Goal: Transaction & Acquisition: Book appointment/travel/reservation

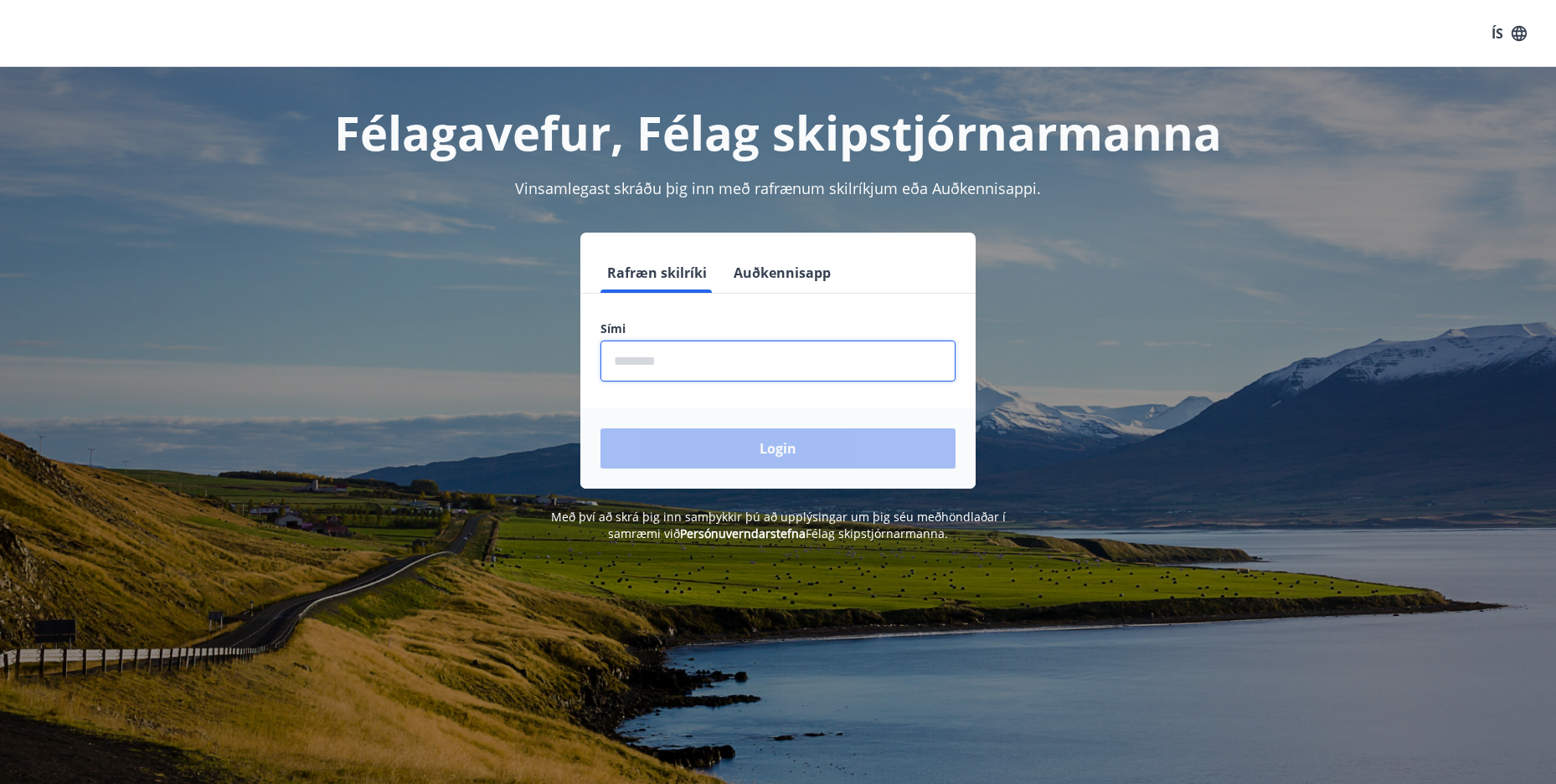
click at [659, 361] on input "phone" at bounding box center [778, 361] width 355 height 41
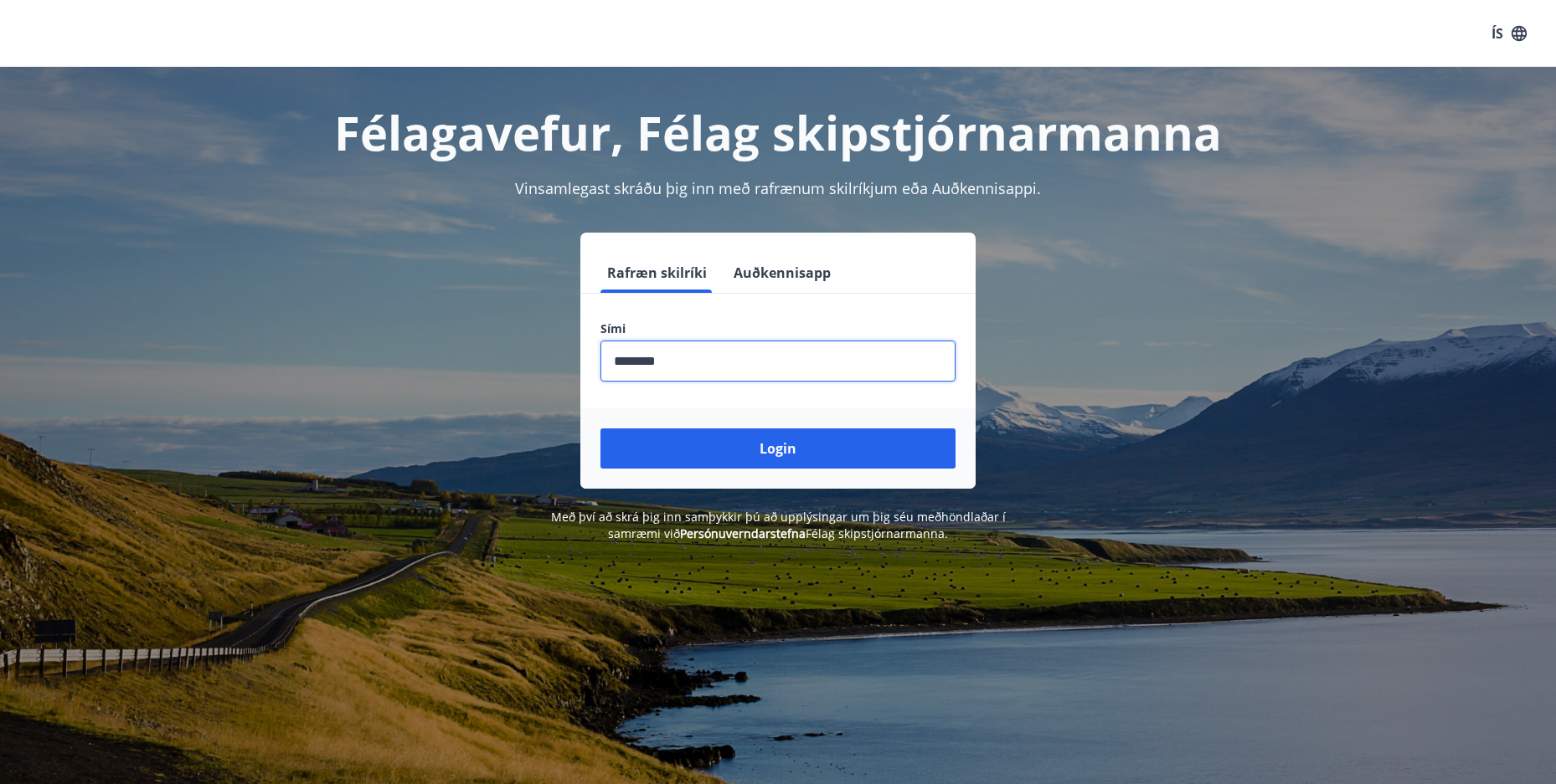
type input "********"
click at [601, 429] on button "Login" at bounding box center [778, 448] width 355 height 40
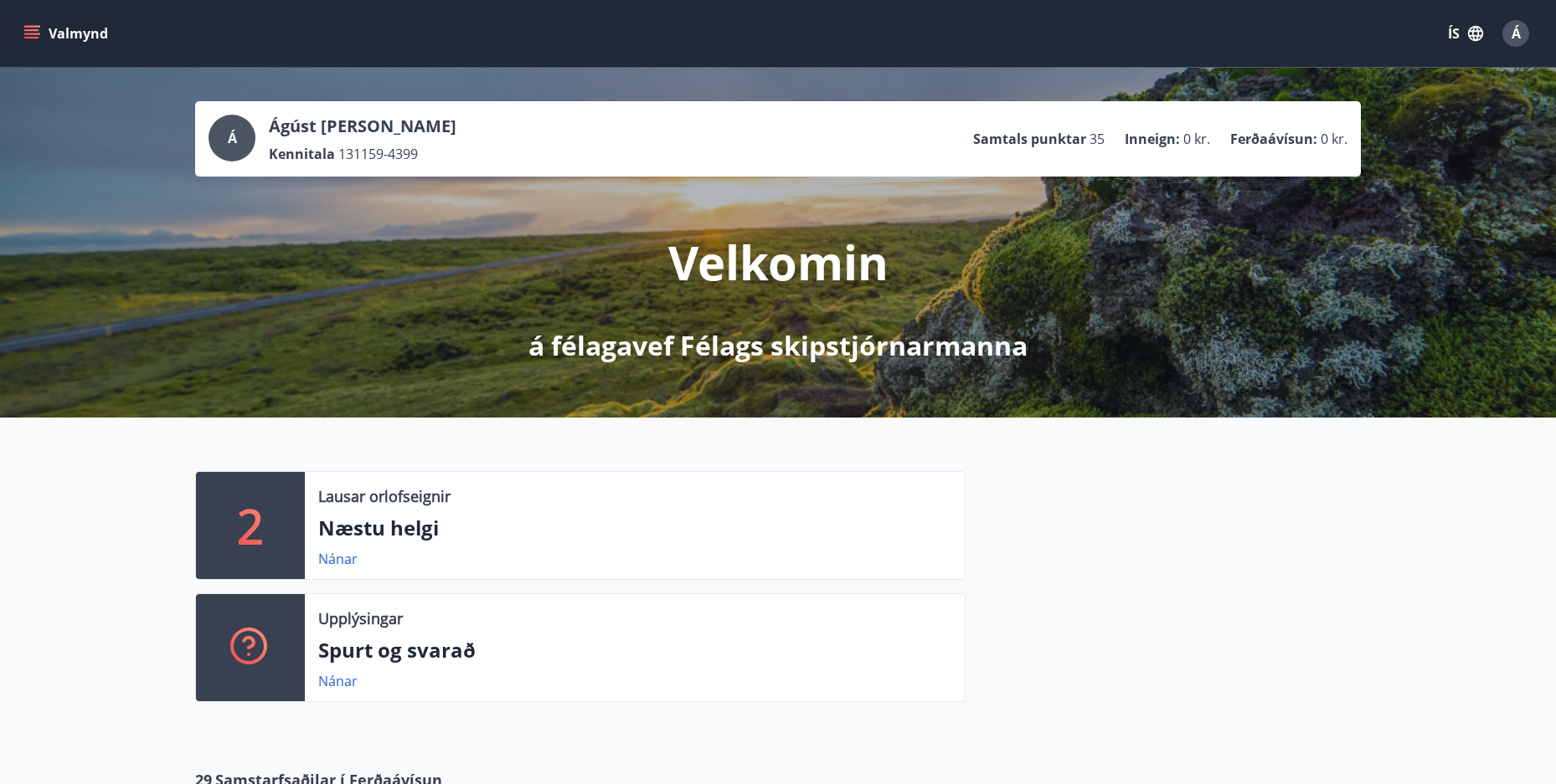
click at [355, 532] on p "Næstu helgi" at bounding box center [635, 527] width 633 height 28
click at [248, 520] on p "2" at bounding box center [250, 526] width 26 height 64
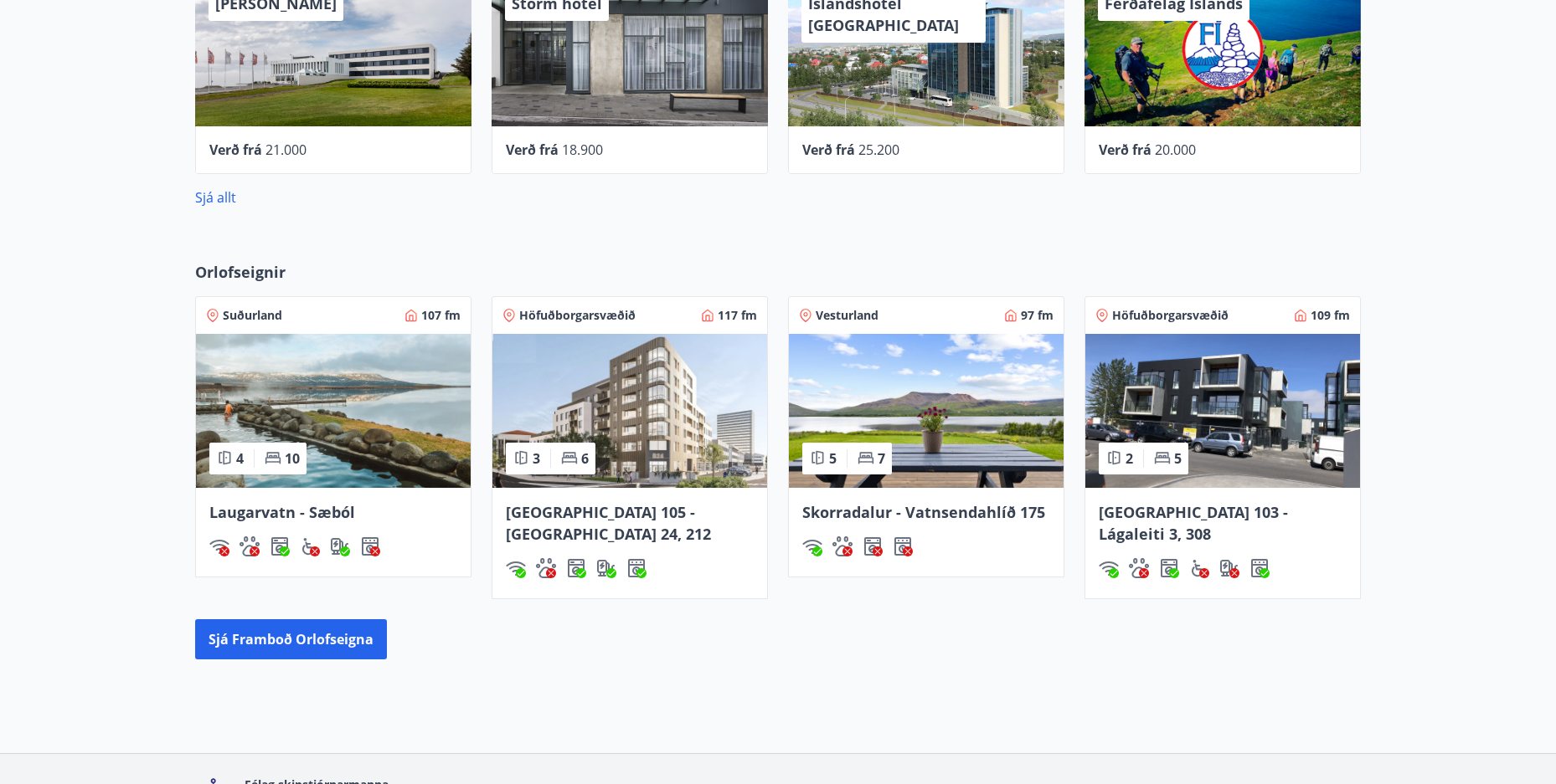
scroll to position [837, 0]
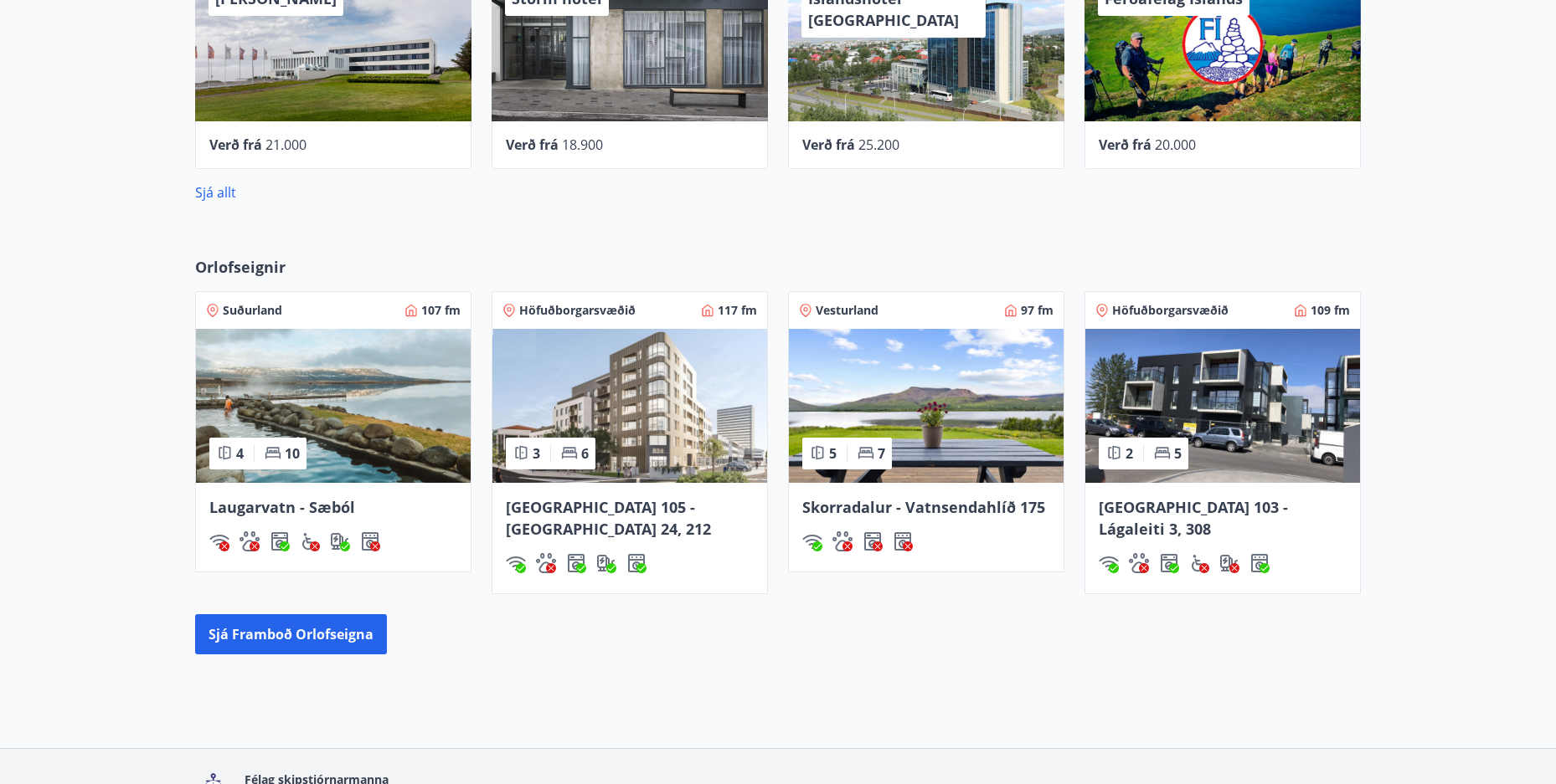
click at [888, 504] on span "Skorradalur - Vatnsendahlíð 175" at bounding box center [923, 508] width 242 height 20
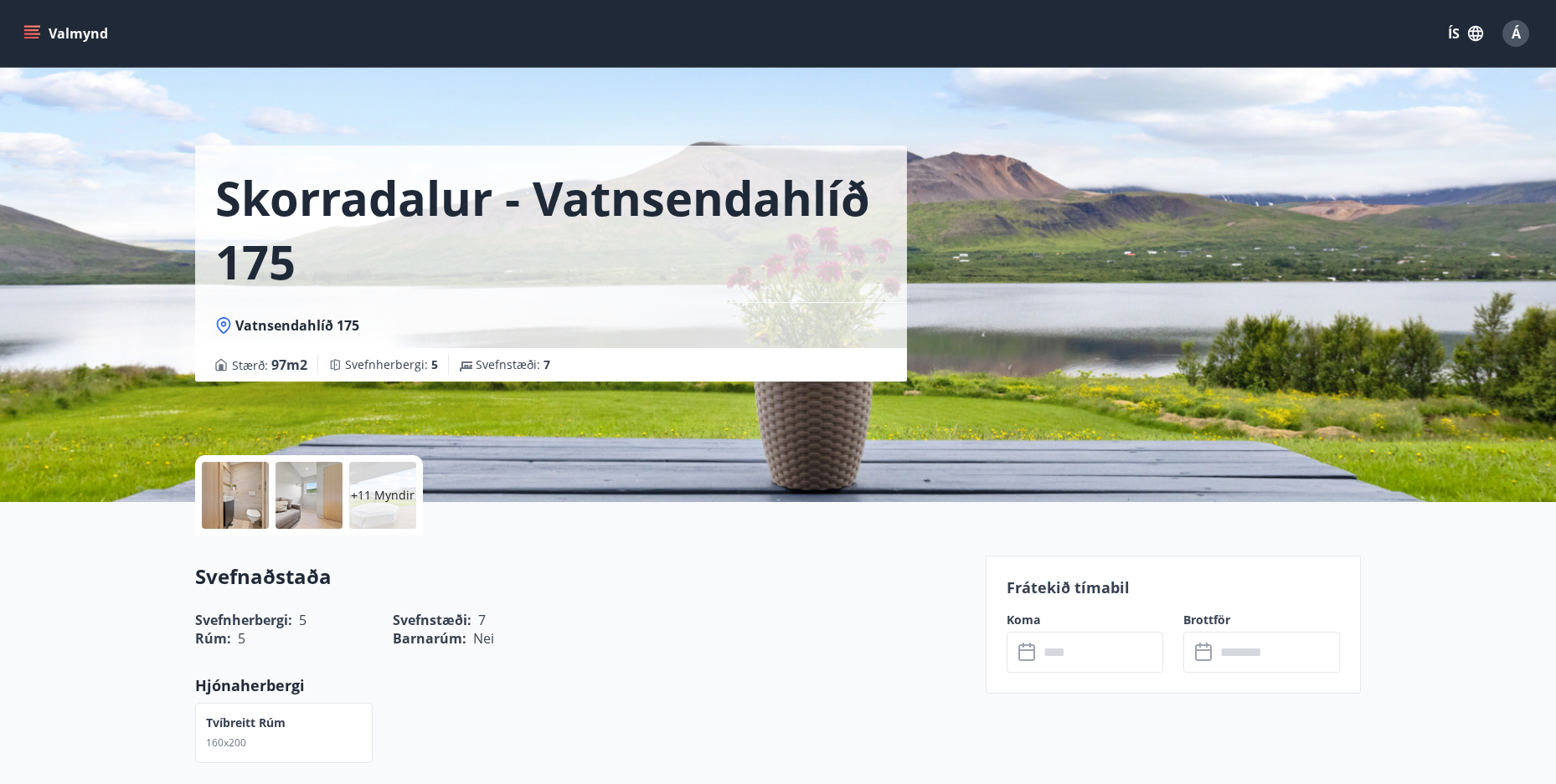
click at [230, 497] on div at bounding box center [235, 495] width 67 height 67
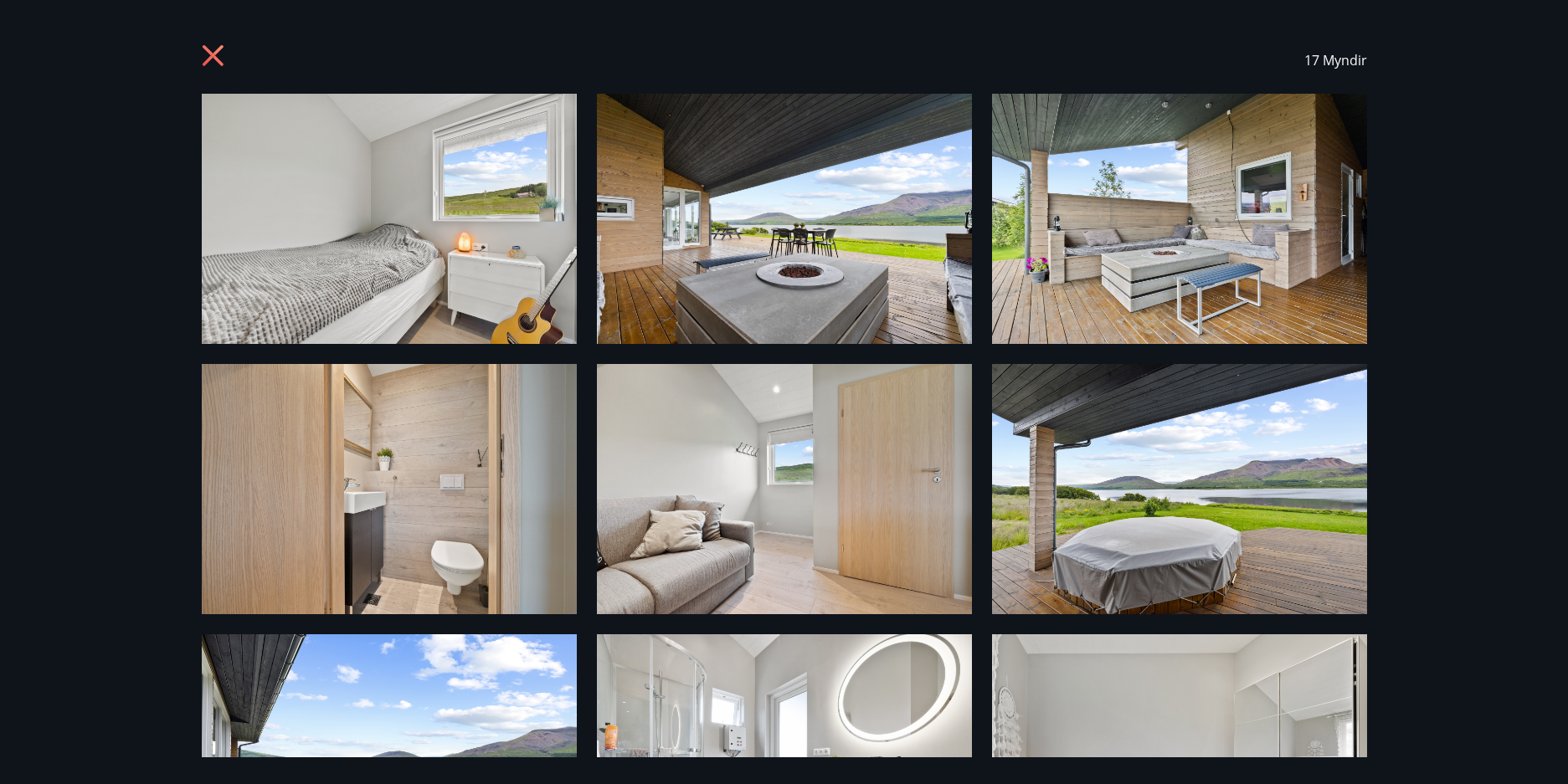
click at [434, 253] on img at bounding box center [389, 219] width 375 height 250
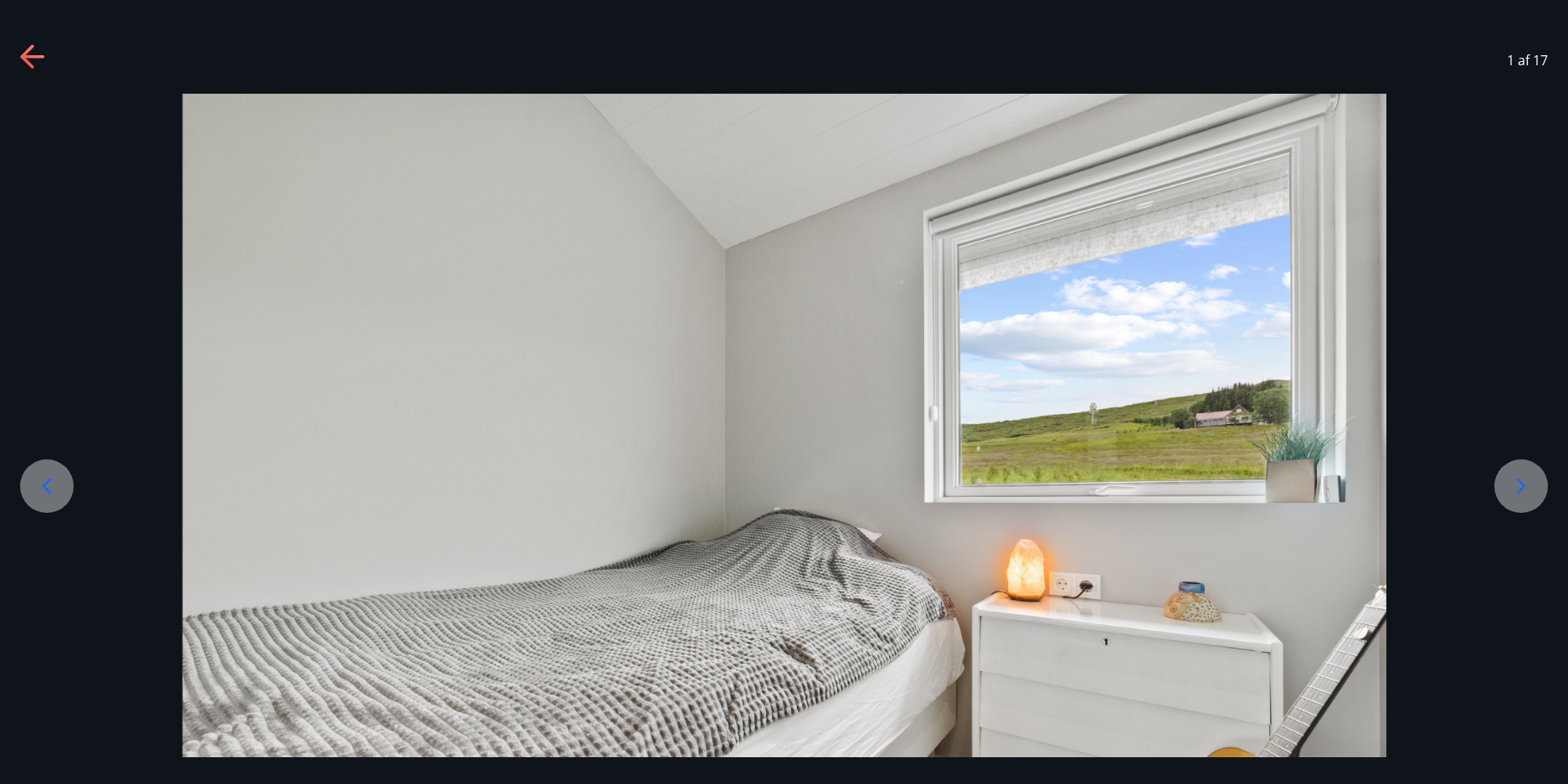
click at [1524, 482] on icon at bounding box center [1520, 486] width 26 height 26
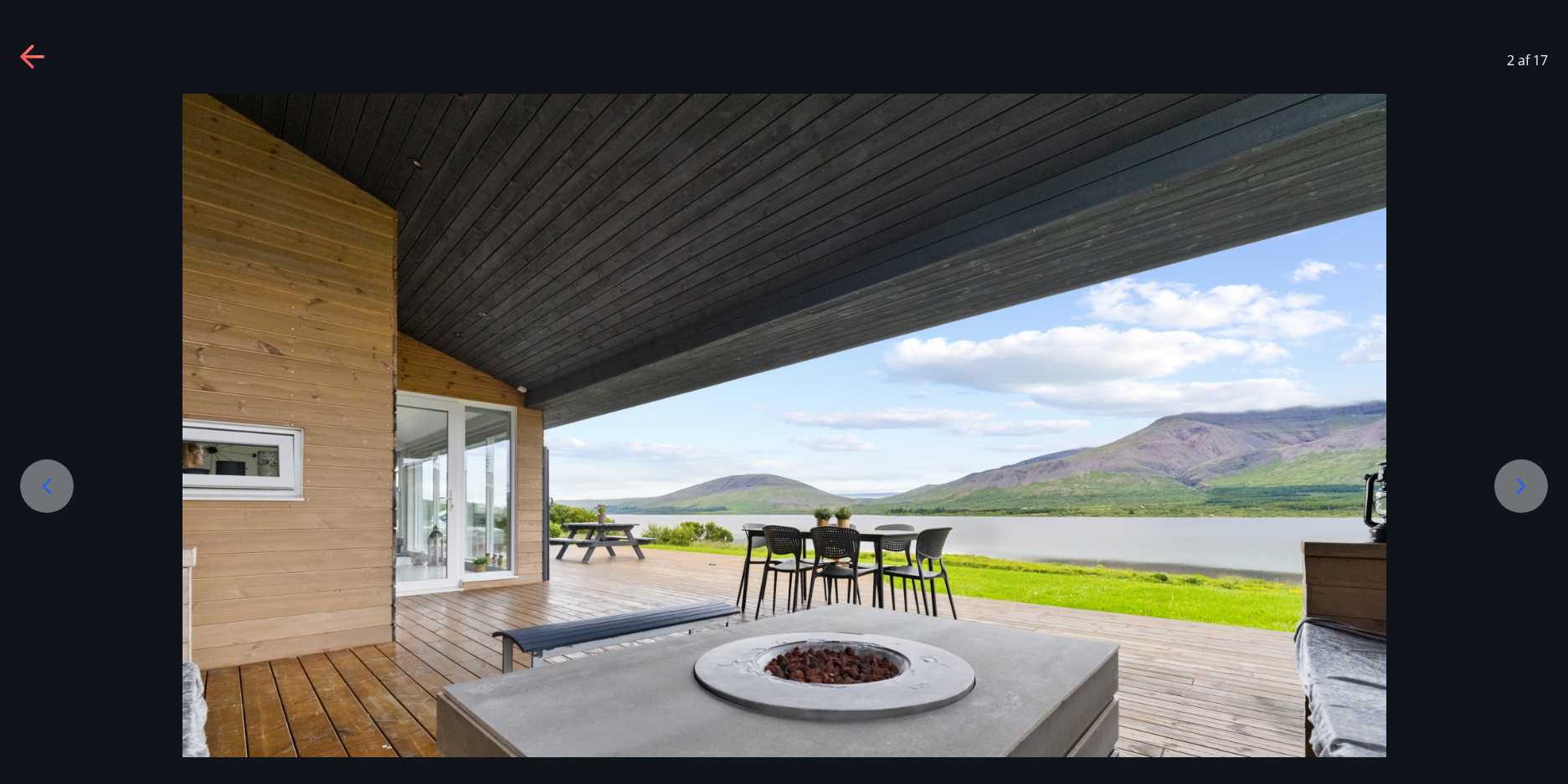
click at [1524, 481] on icon at bounding box center [1520, 486] width 26 height 26
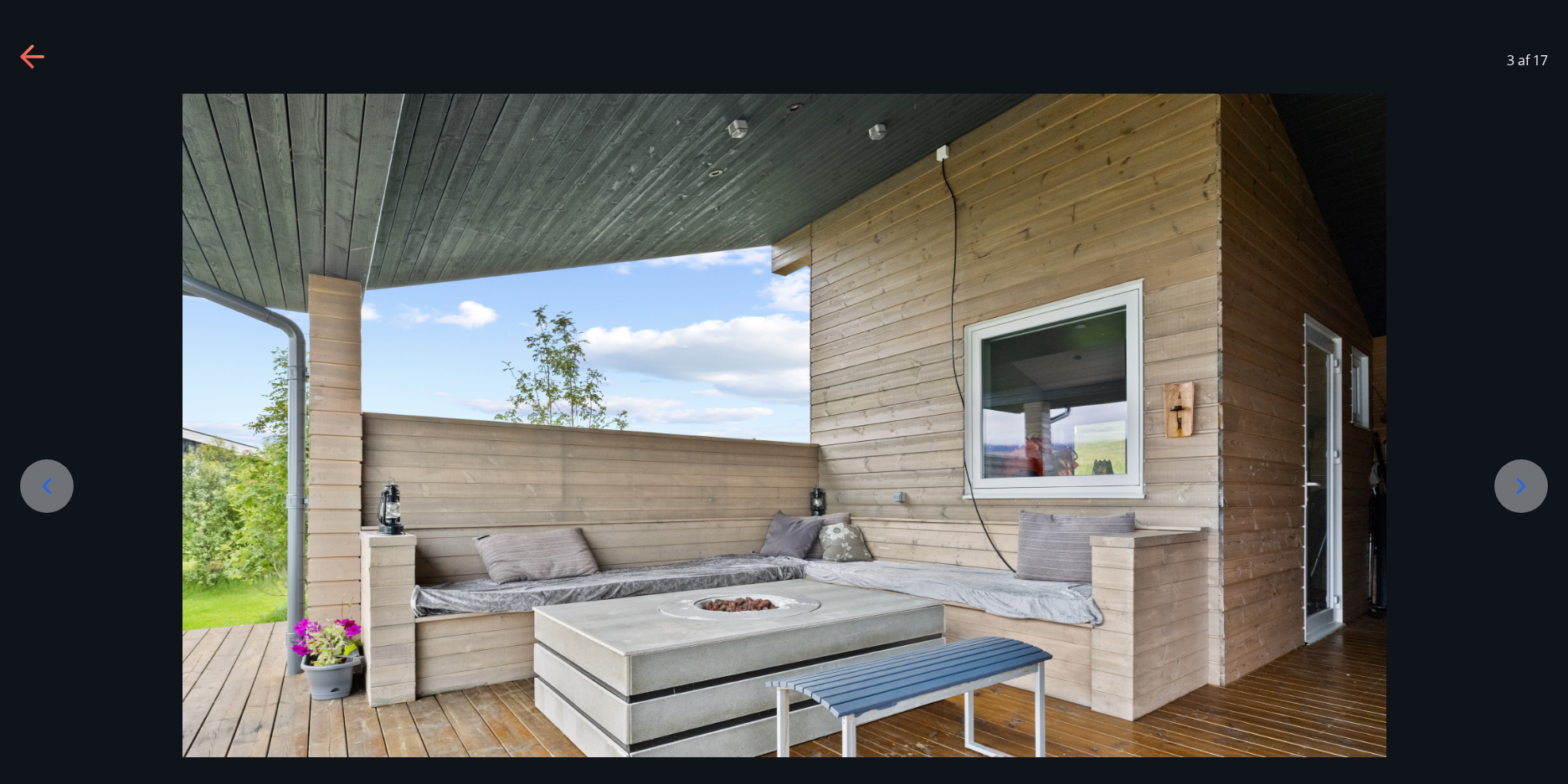
click at [1524, 481] on icon at bounding box center [1520, 486] width 26 height 26
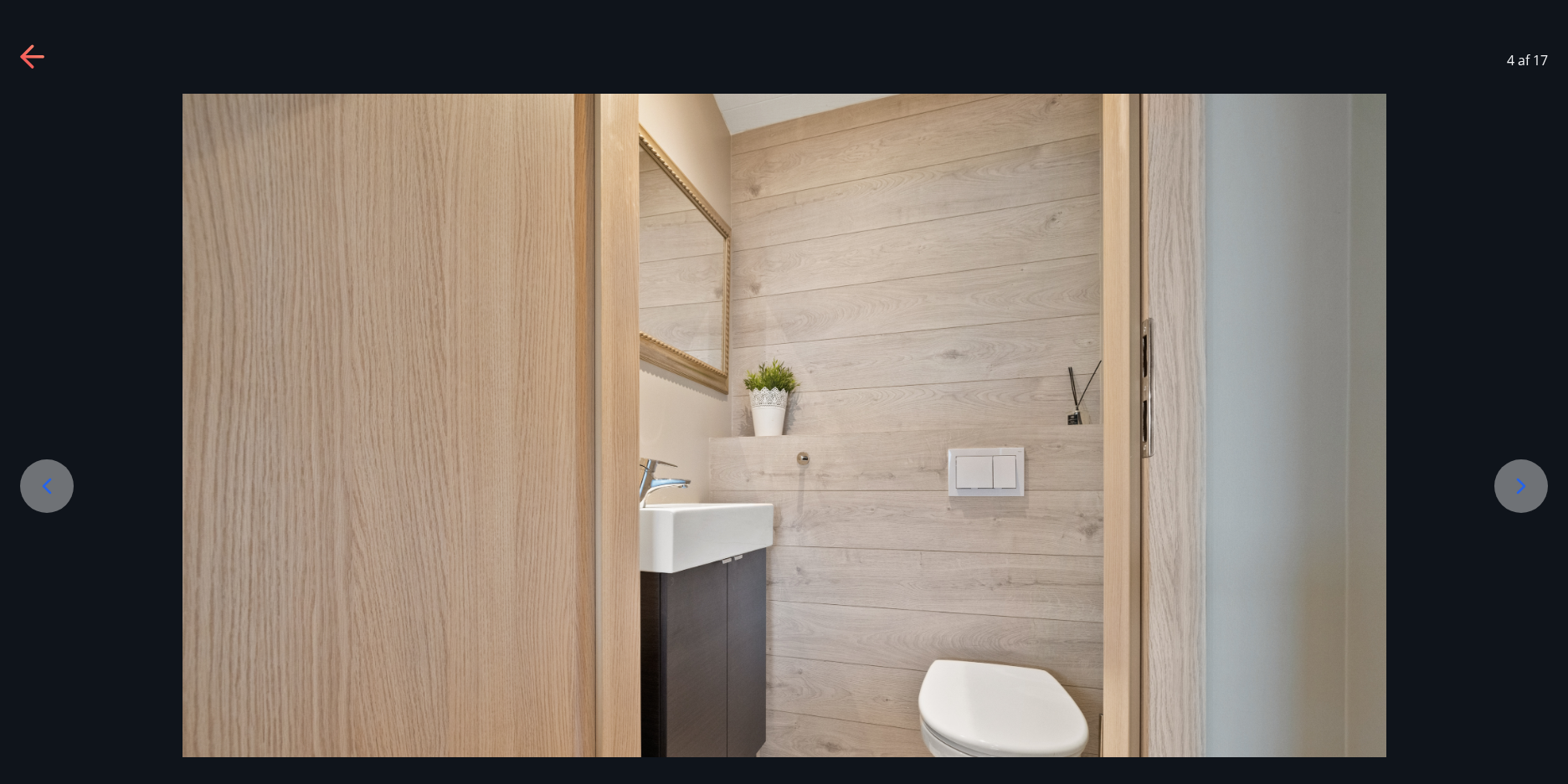
click at [1524, 481] on icon at bounding box center [1520, 486] width 26 height 26
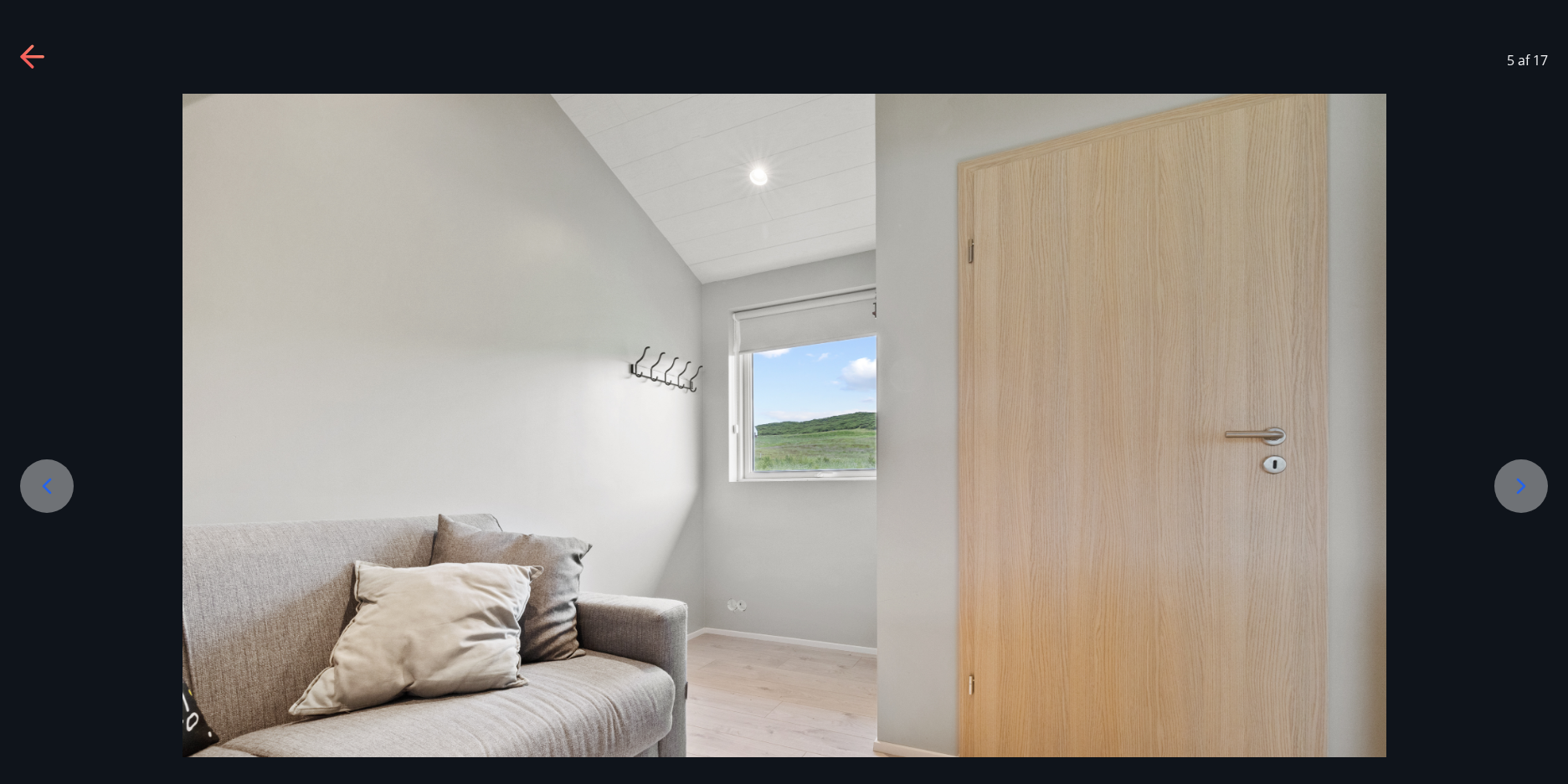
click at [1524, 481] on icon at bounding box center [1520, 486] width 26 height 26
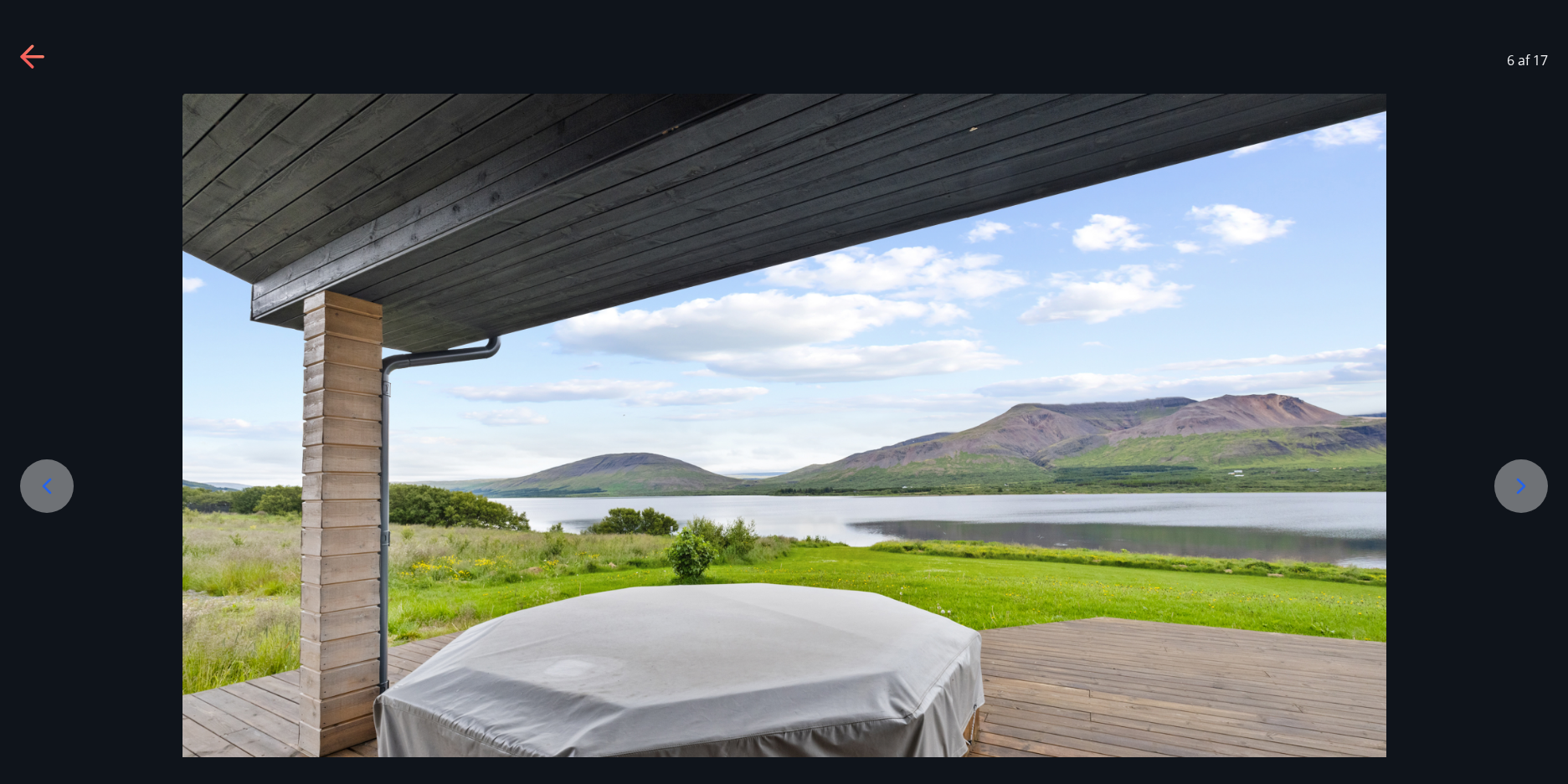
click at [1524, 481] on icon at bounding box center [1520, 486] width 26 height 26
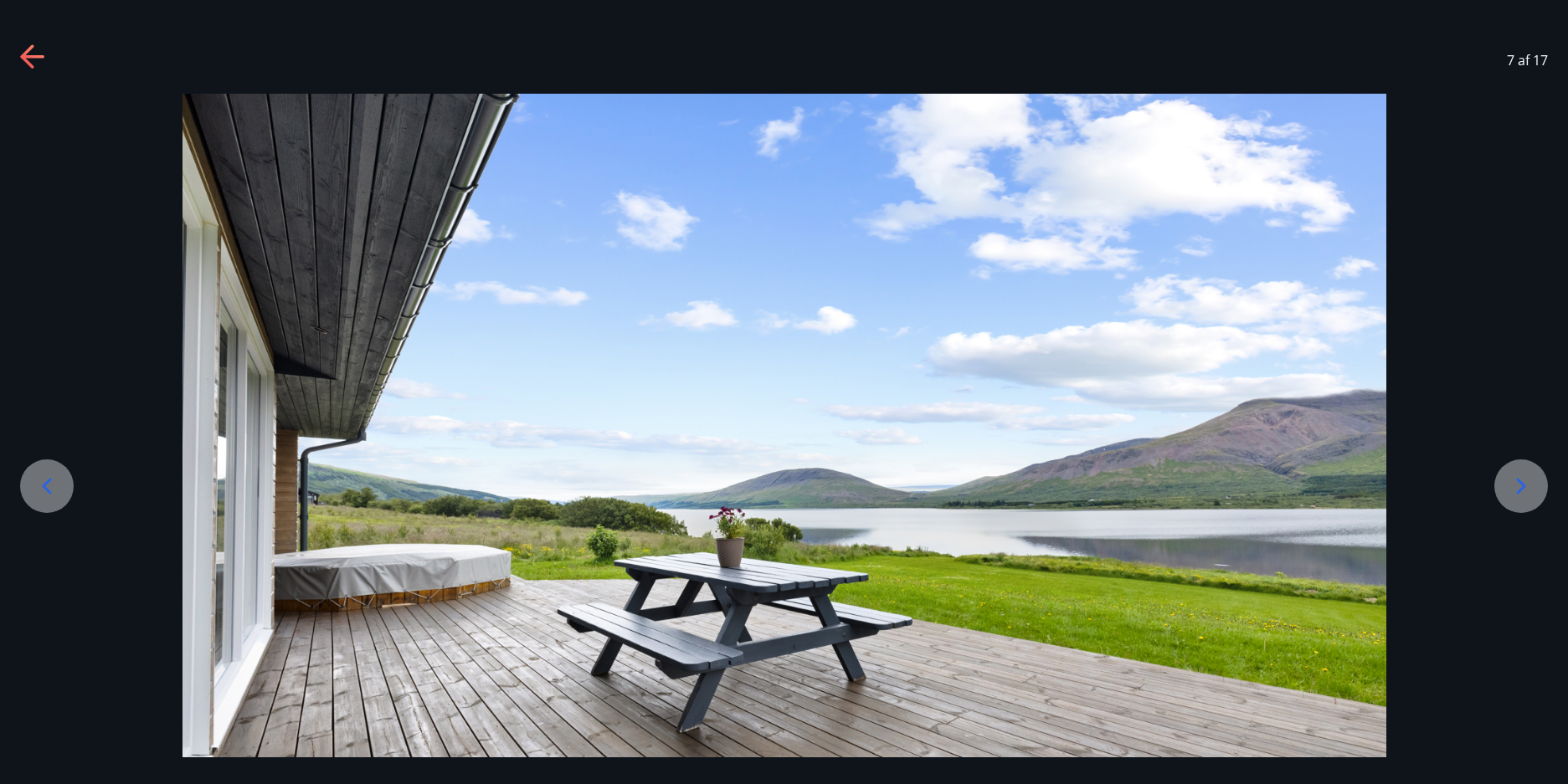
click at [1524, 481] on icon at bounding box center [1520, 486] width 26 height 26
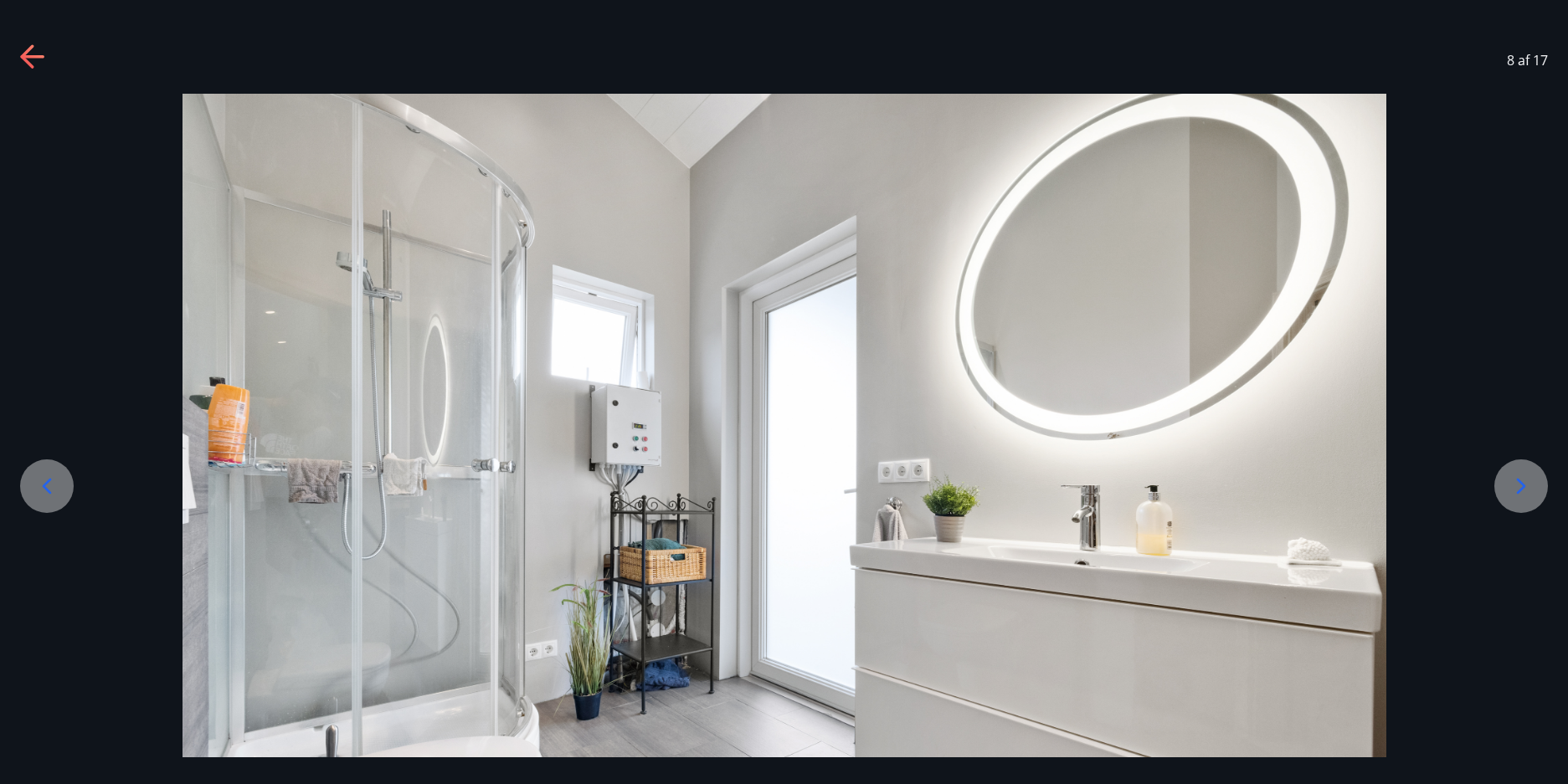
click at [1524, 481] on icon at bounding box center [1520, 486] width 26 height 26
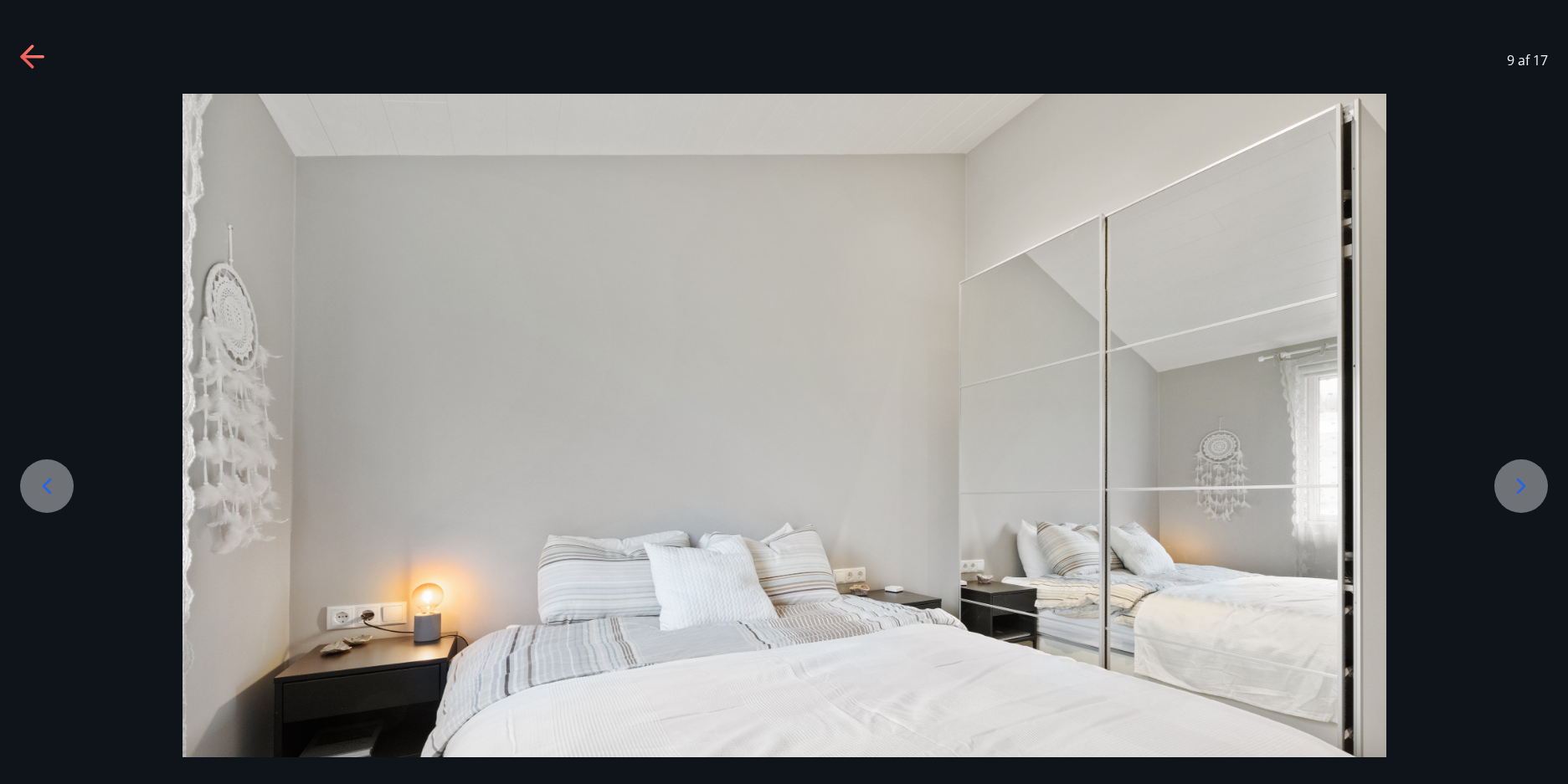
click at [1524, 481] on icon at bounding box center [1520, 486] width 26 height 26
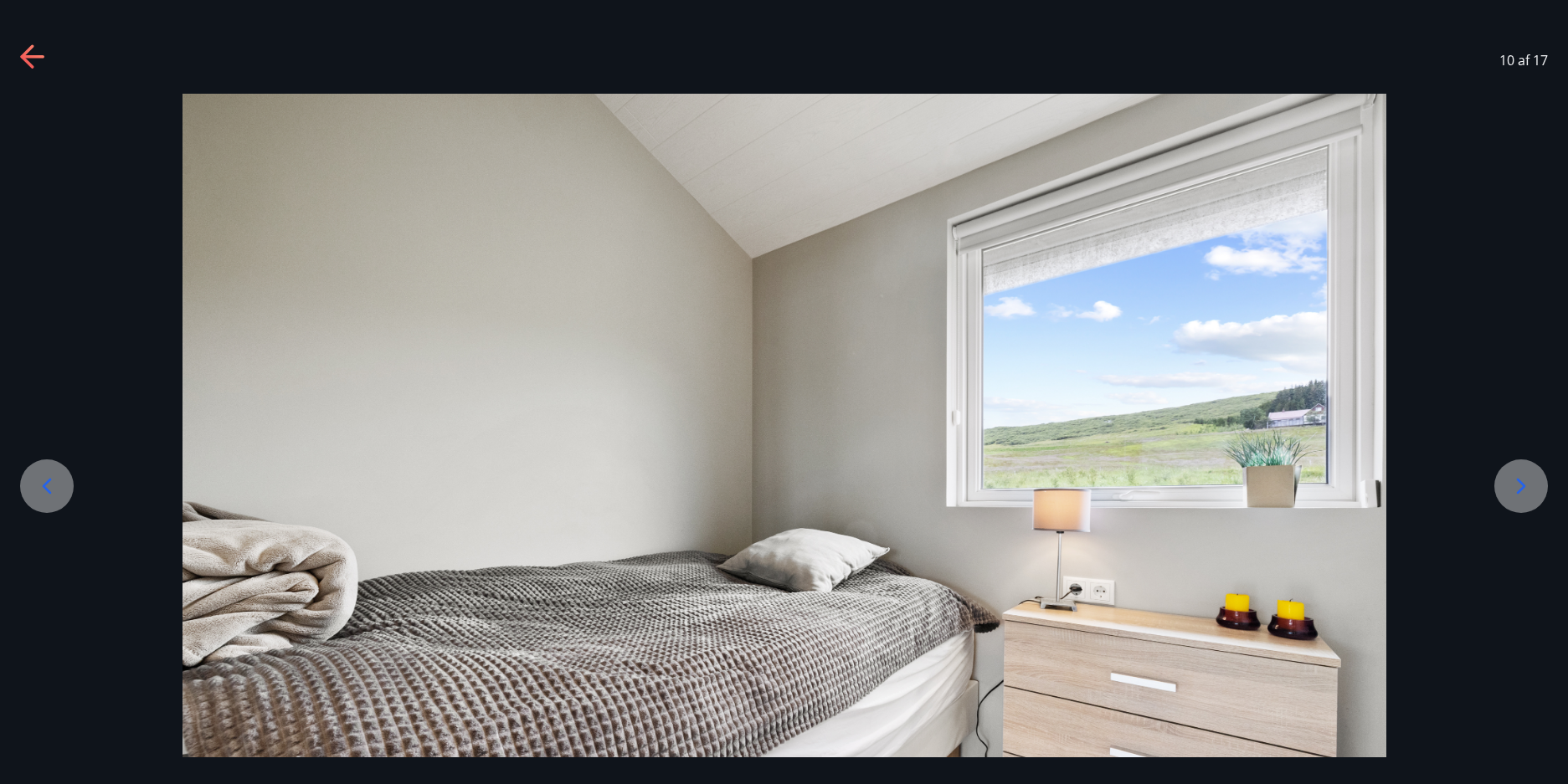
click at [1524, 481] on icon at bounding box center [1520, 486] width 26 height 26
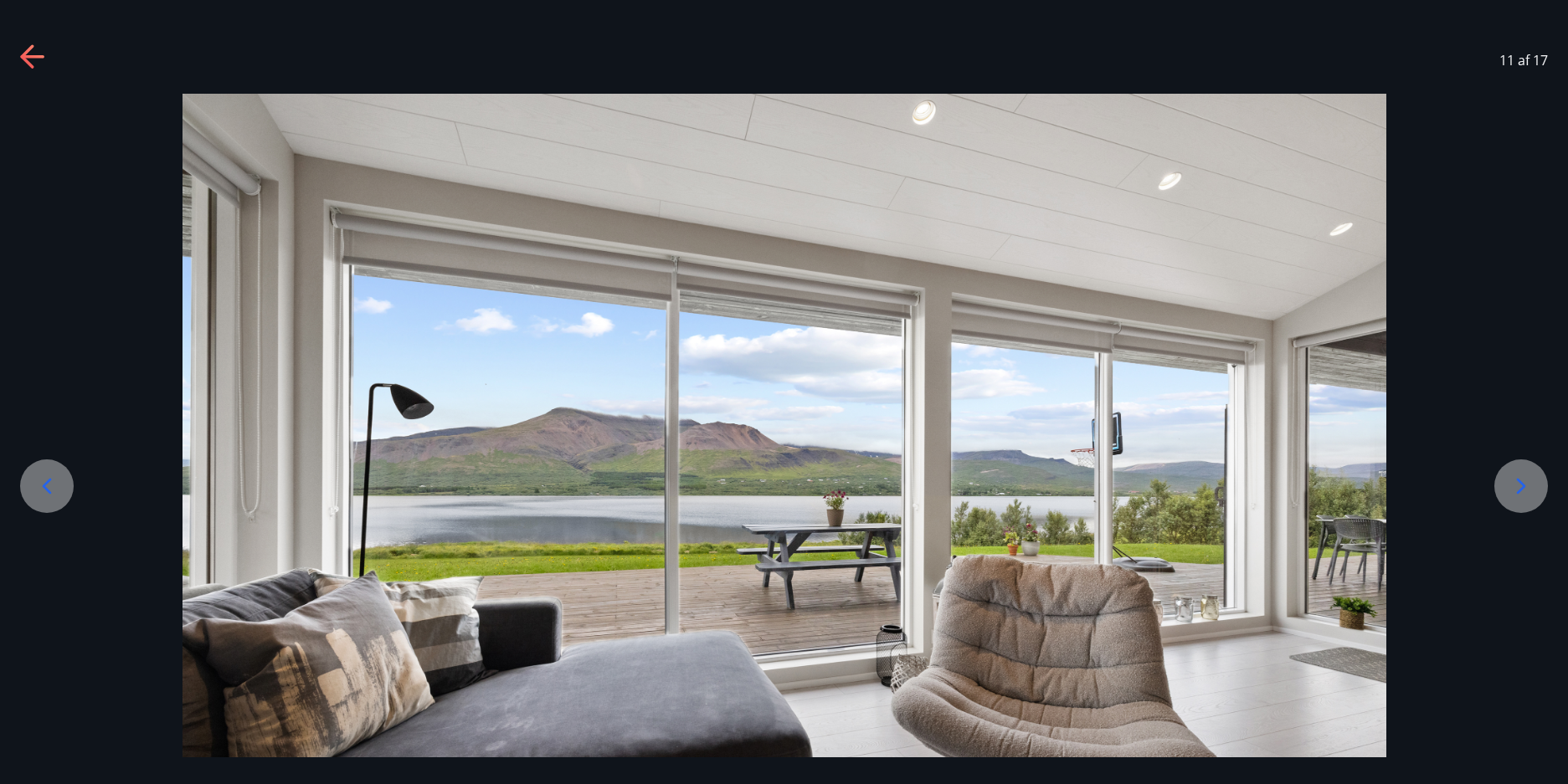
click at [1524, 481] on icon at bounding box center [1520, 486] width 26 height 26
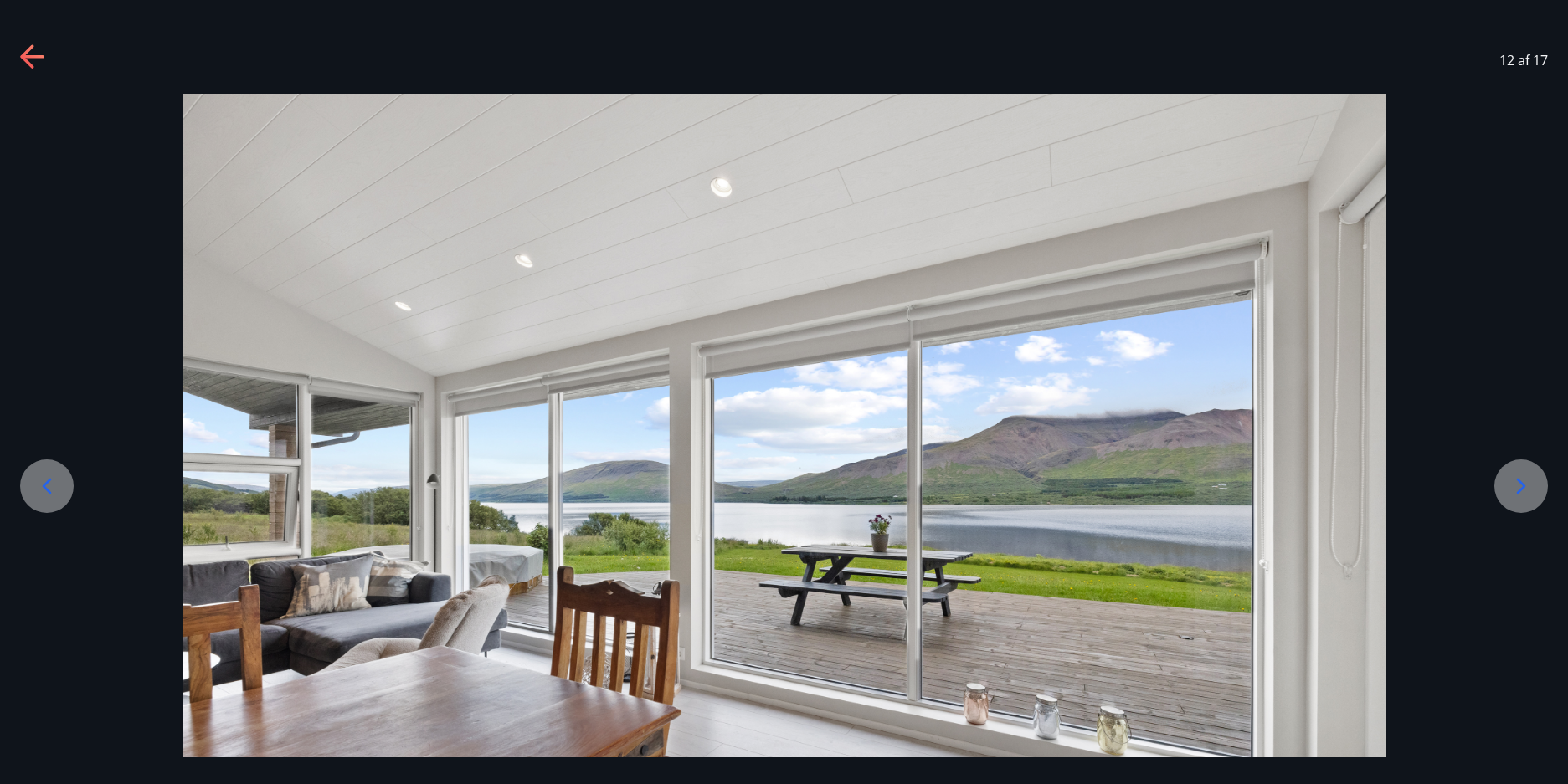
click at [1524, 481] on icon at bounding box center [1520, 486] width 26 height 26
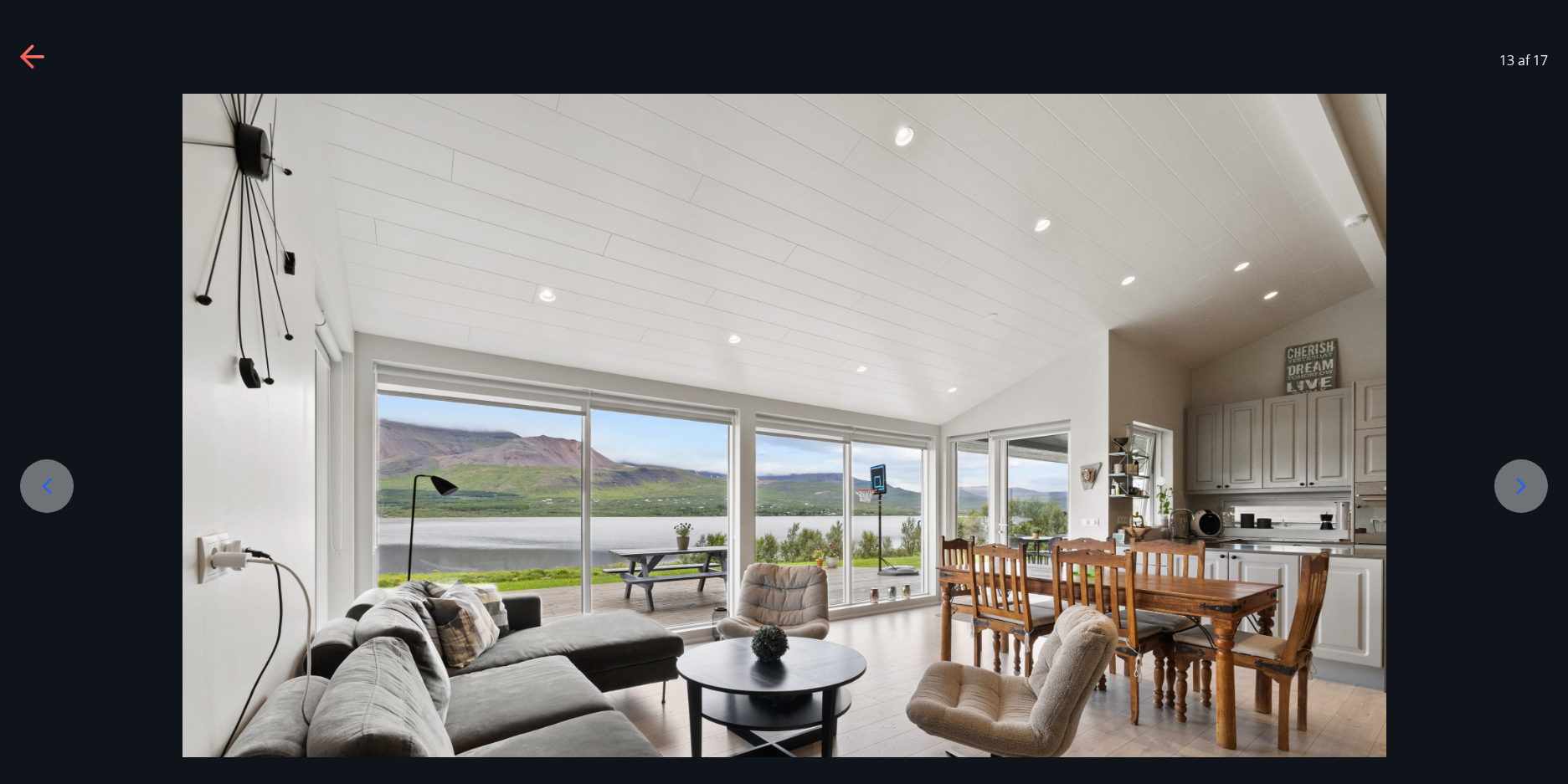
click at [1532, 488] on icon at bounding box center [1520, 486] width 26 height 26
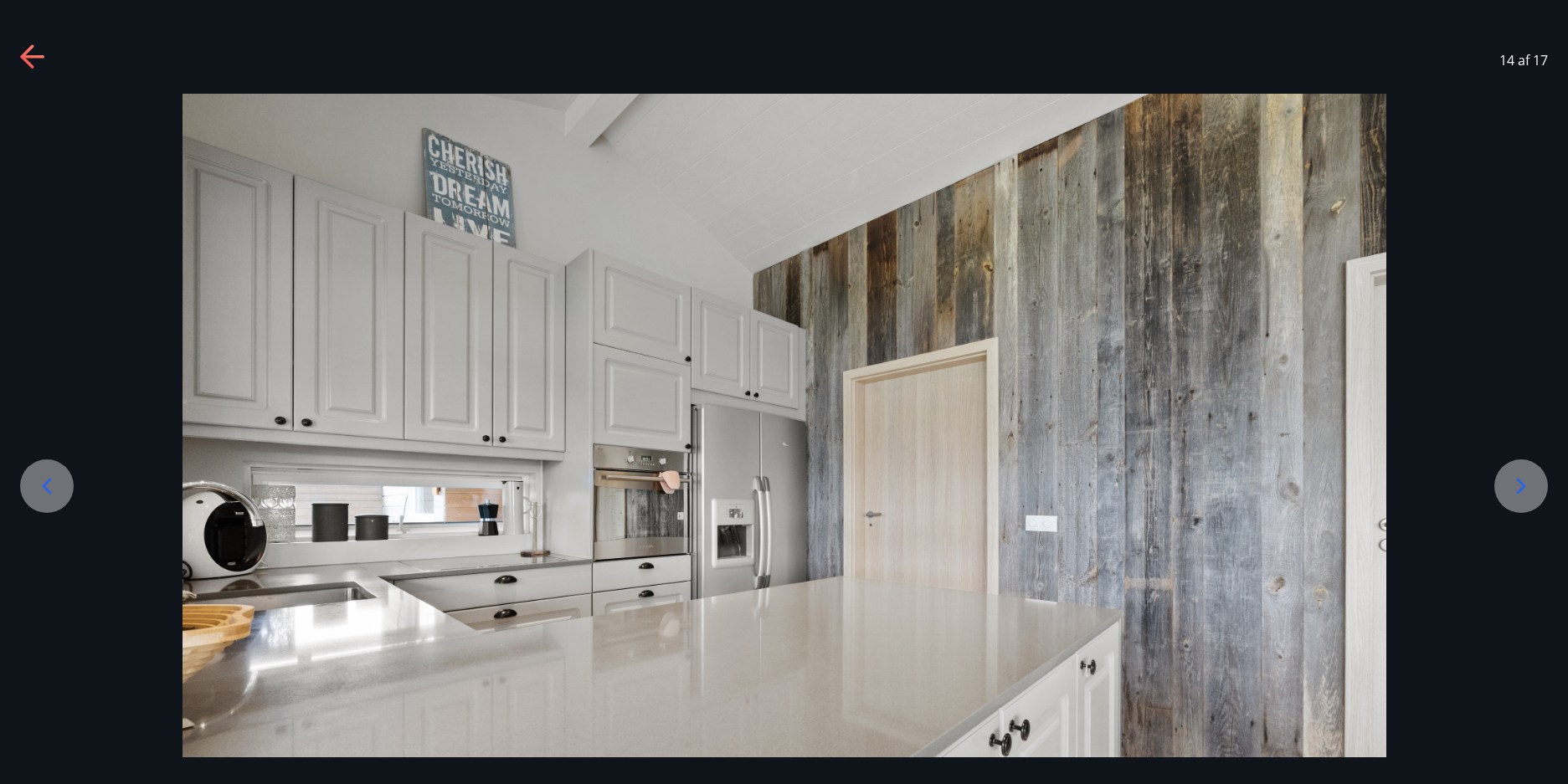
click at [1532, 488] on icon at bounding box center [1520, 486] width 26 height 26
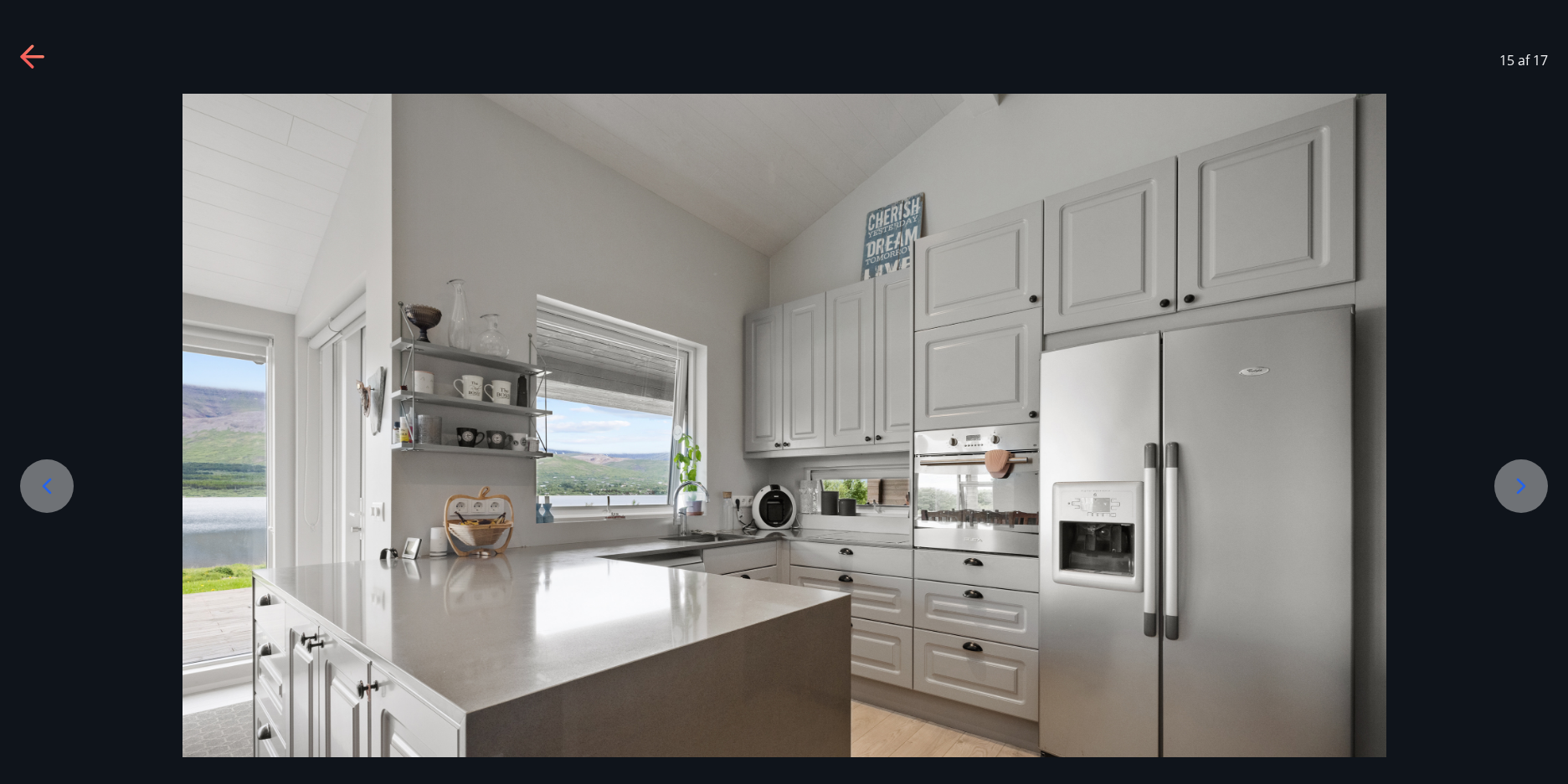
click at [1532, 488] on icon at bounding box center [1520, 486] width 26 height 26
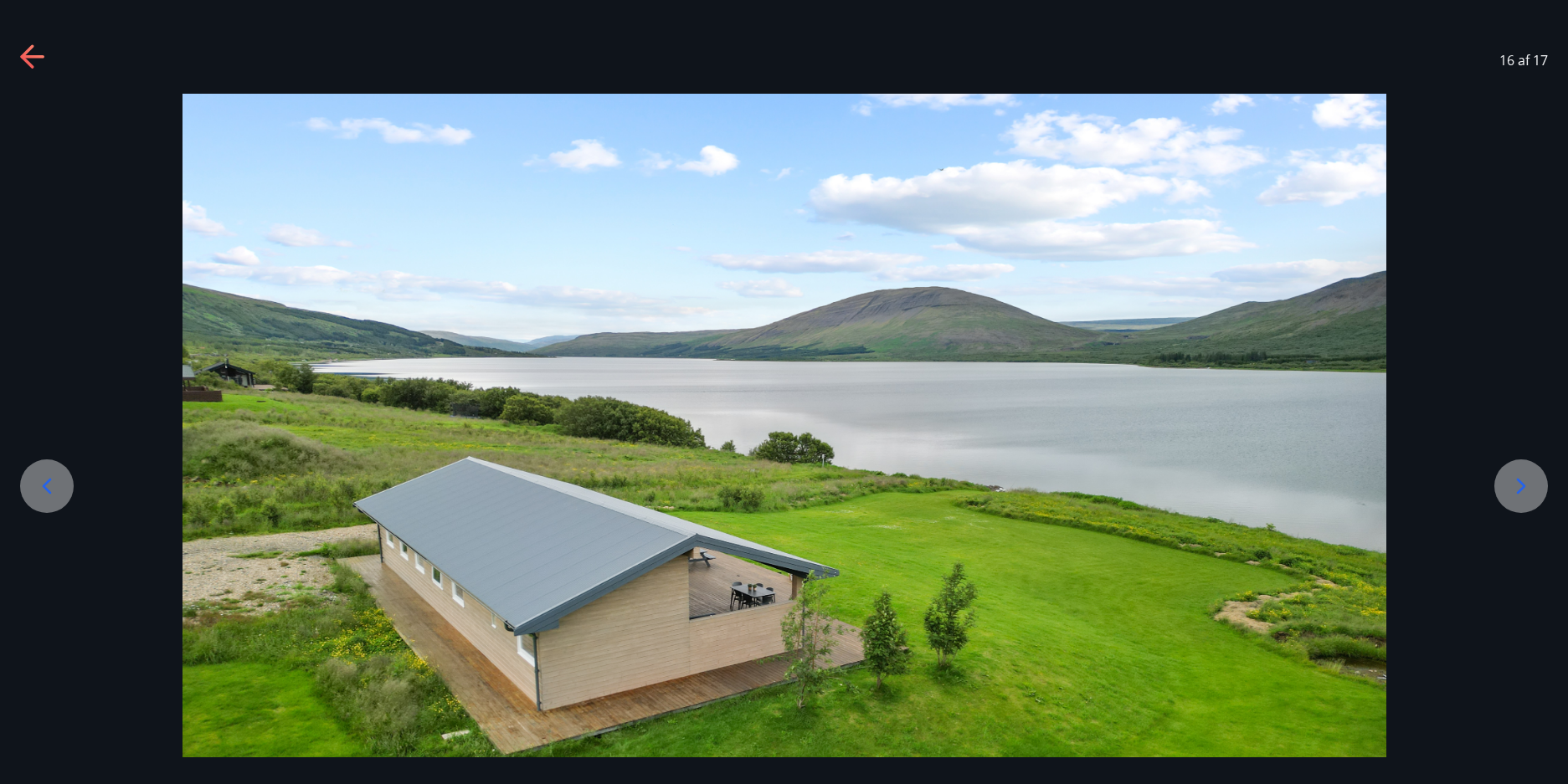
click at [1532, 488] on icon at bounding box center [1520, 486] width 26 height 26
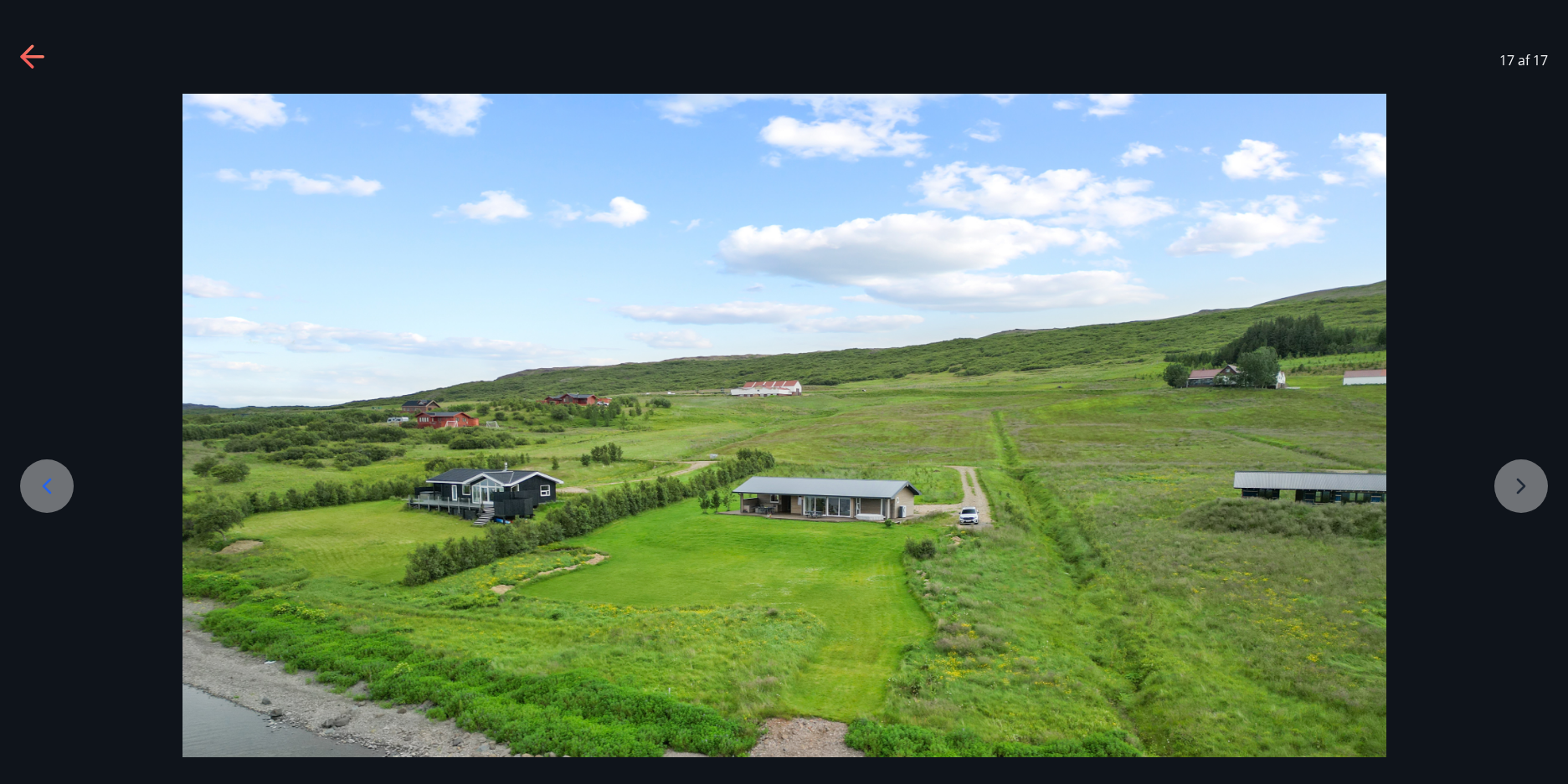
click at [33, 54] on icon at bounding box center [33, 57] width 26 height 26
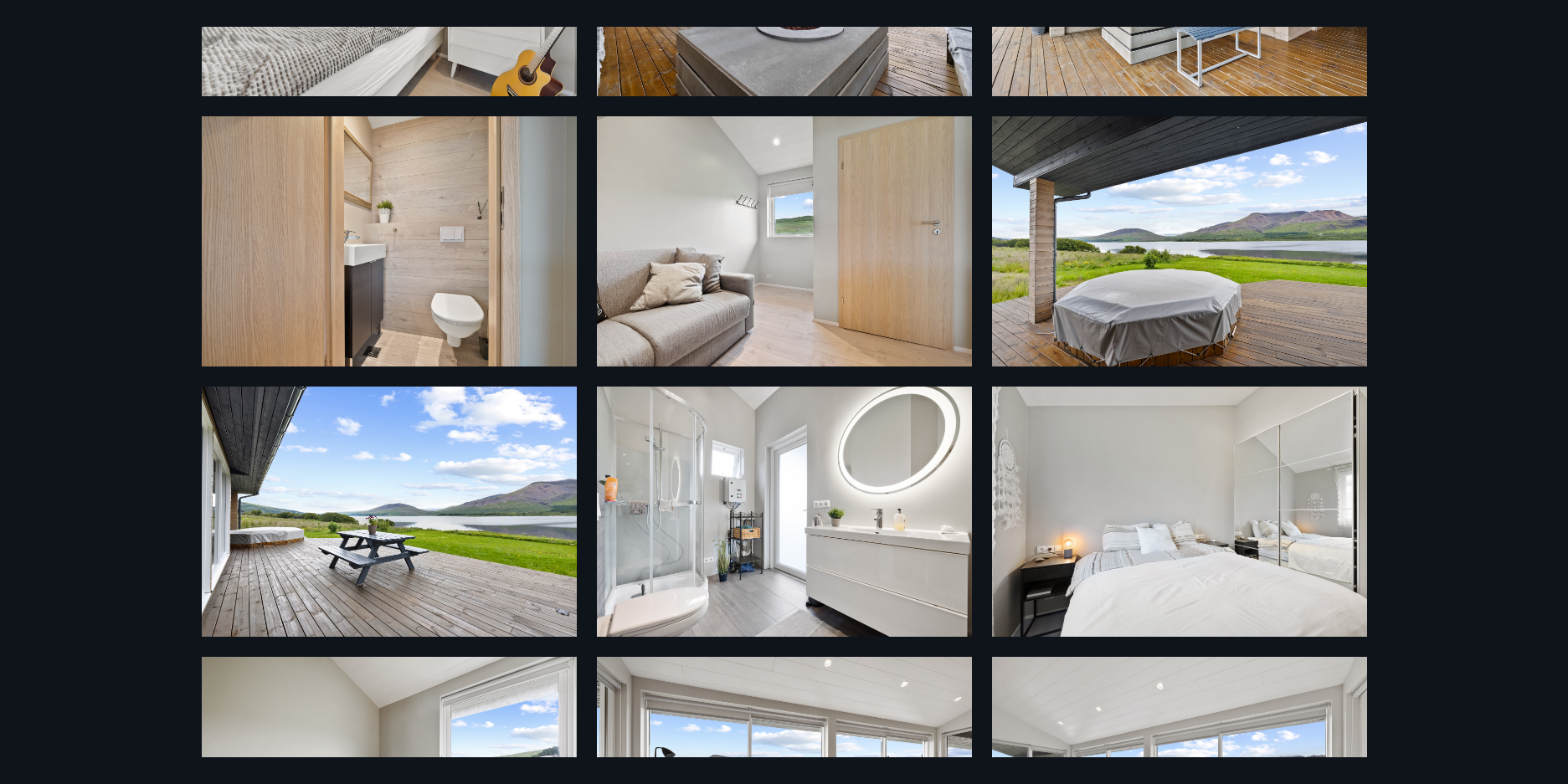
scroll to position [251, 0]
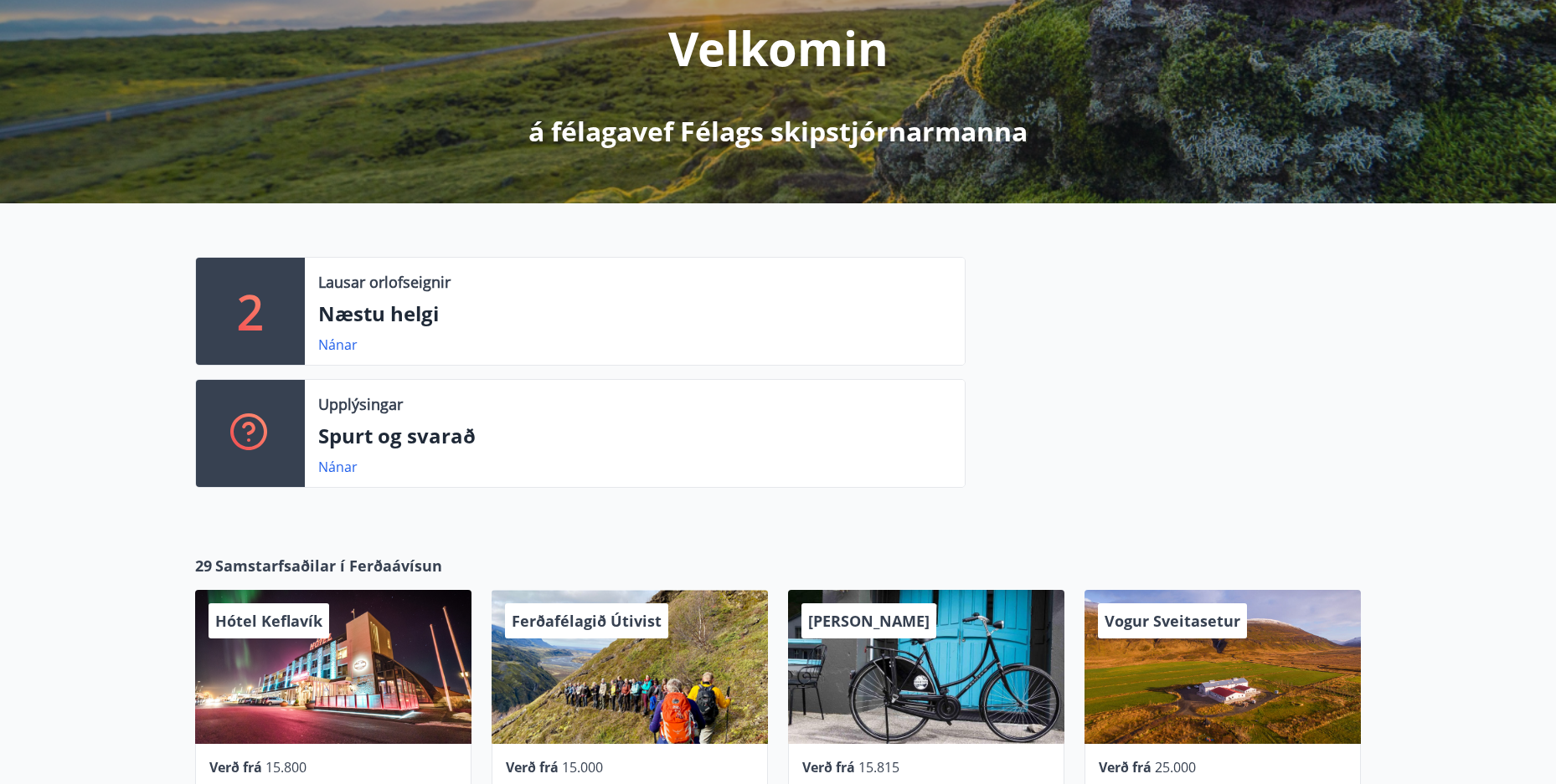
scroll to position [14, 0]
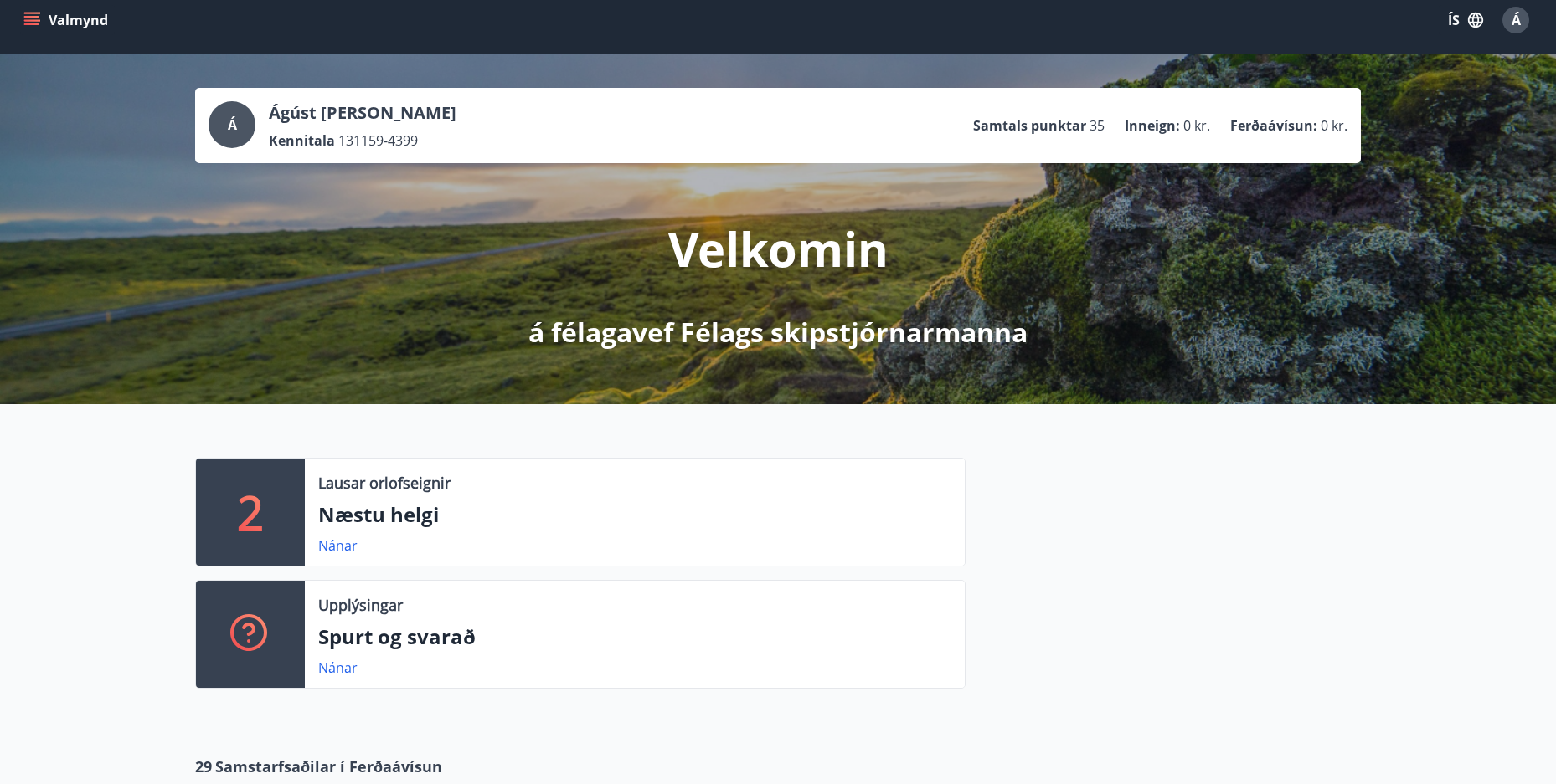
click at [35, 20] on icon "menu" at bounding box center [32, 20] width 17 height 17
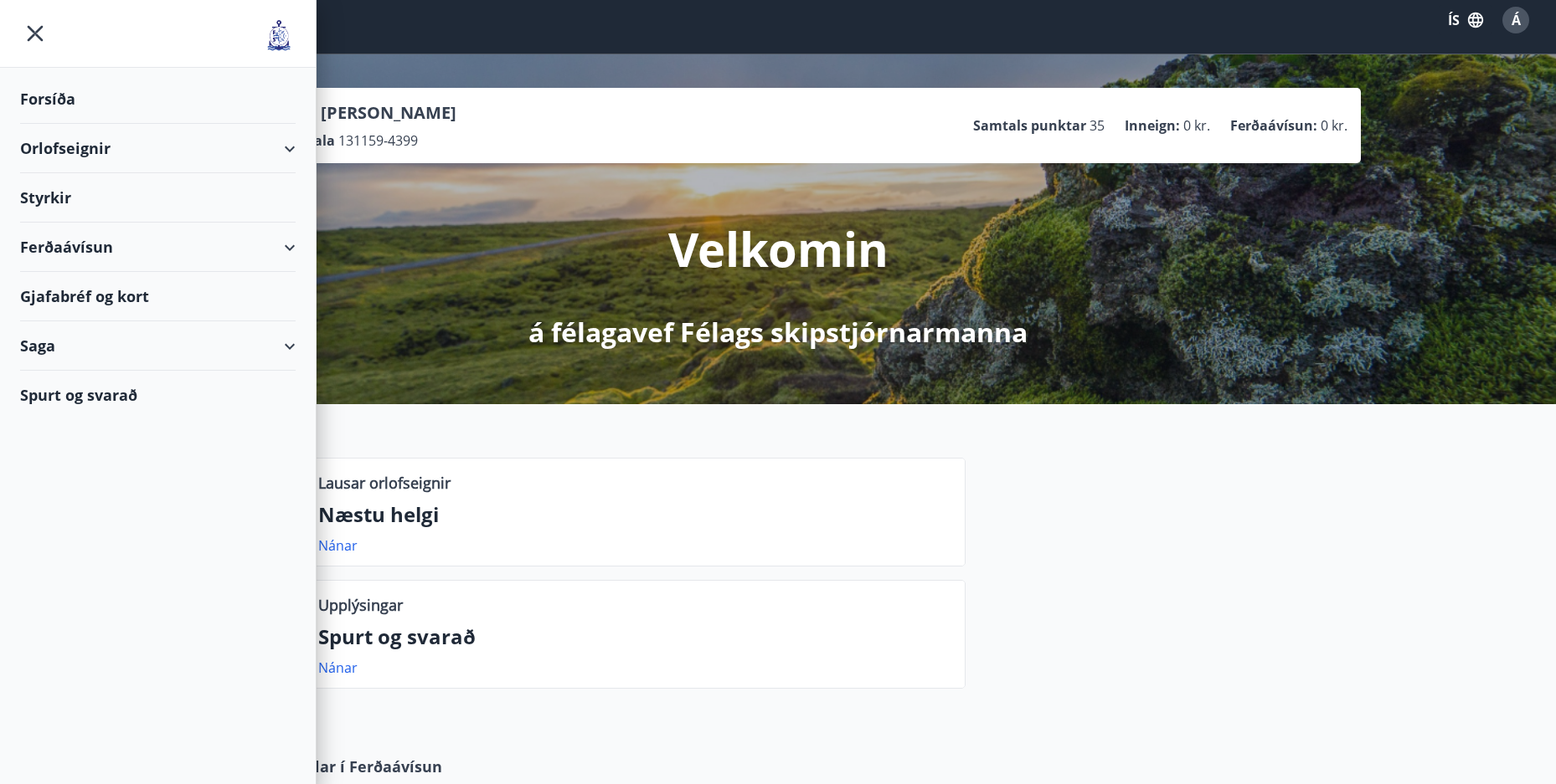
click at [288, 145] on div "Orlofseignir" at bounding box center [158, 149] width 276 height 49
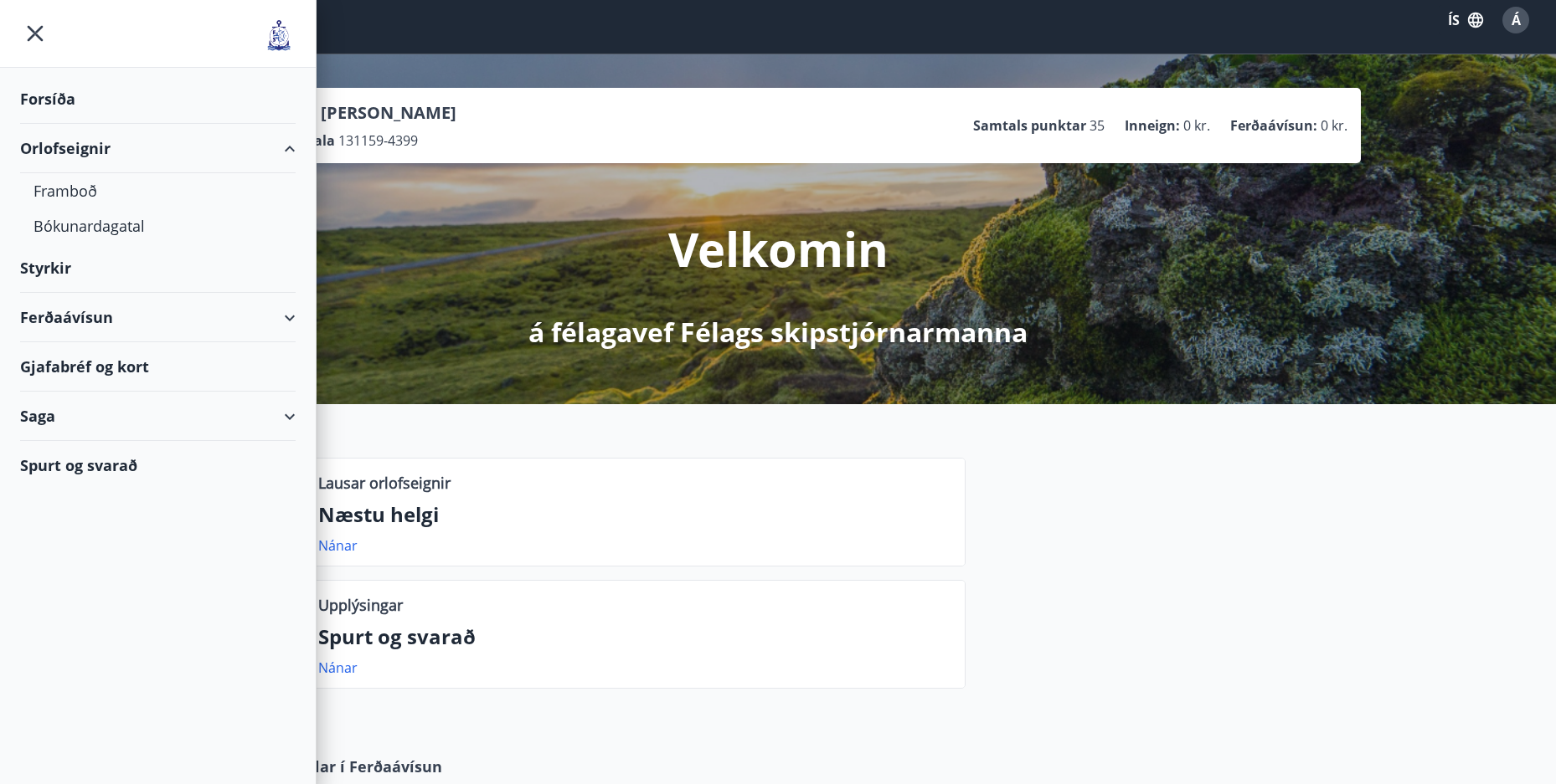
click at [288, 145] on div "Orlofseignir" at bounding box center [158, 149] width 276 height 49
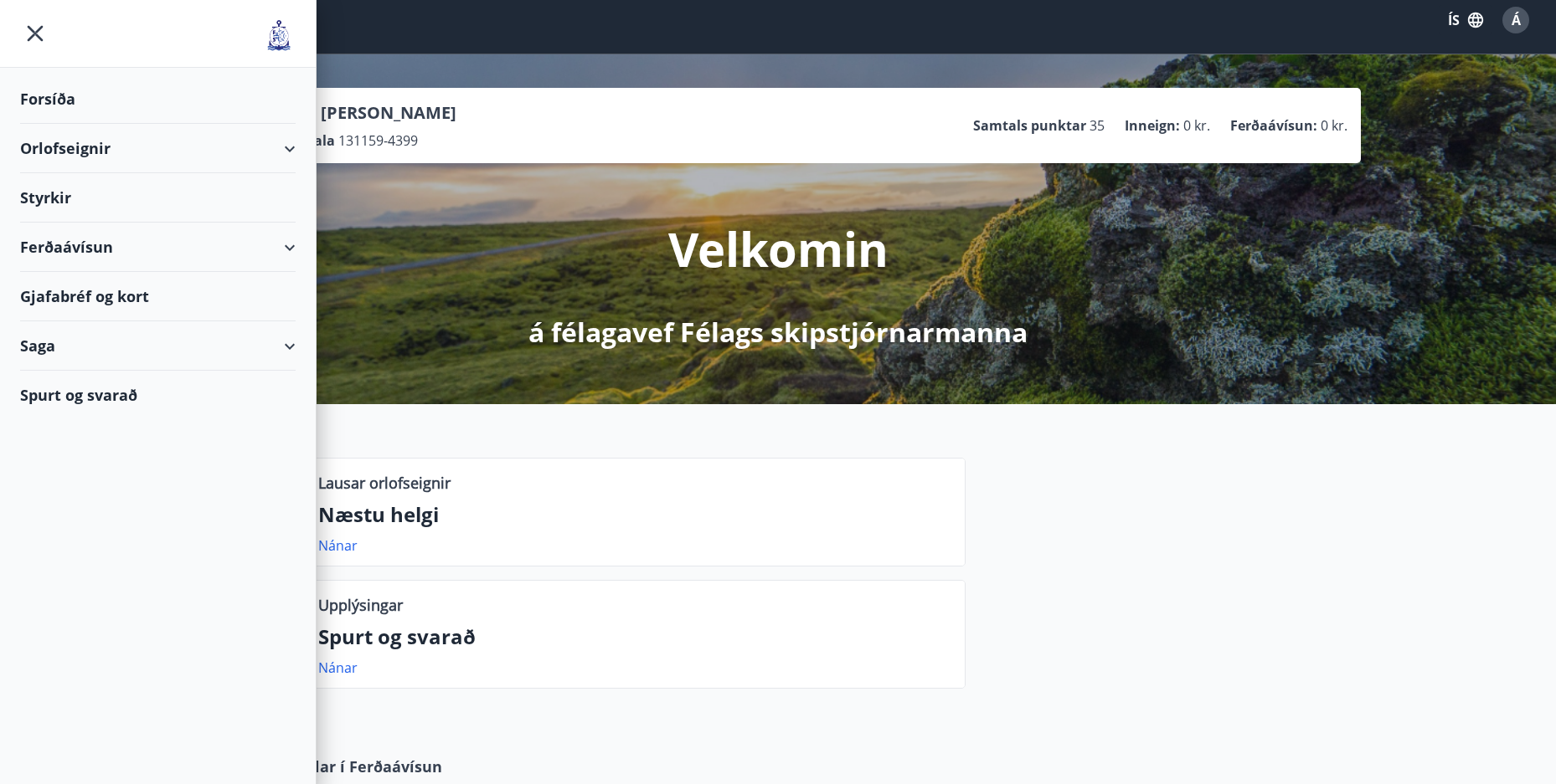
click at [286, 249] on div "Ferðaávísun" at bounding box center [158, 247] width 276 height 49
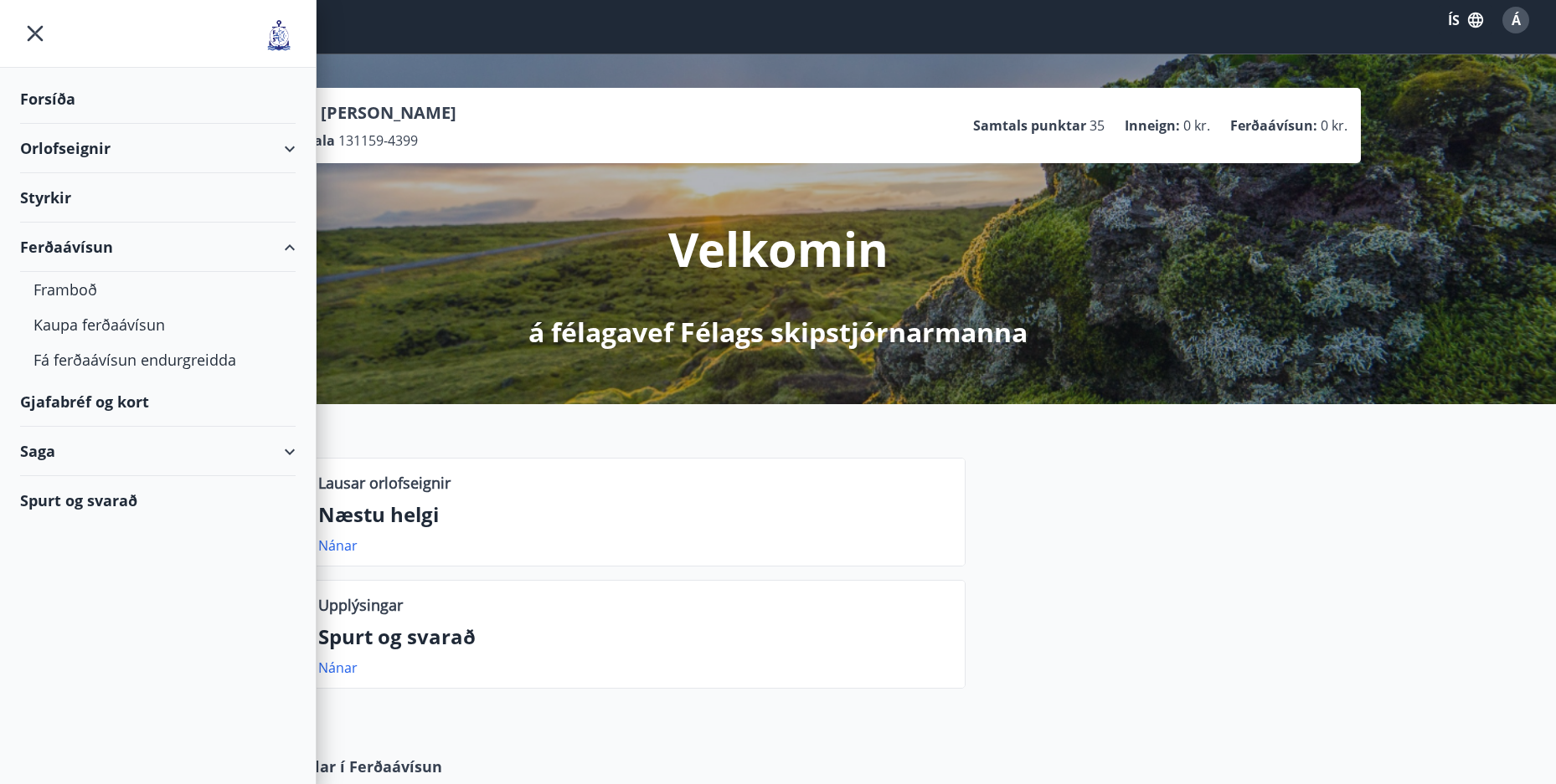
click at [284, 249] on div "Ferðaávísun" at bounding box center [158, 247] width 276 height 49
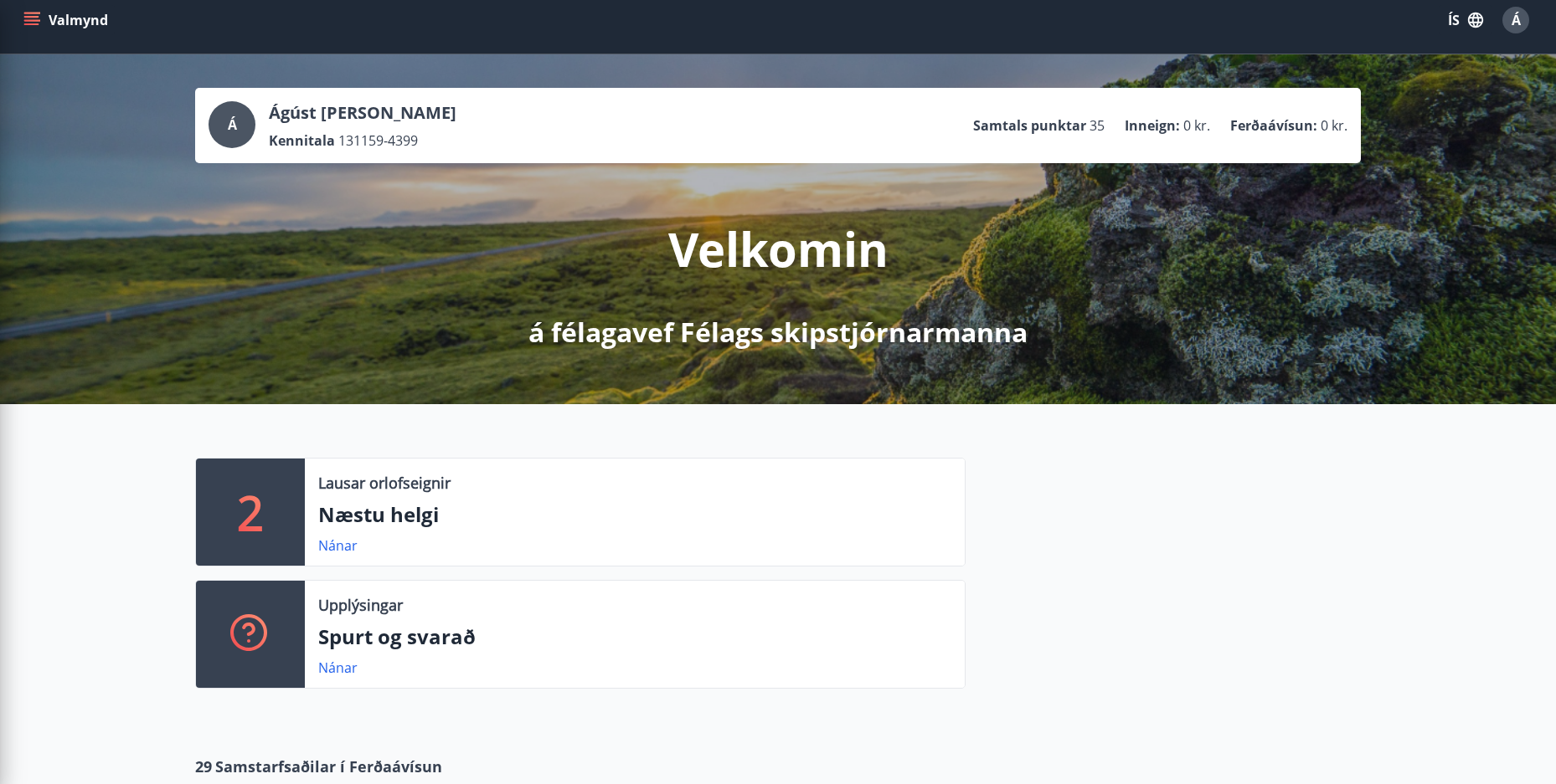
click at [410, 30] on div "Valmynd ÍS Á" at bounding box center [778, 20] width 1516 height 40
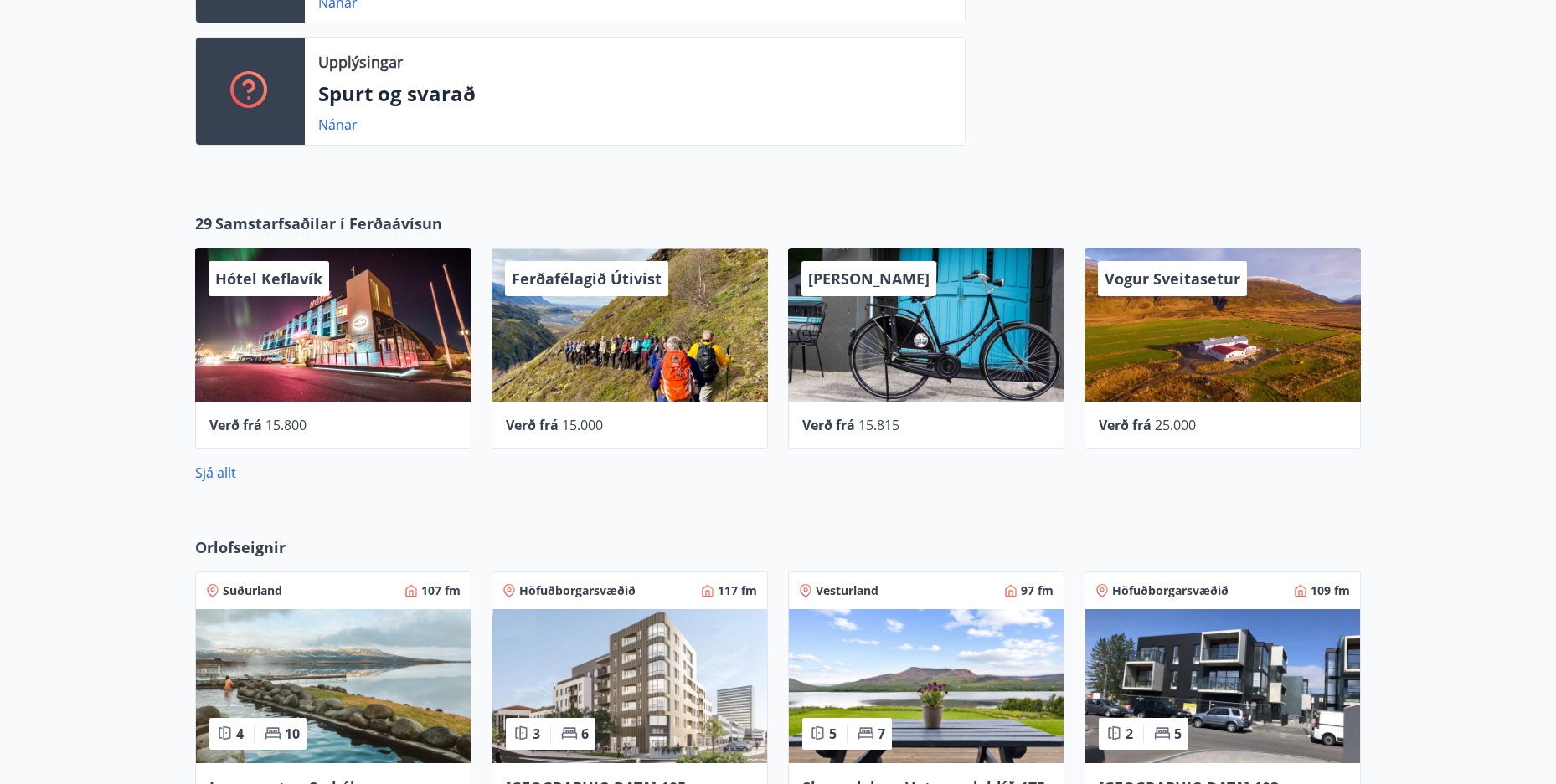
scroll to position [669, 0]
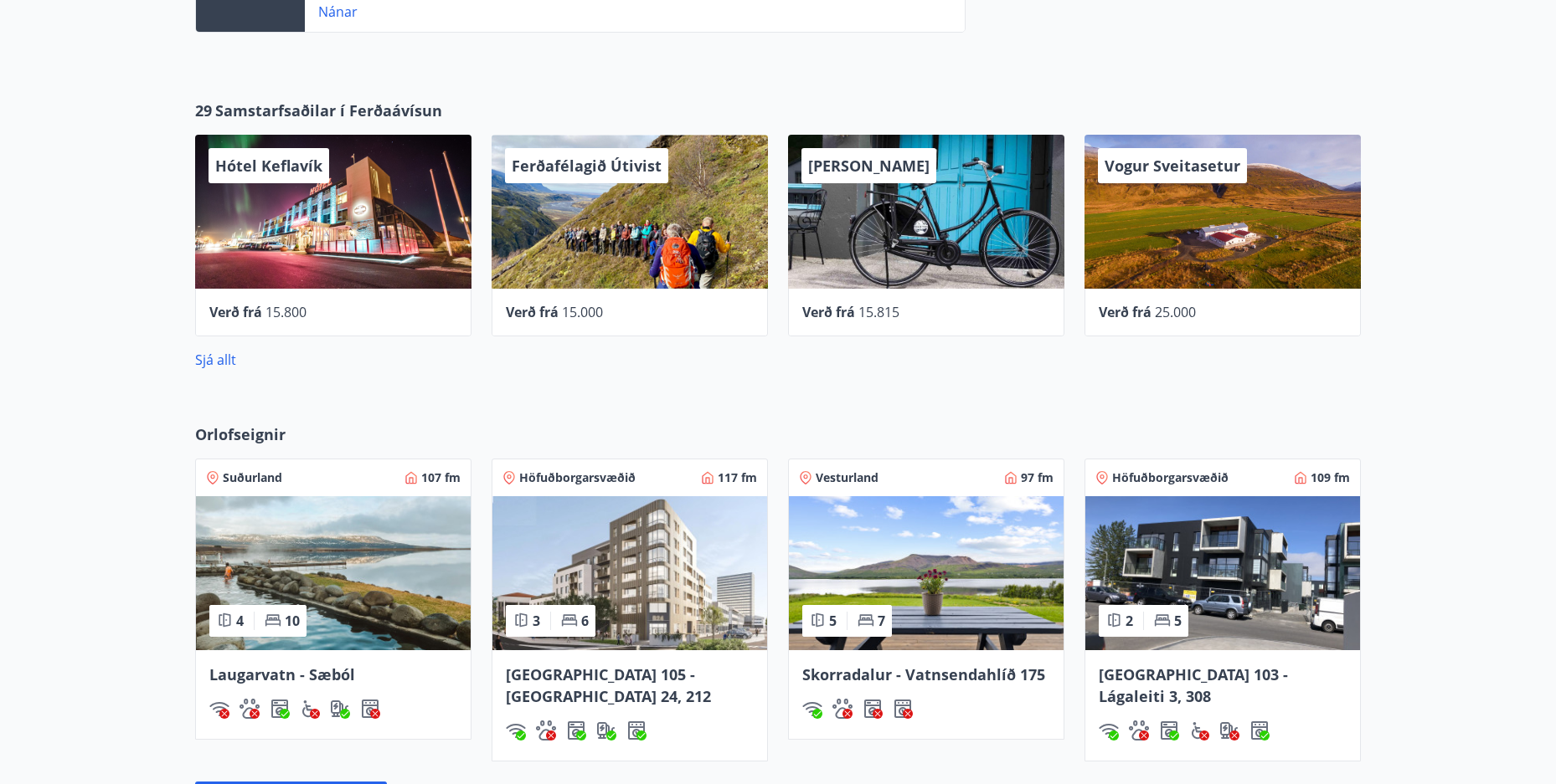
click at [895, 569] on img at bounding box center [926, 573] width 275 height 154
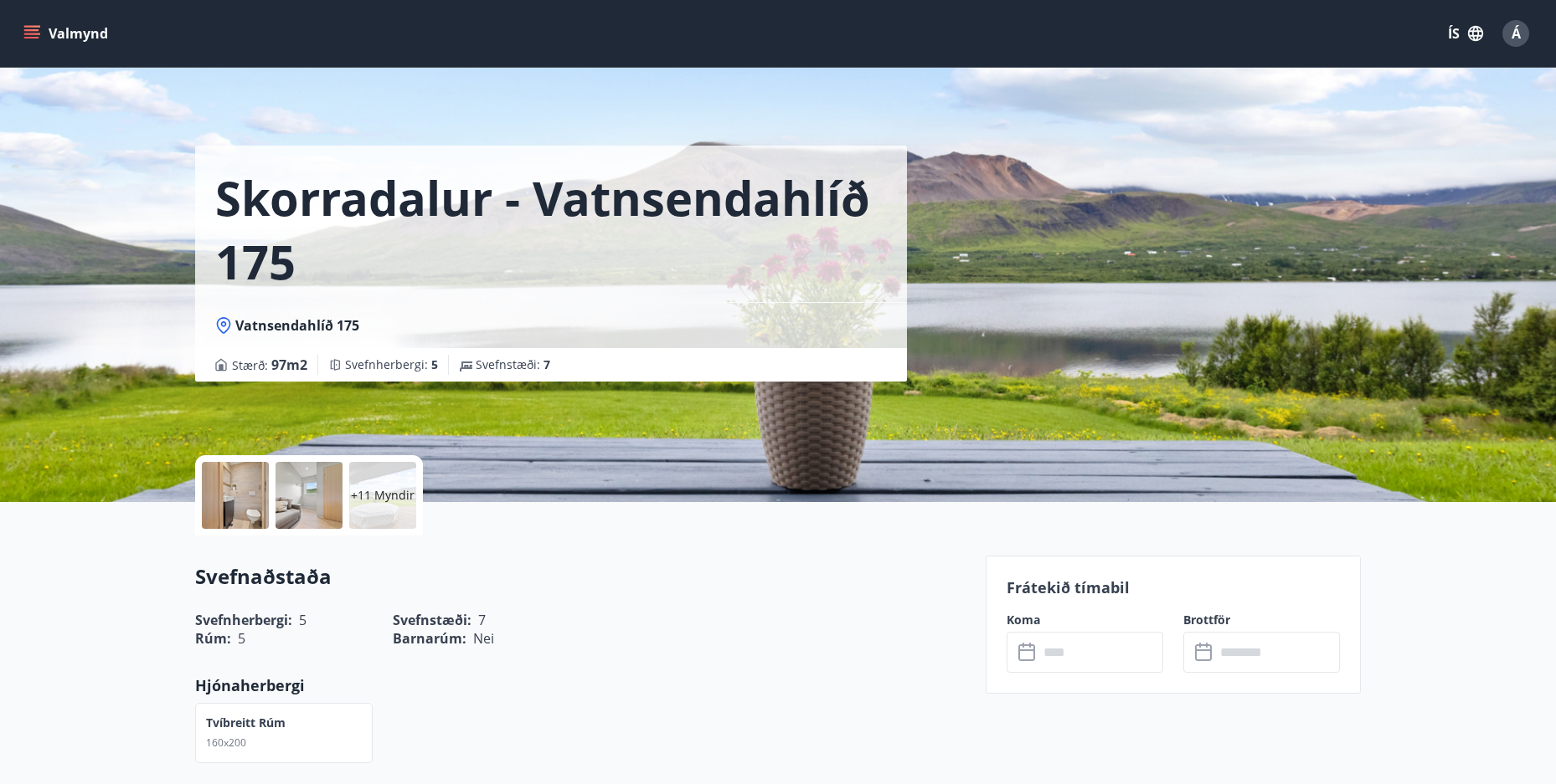
click at [1080, 653] on input "text" at bounding box center [1100, 652] width 125 height 41
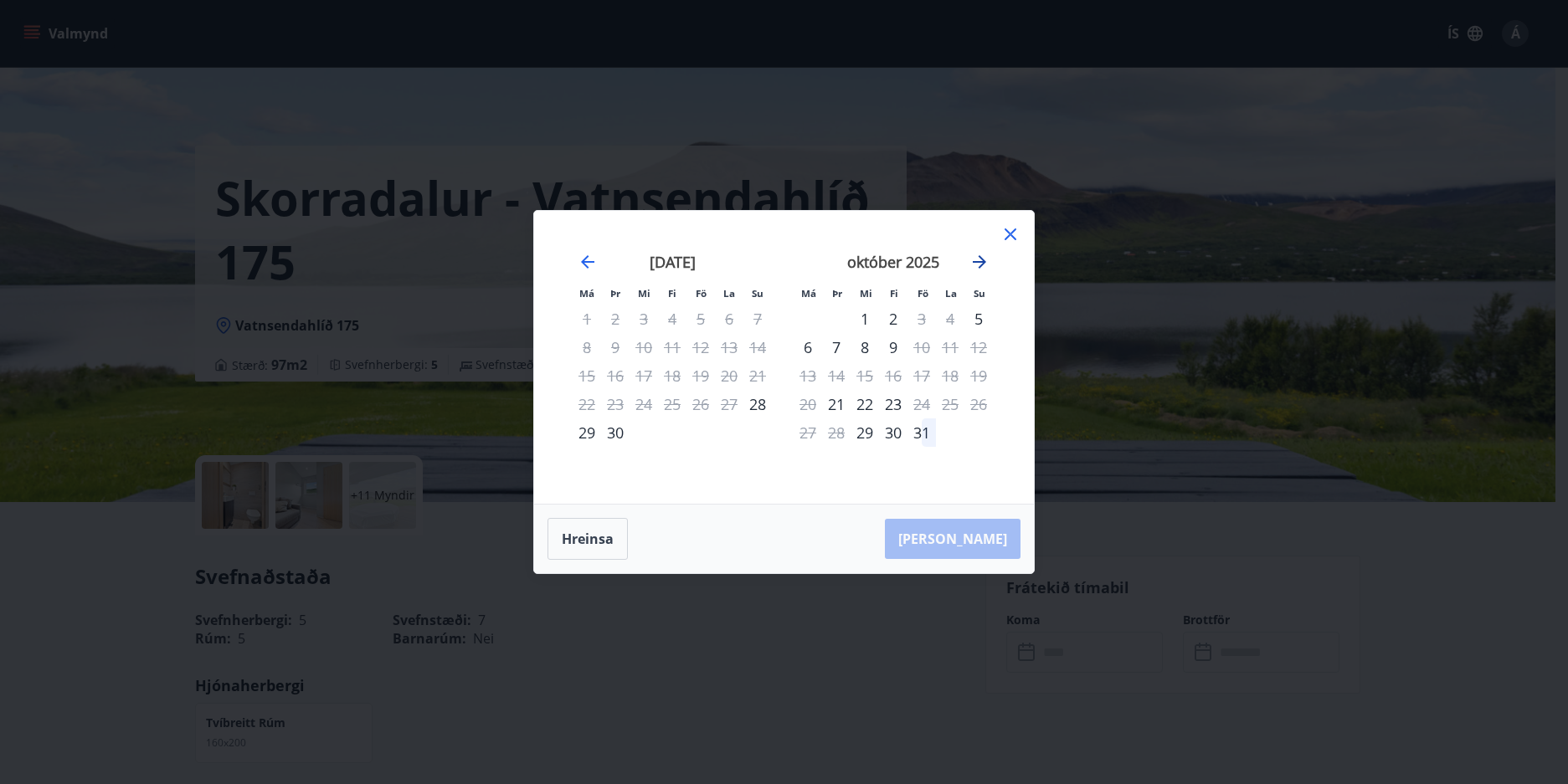
click at [985, 258] on icon "Move forward to switch to the next month." at bounding box center [980, 262] width 20 height 20
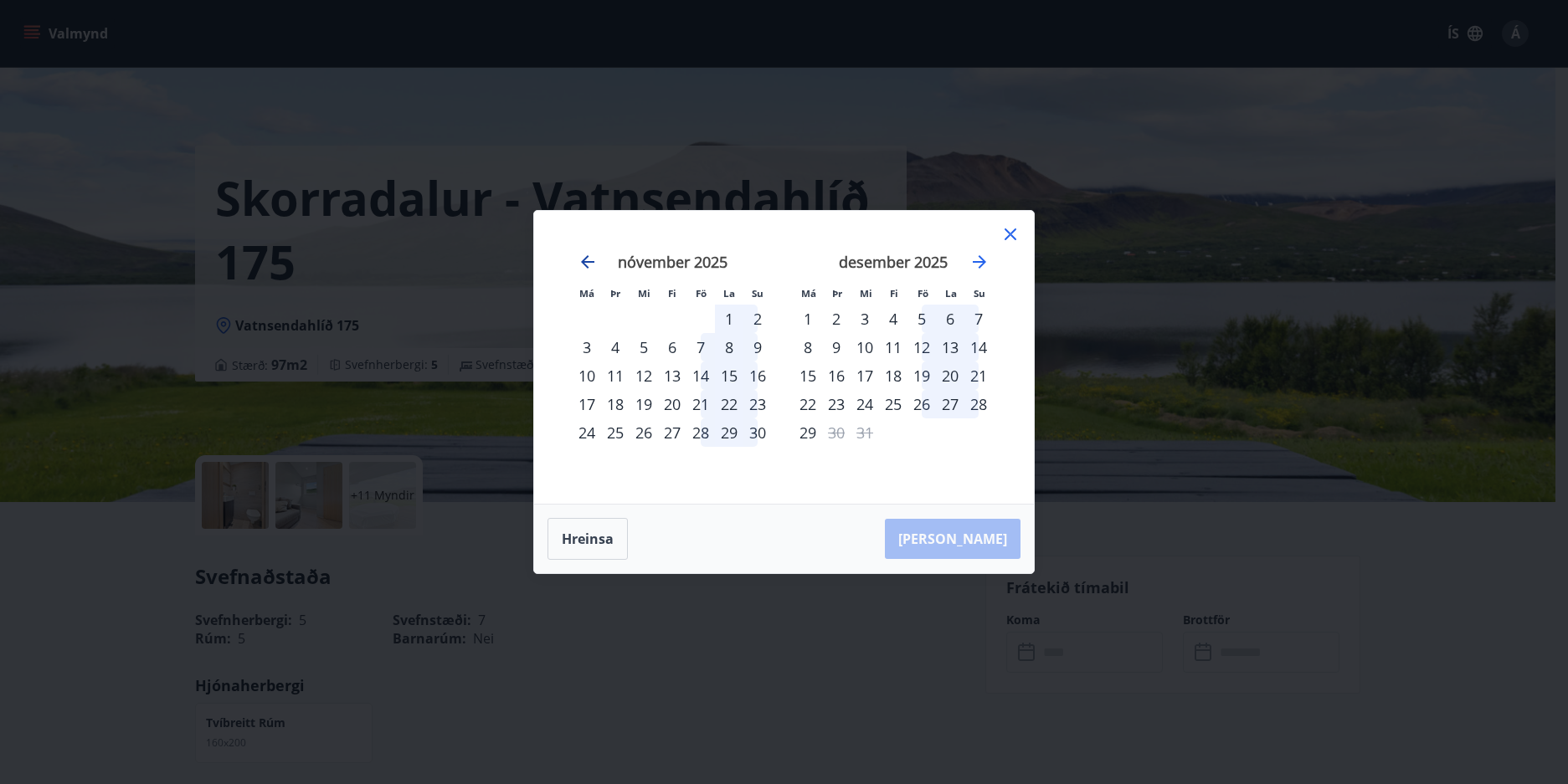
click at [582, 259] on icon "Move backward to switch to the previous month." at bounding box center [588, 262] width 20 height 20
click at [697, 434] on div "31" at bounding box center [700, 432] width 28 height 28
click at [702, 435] on div "31" at bounding box center [700, 432] width 28 height 28
click at [950, 318] on div "1" at bounding box center [949, 318] width 28 height 28
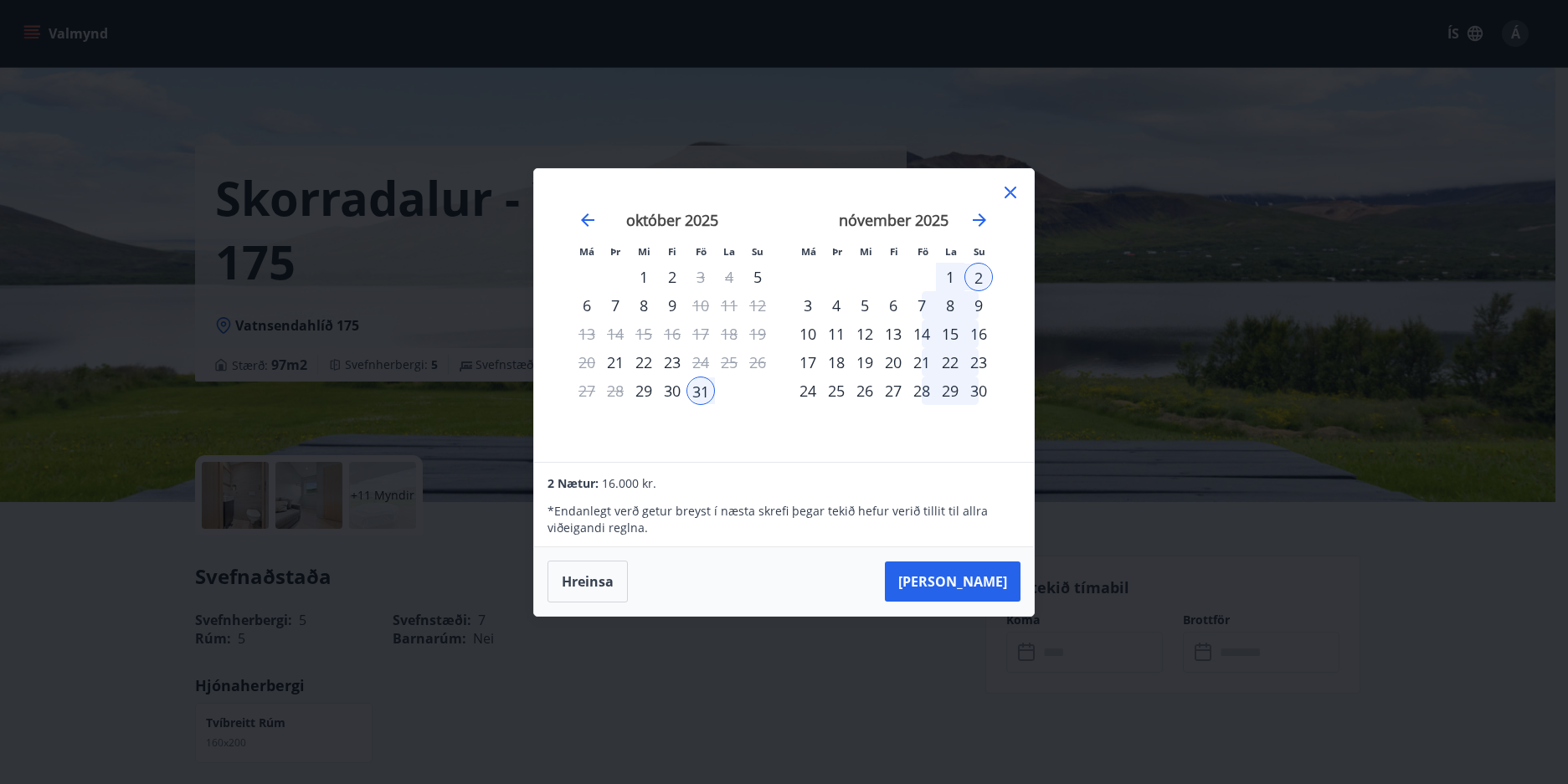
click at [985, 316] on div "9" at bounding box center [978, 305] width 28 height 28
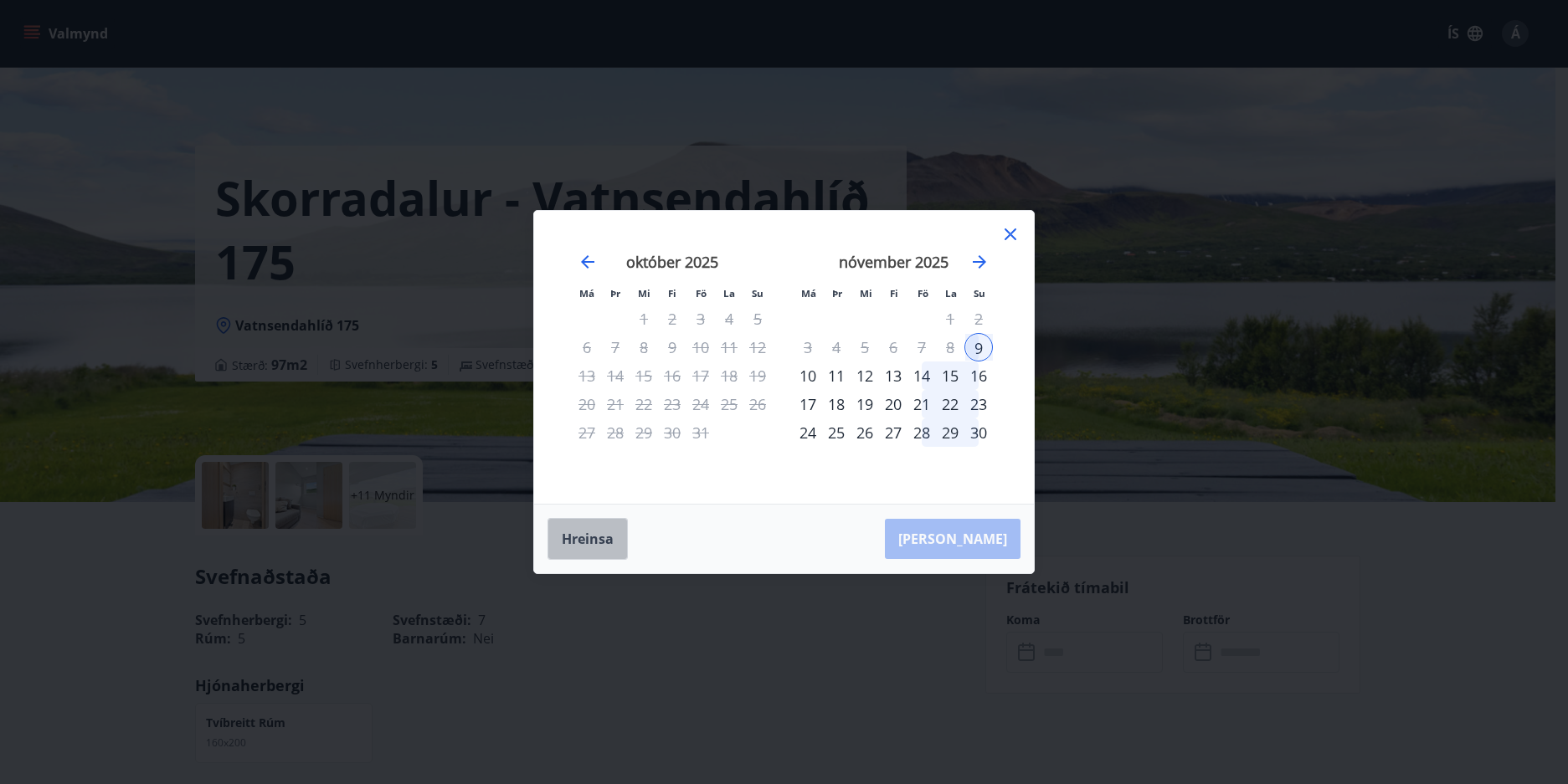
click at [589, 545] on button "Hreinsa" at bounding box center [588, 538] width 80 height 42
click at [702, 431] on div "31" at bounding box center [700, 432] width 28 height 28
click at [948, 316] on div "1" at bounding box center [949, 318] width 28 height 28
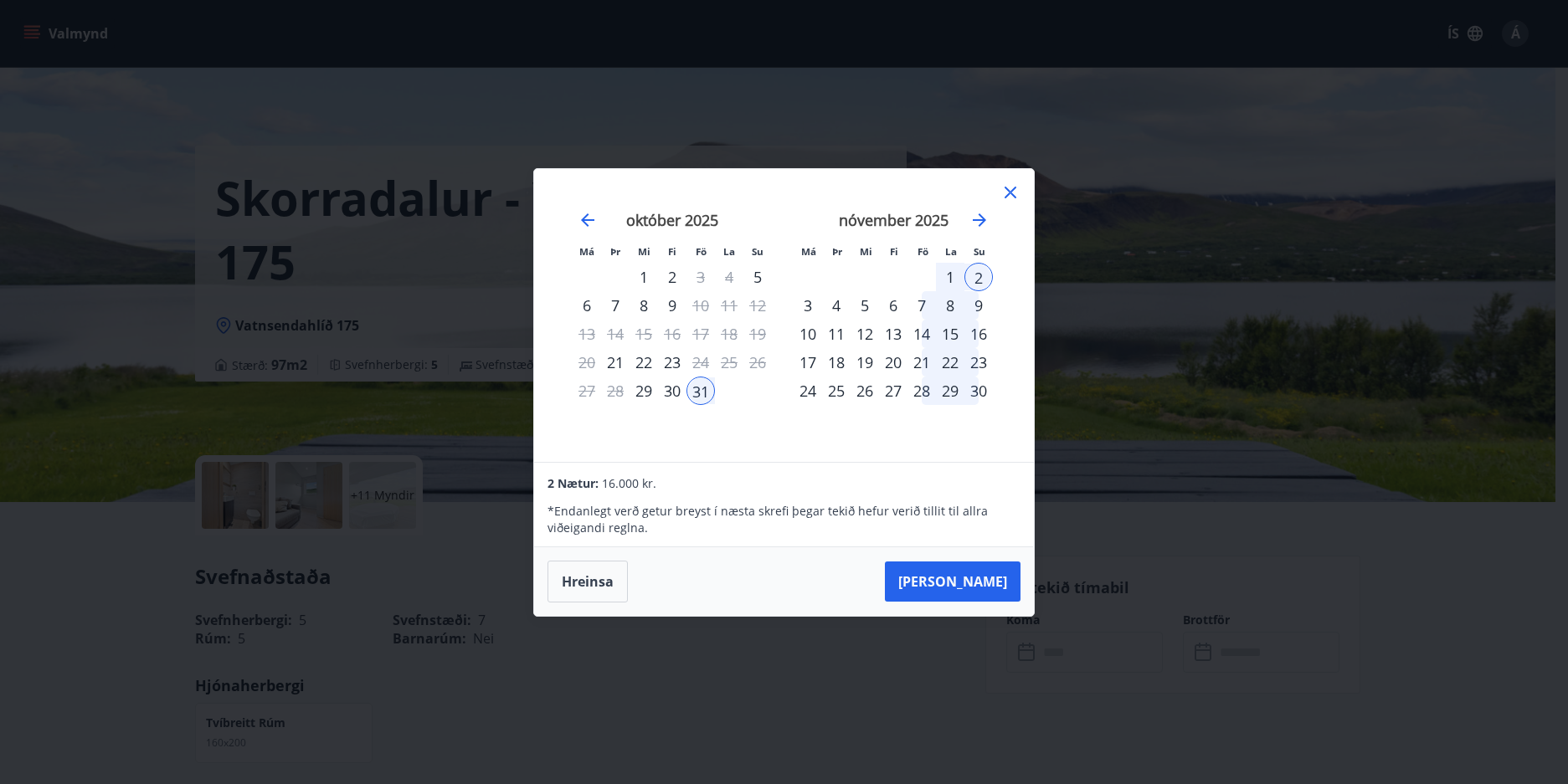
click at [951, 280] on div "1" at bounding box center [949, 276] width 28 height 28
click at [989, 579] on button "Taka Frá" at bounding box center [952, 581] width 135 height 40
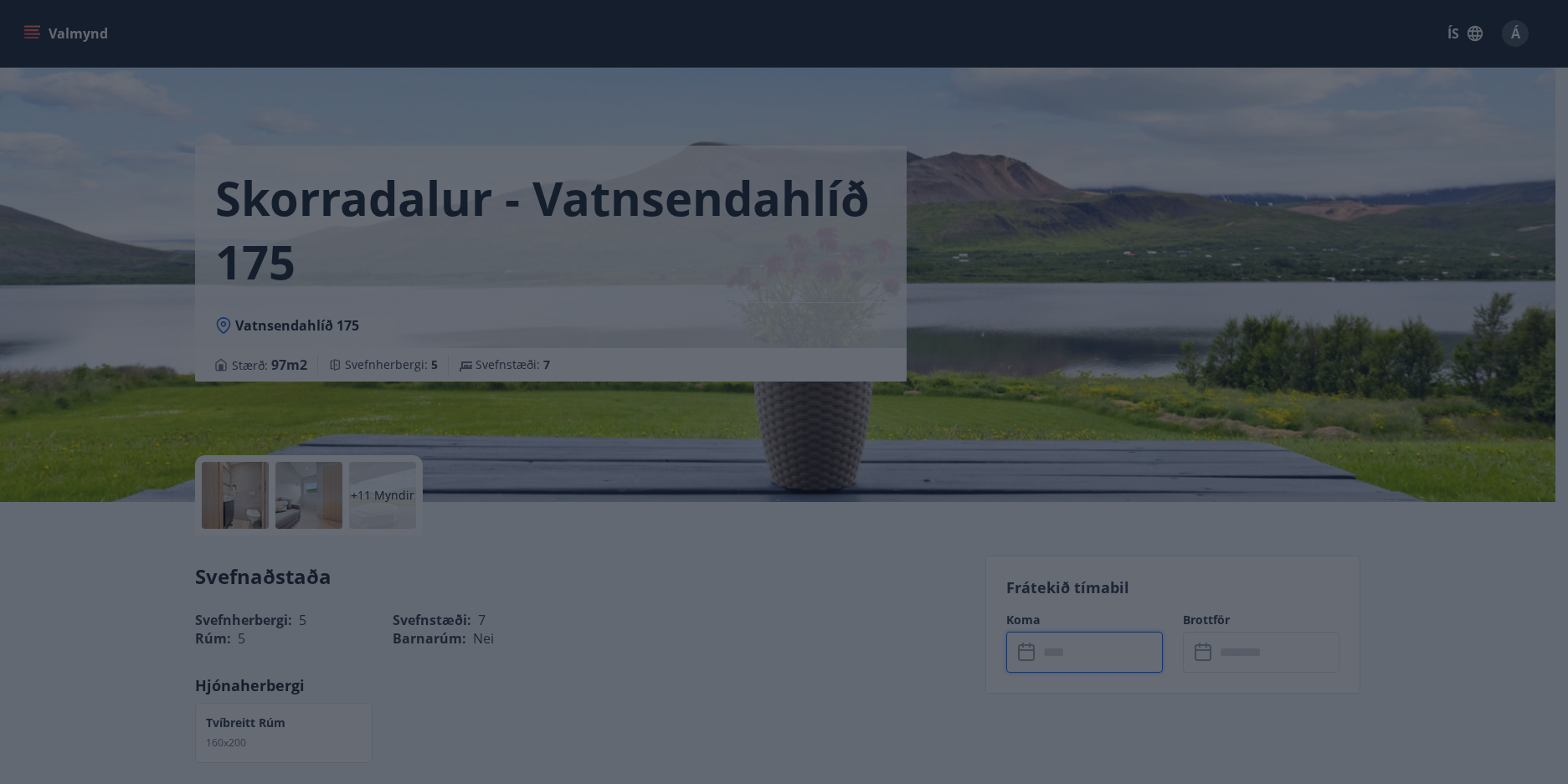
type input "******"
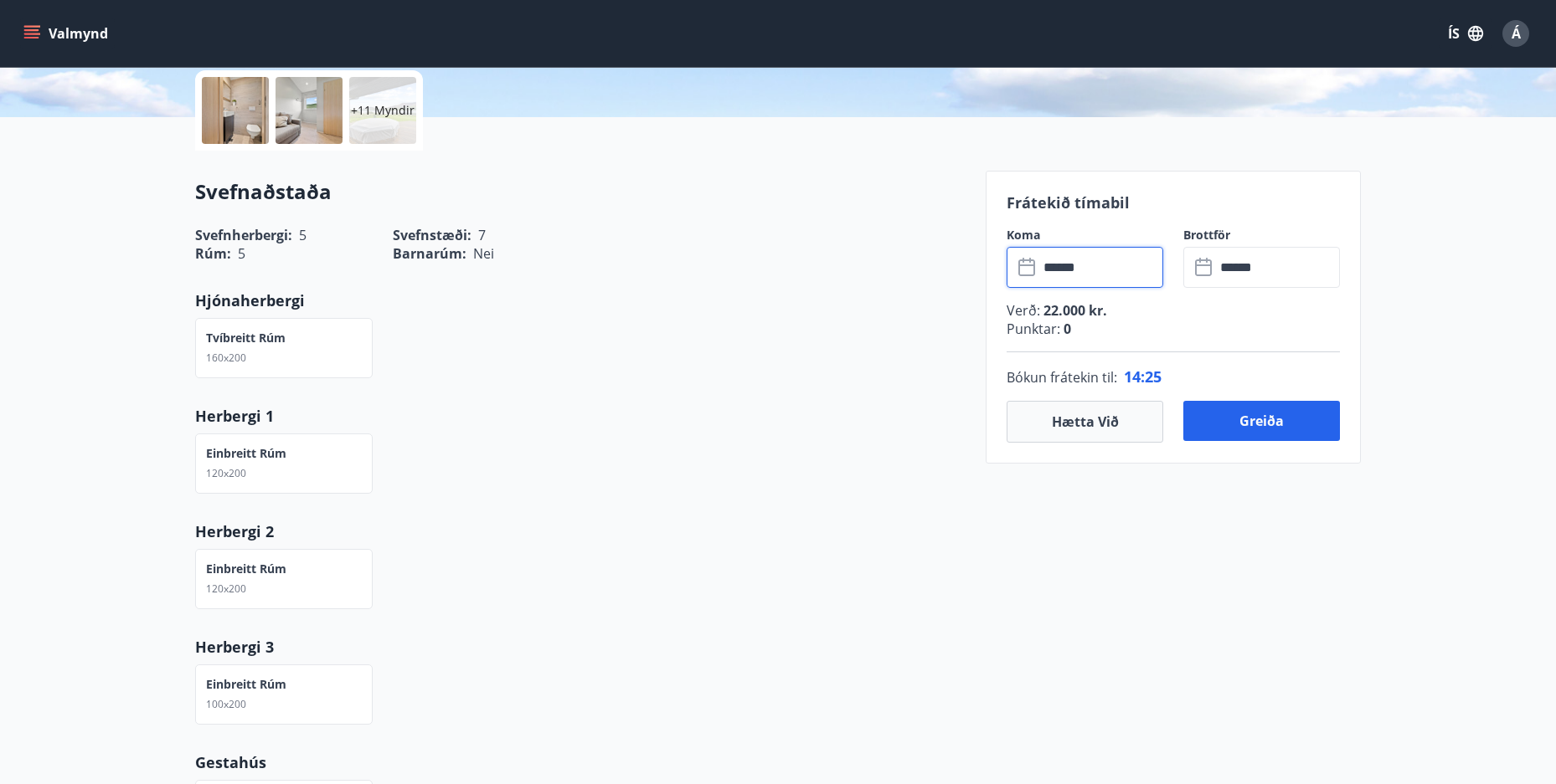
scroll to position [418, 0]
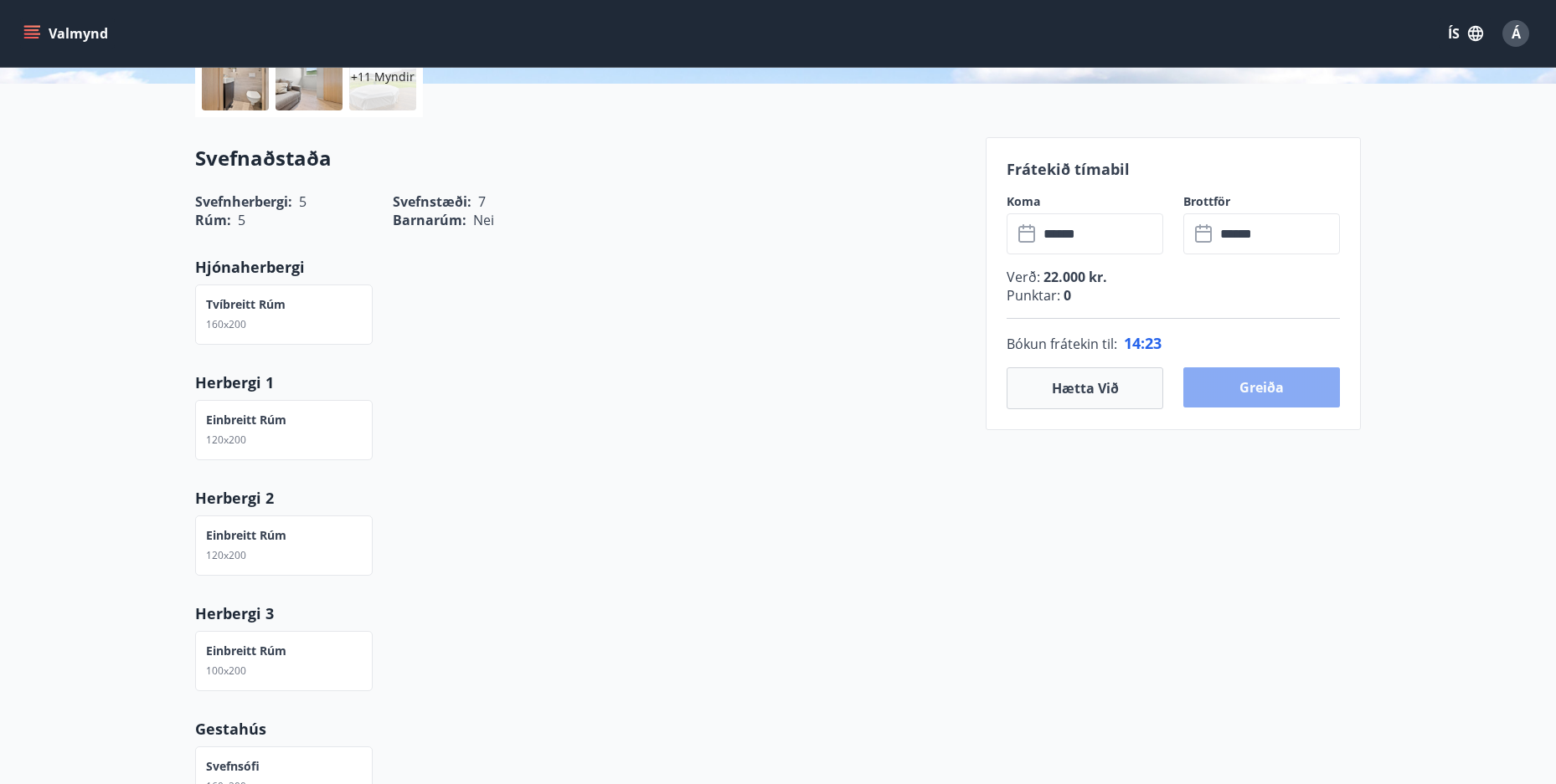
click at [1258, 389] on button "Greiða" at bounding box center [1262, 387] width 157 height 40
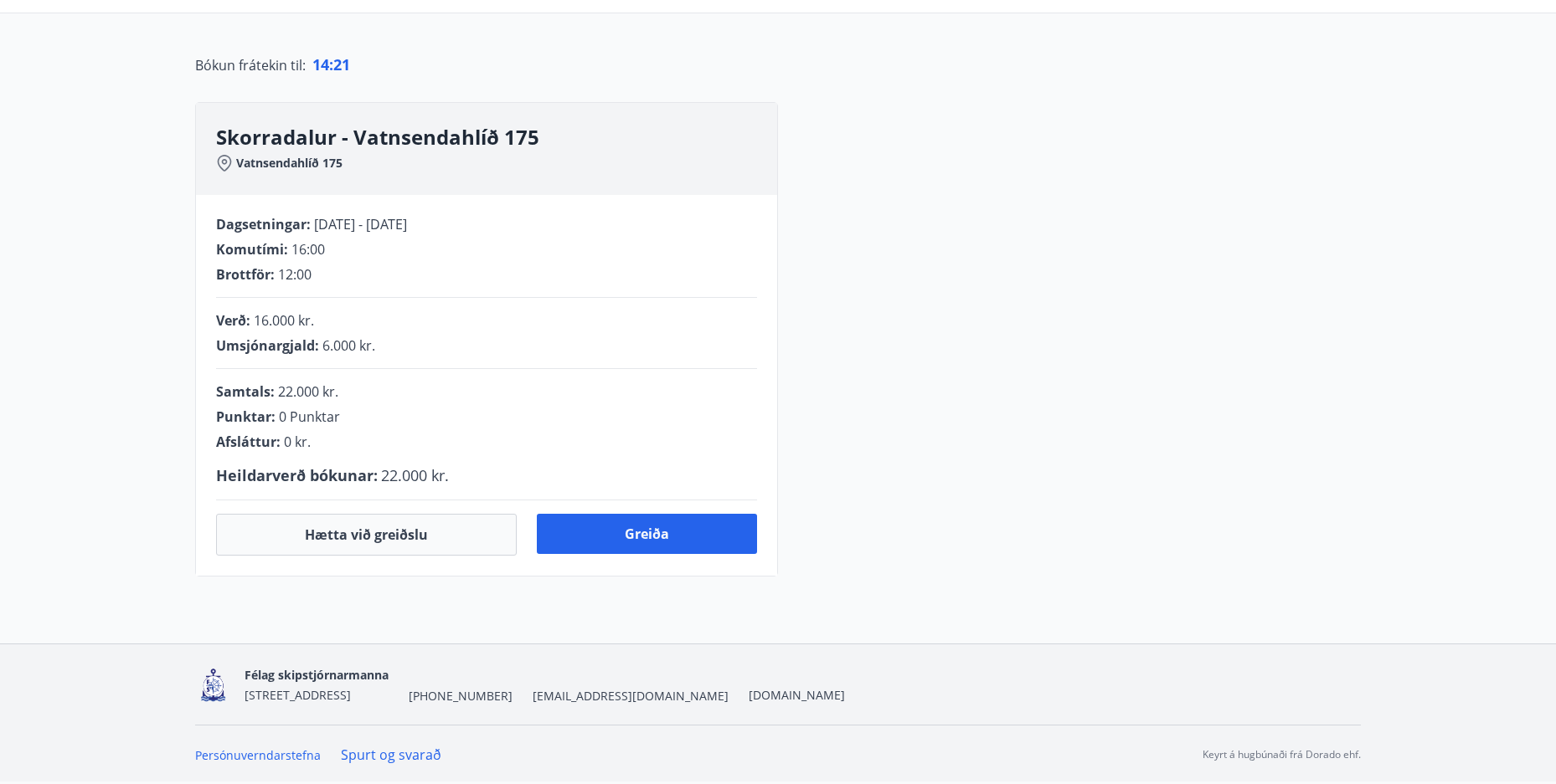
scroll to position [348, 0]
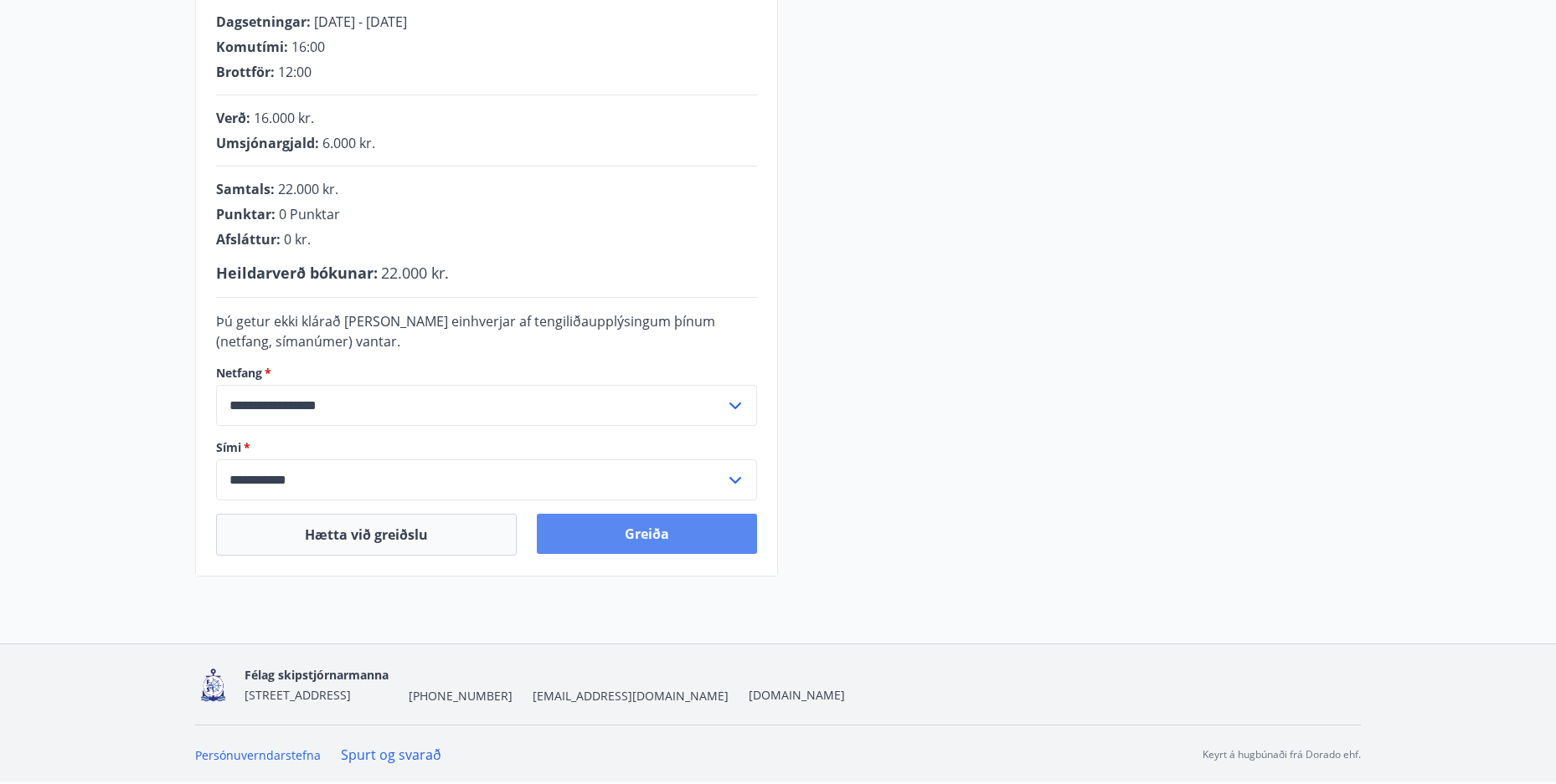
click at [628, 529] on button "Greiða" at bounding box center [647, 533] width 220 height 40
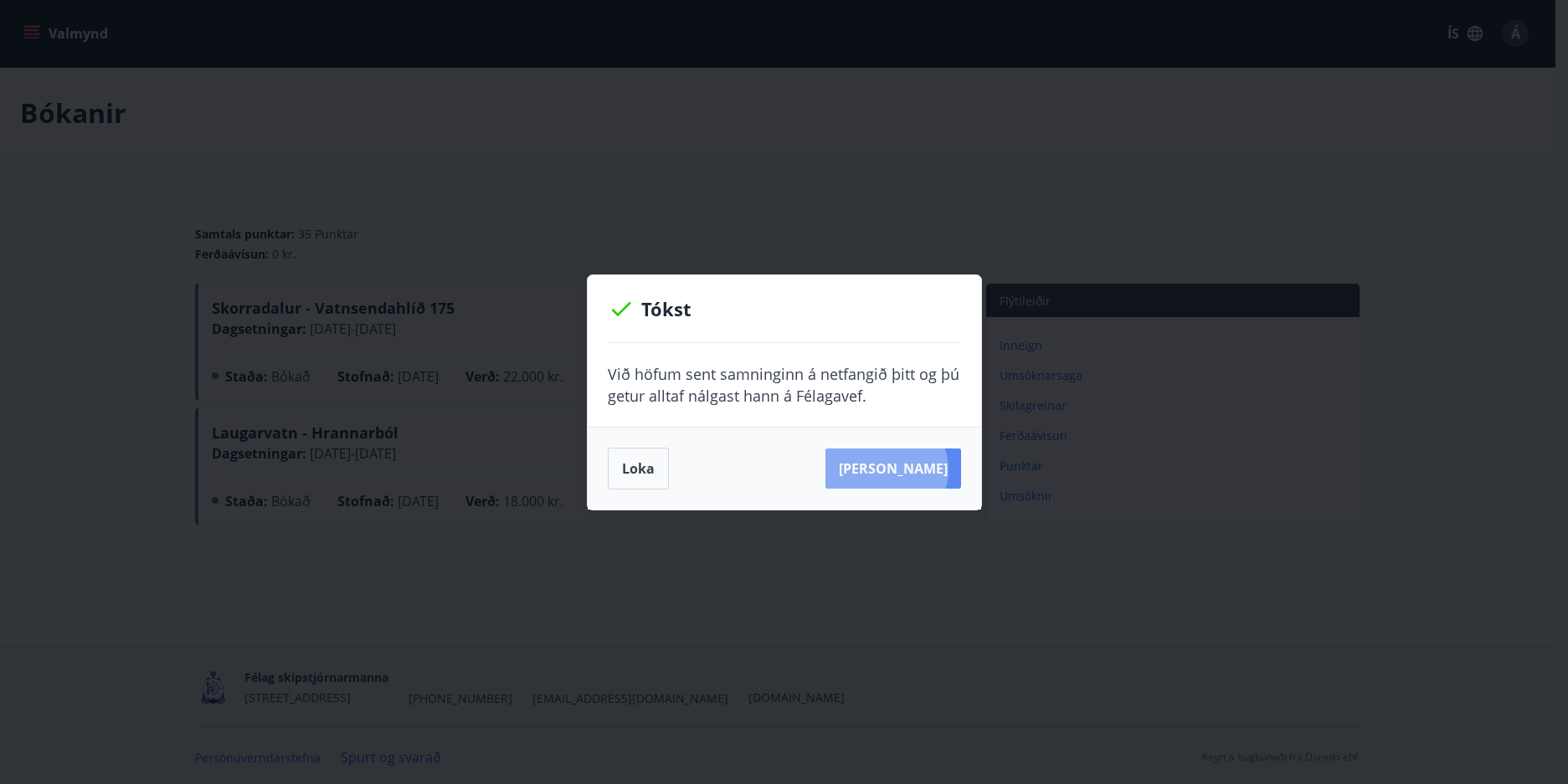
click at [913, 469] on button "[PERSON_NAME]" at bounding box center [892, 469] width 135 height 40
click at [636, 465] on button "Loka" at bounding box center [639, 469] width 61 height 42
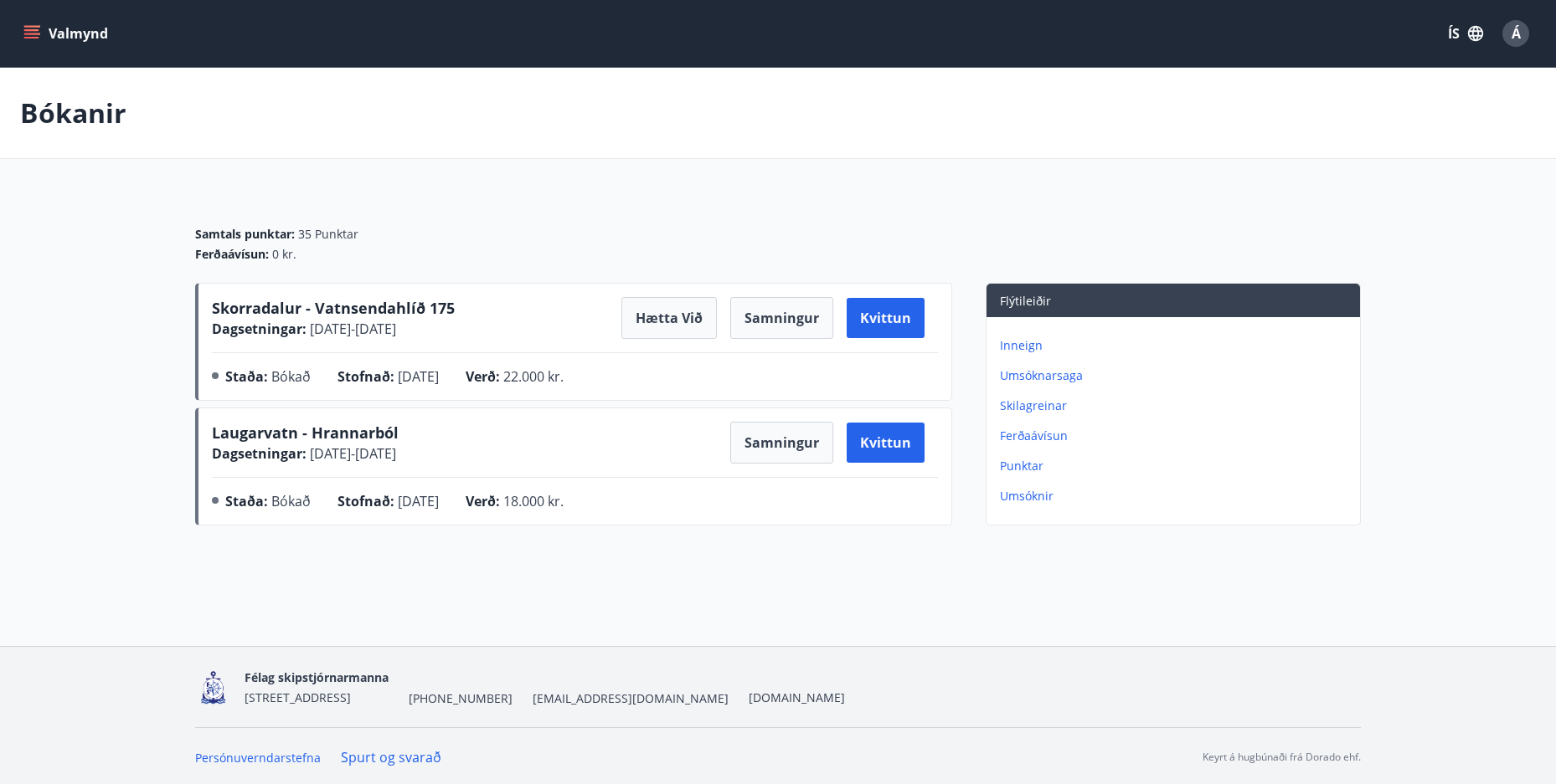
click at [1052, 372] on p "Umsóknarsaga" at bounding box center [1176, 376] width 353 height 17
click at [33, 26] on icon "menu" at bounding box center [32, 34] width 17 height 17
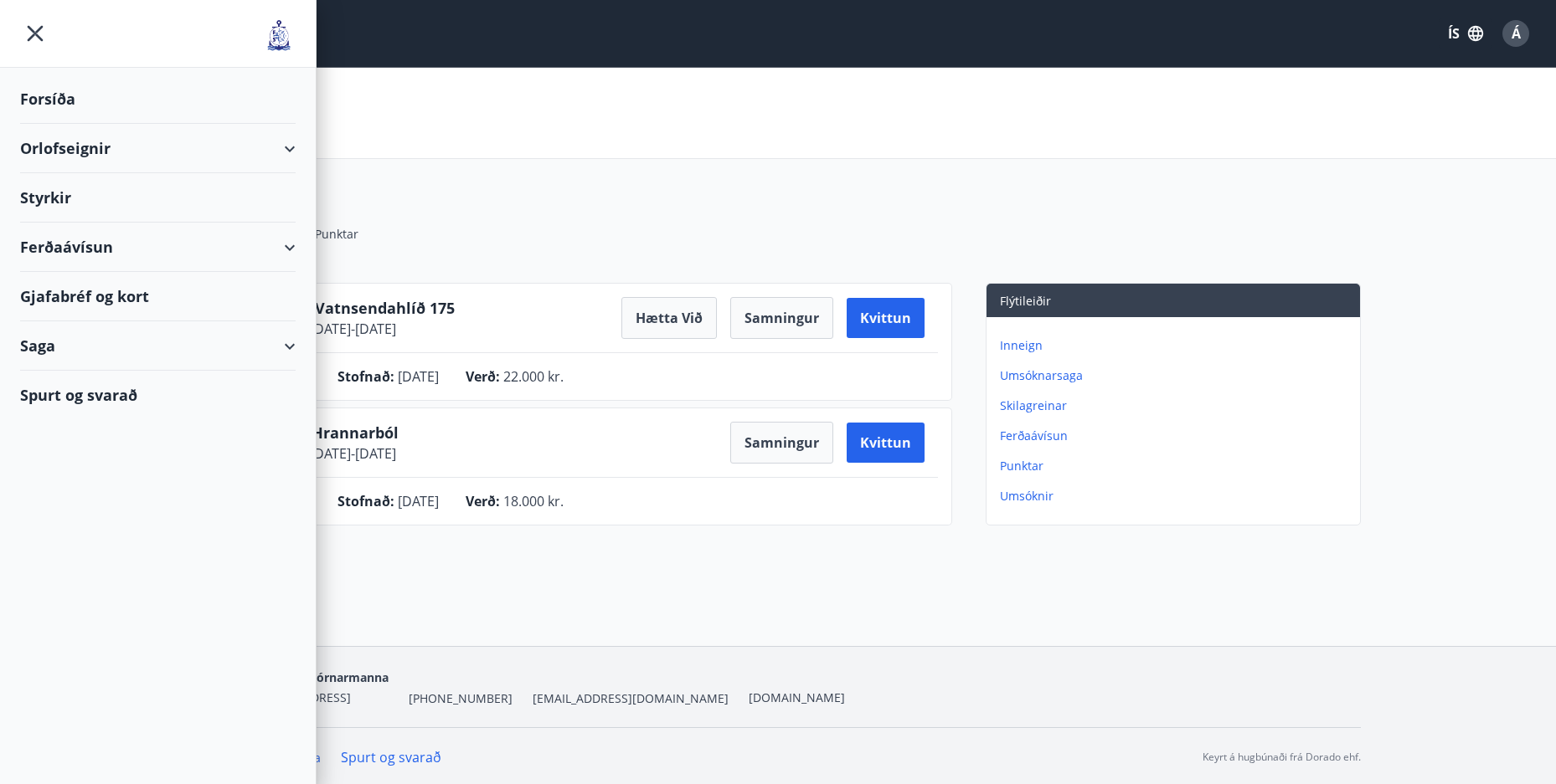
click at [79, 150] on div "Orlofseignir" at bounding box center [158, 149] width 276 height 49
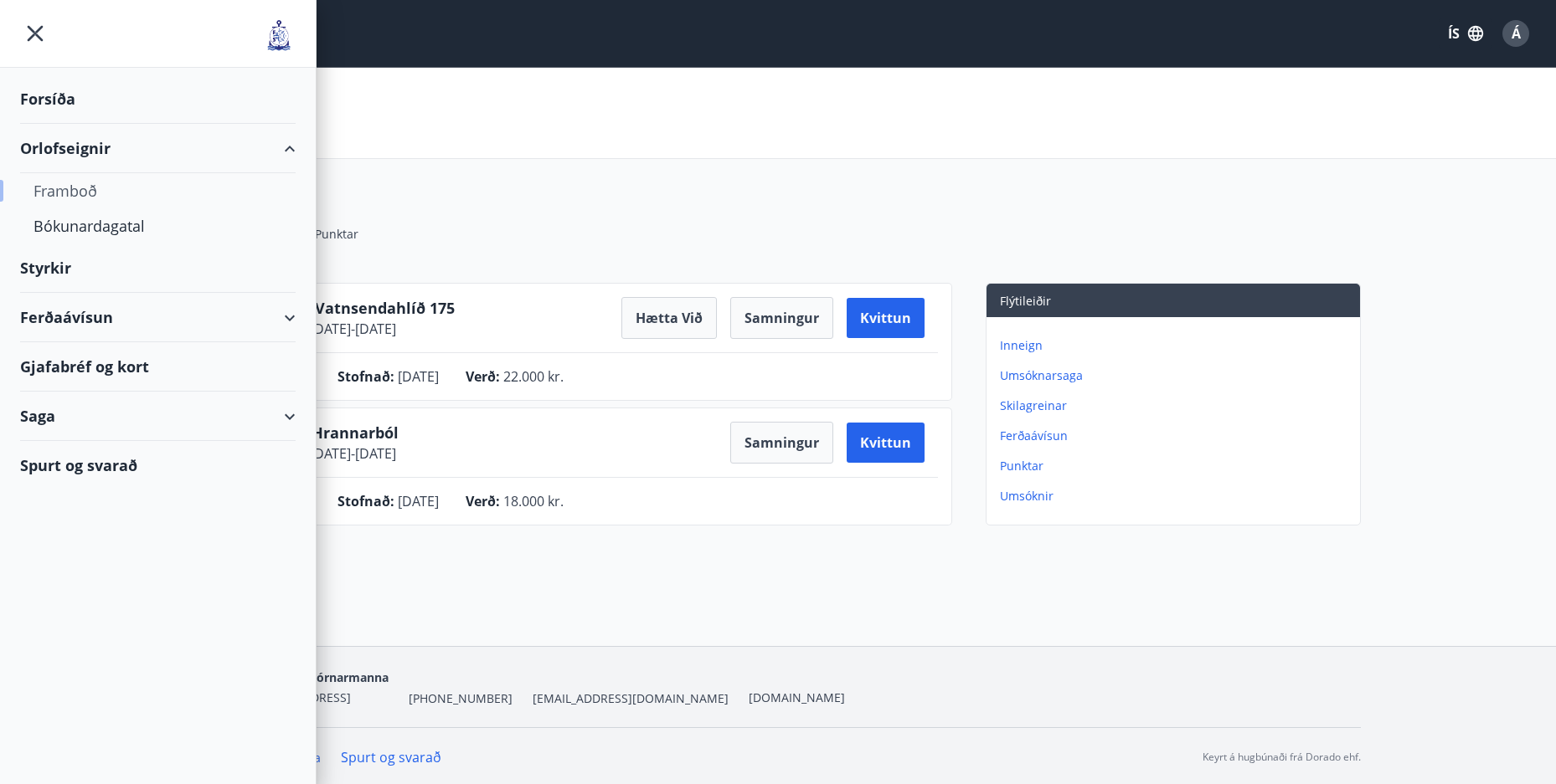
click at [80, 196] on div "Framboð" at bounding box center [157, 190] width 248 height 35
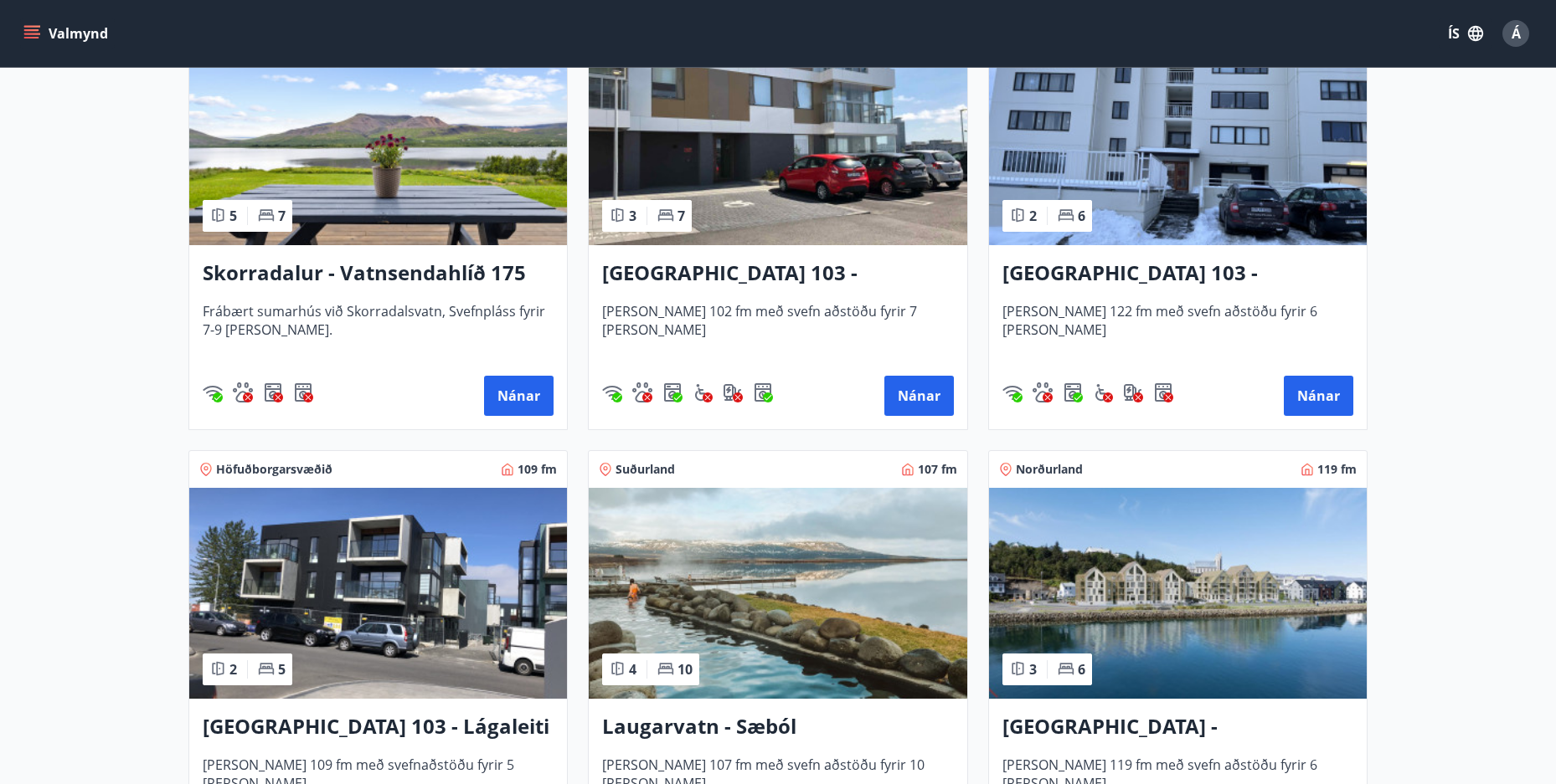
scroll to position [1339, 0]
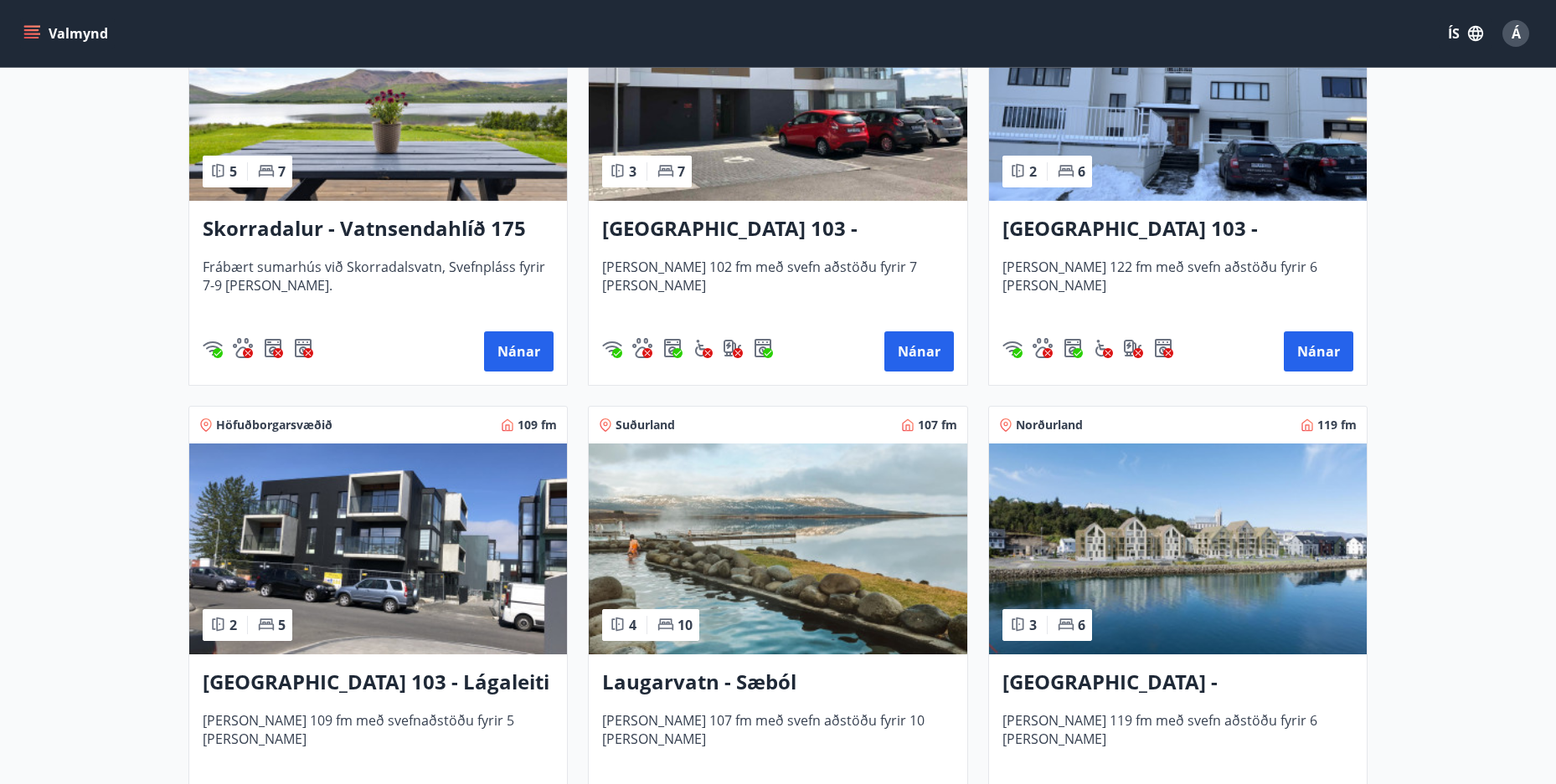
click at [385, 230] on h3 "Skorradalur - Vatnsendahlíð 175" at bounding box center [378, 229] width 351 height 30
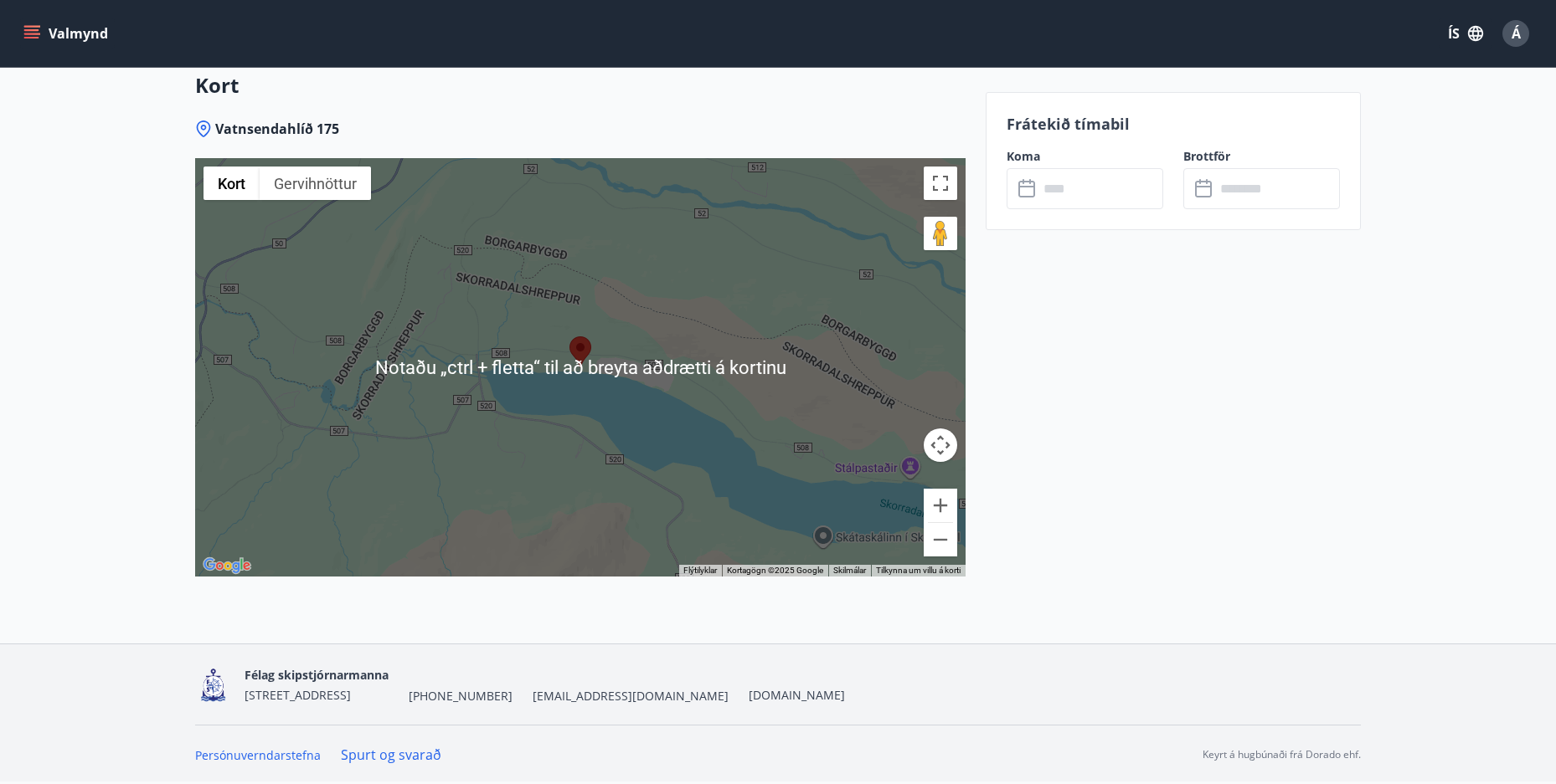
scroll to position [1992, 0]
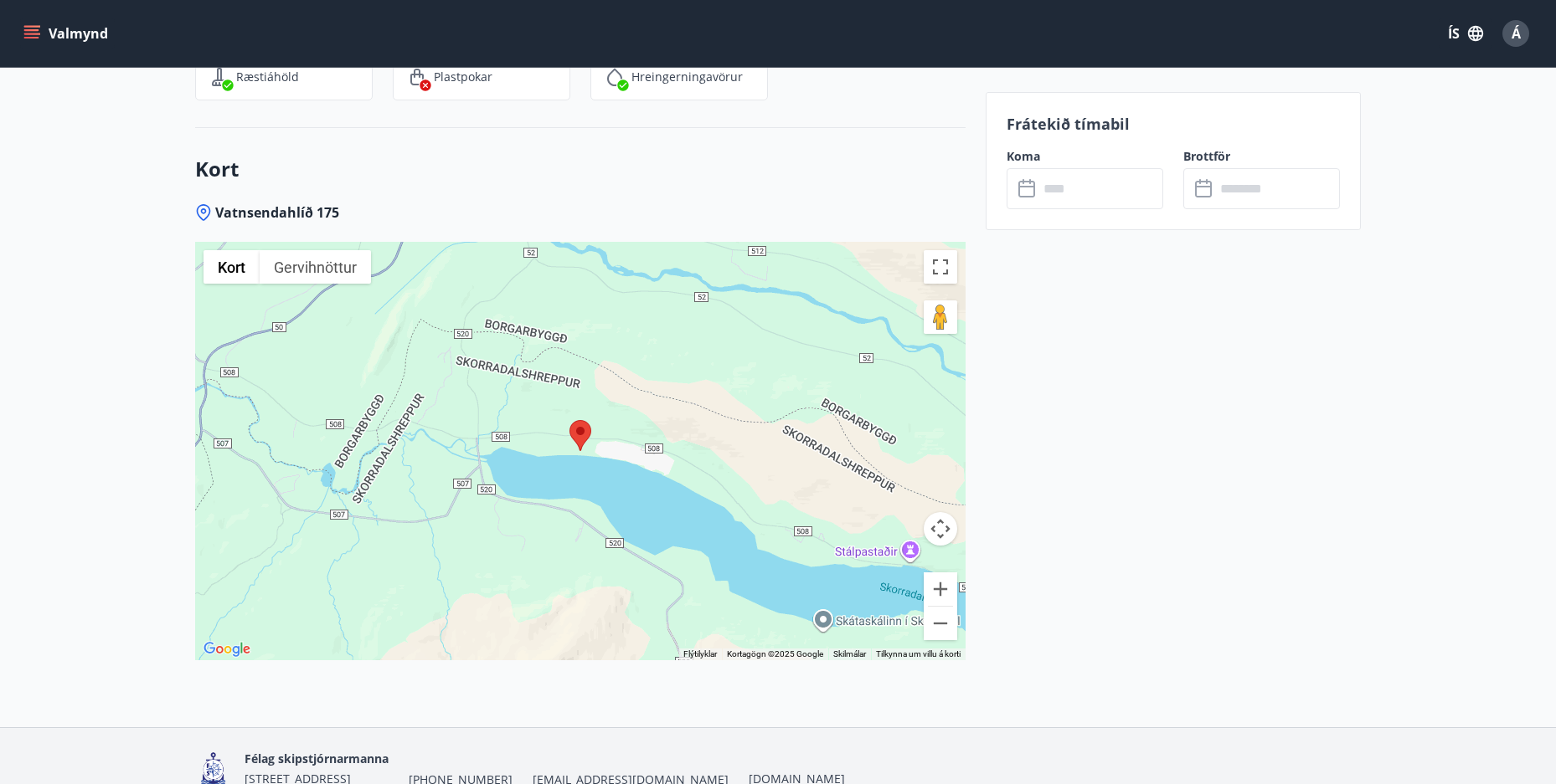
click at [942, 525] on button "Myndavélarstýringar korts" at bounding box center [940, 528] width 33 height 33
click at [634, 422] on div at bounding box center [580, 451] width 771 height 418
click at [579, 440] on img at bounding box center [580, 435] width 22 height 31
click at [324, 270] on button "Gervihnöttur" at bounding box center [315, 266] width 111 height 33
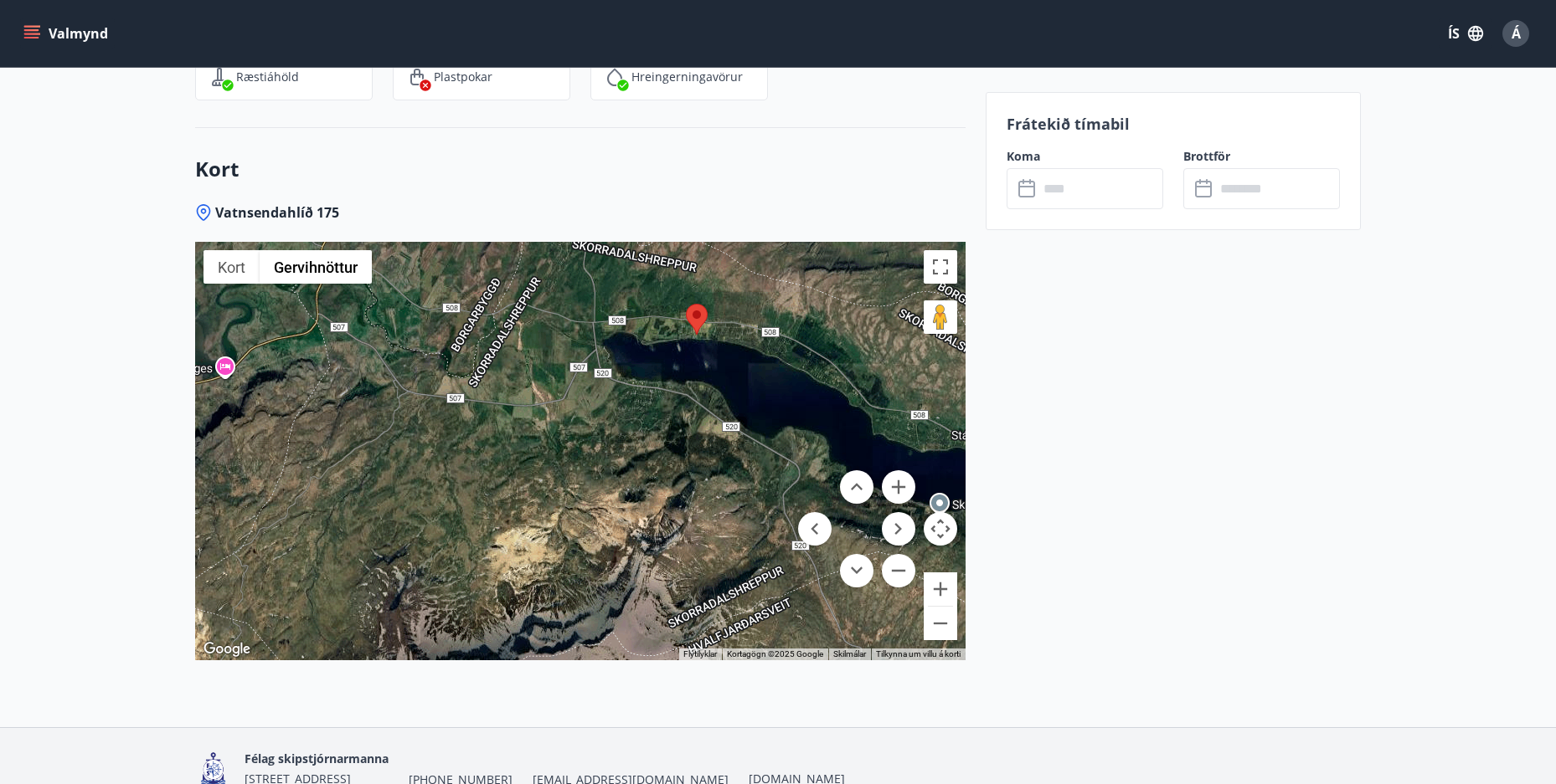
drag, startPoint x: 681, startPoint y: 423, endPoint x: 790, endPoint y: 311, distance: 156.3
click at [796, 305] on div at bounding box center [580, 451] width 771 height 418
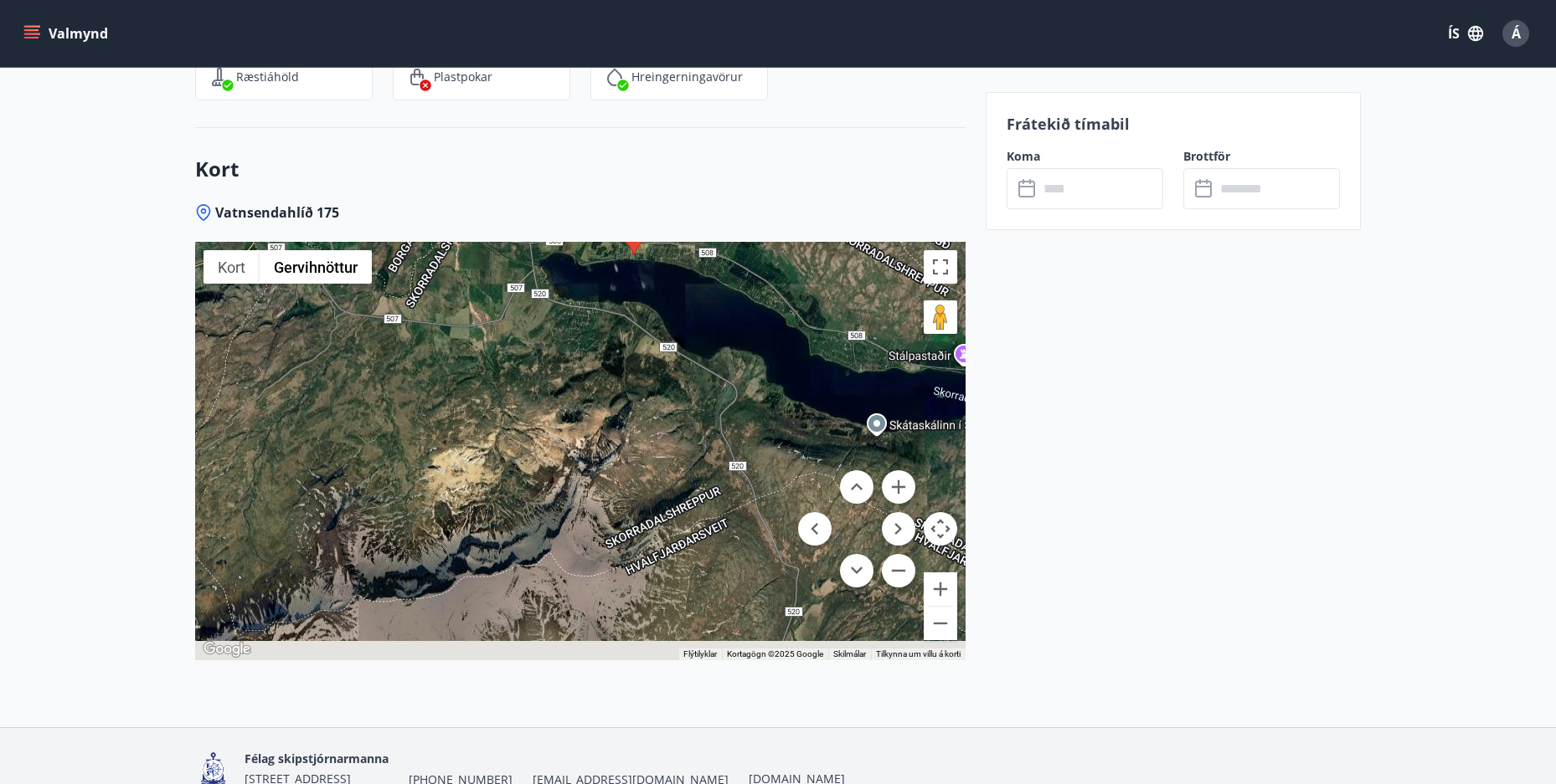
drag, startPoint x: 749, startPoint y: 535, endPoint x: 675, endPoint y: 437, distance: 122.8
click at [675, 427] on div at bounding box center [580, 451] width 771 height 418
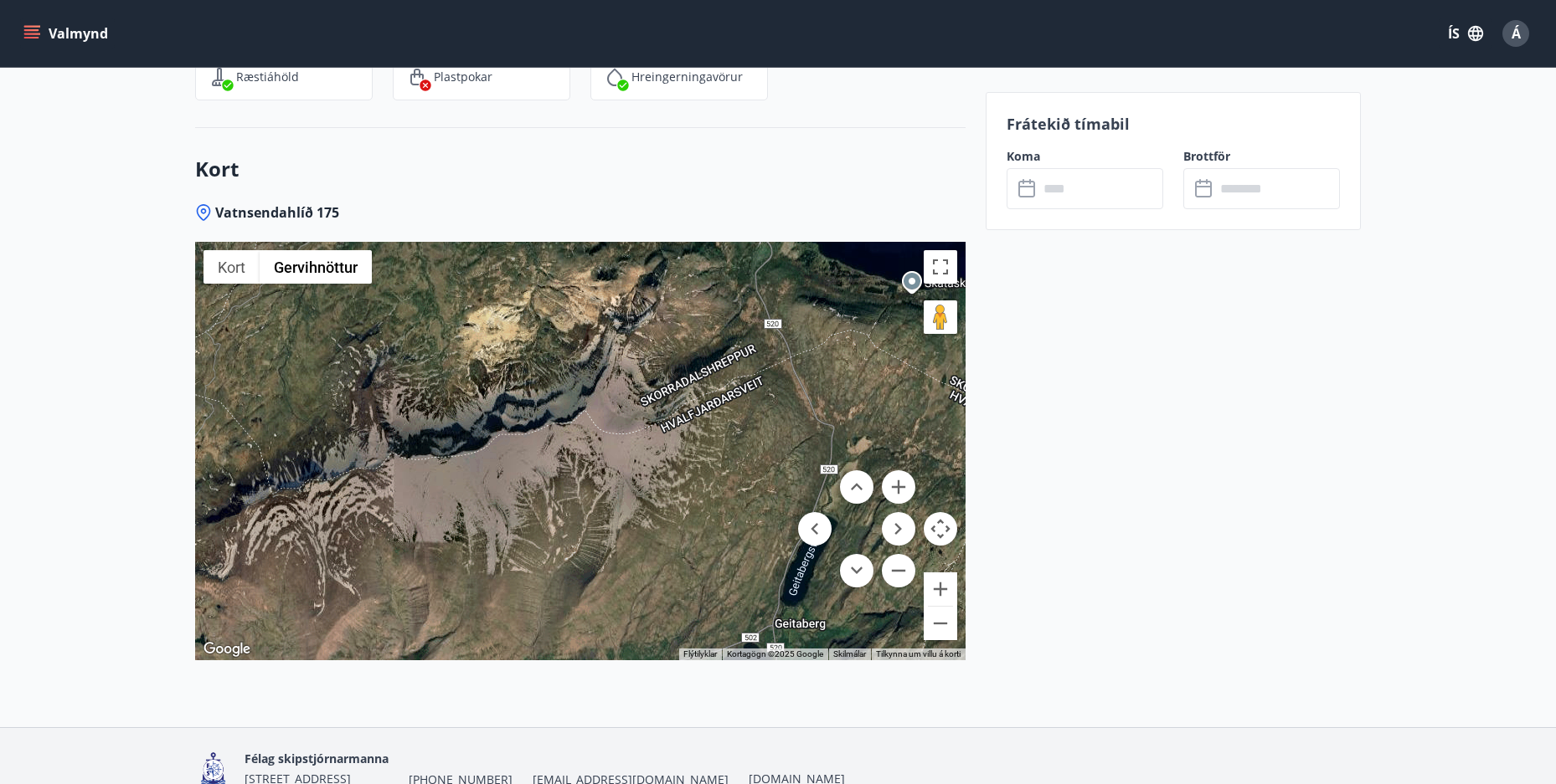
drag, startPoint x: 693, startPoint y: 525, endPoint x: 744, endPoint y: 414, distance: 122.2
click at [744, 414] on div at bounding box center [580, 451] width 771 height 418
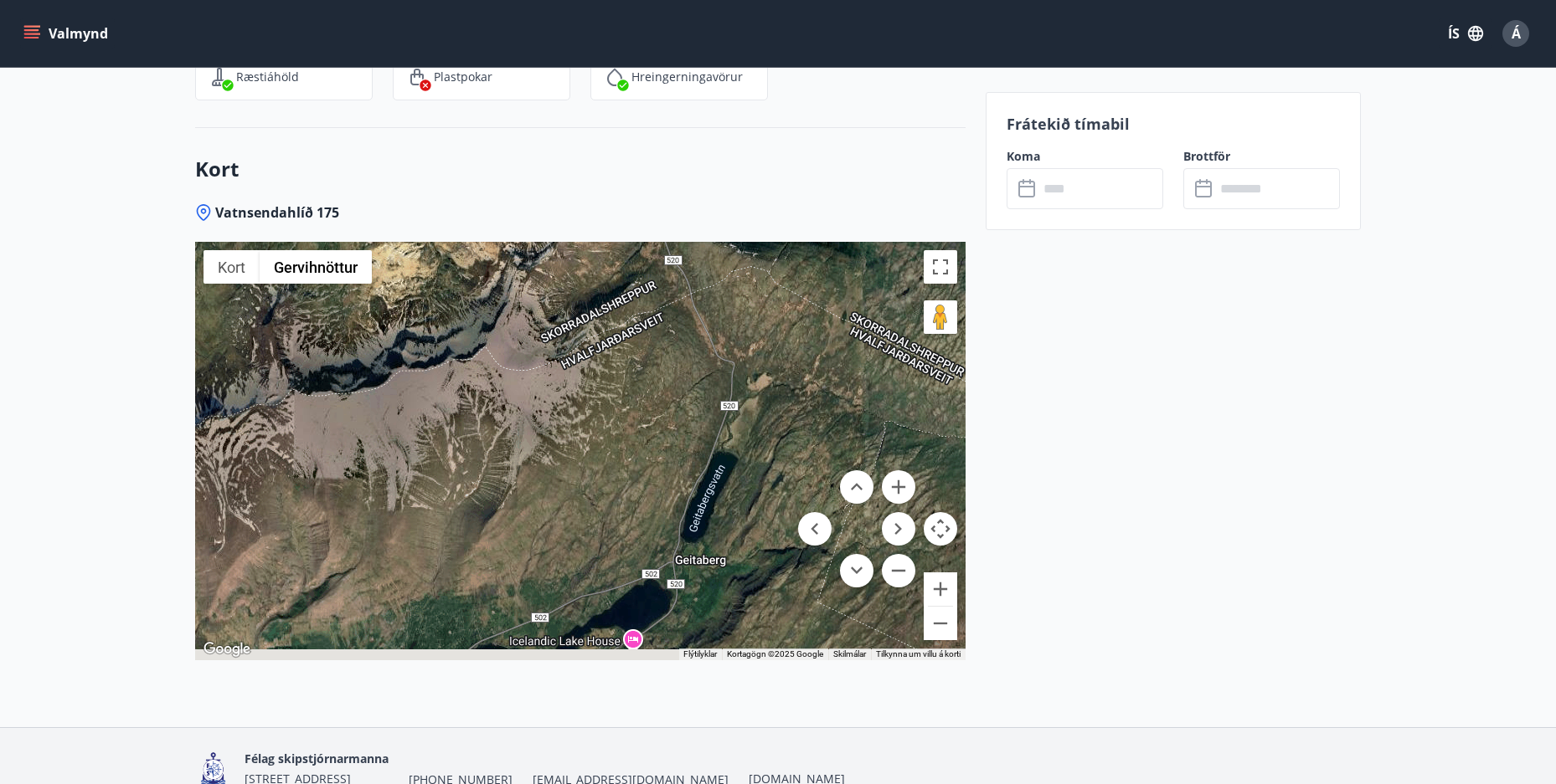
drag, startPoint x: 710, startPoint y: 491, endPoint x: 607, endPoint y: 425, distance: 122.3
click at [607, 425] on div at bounding box center [580, 451] width 771 height 418
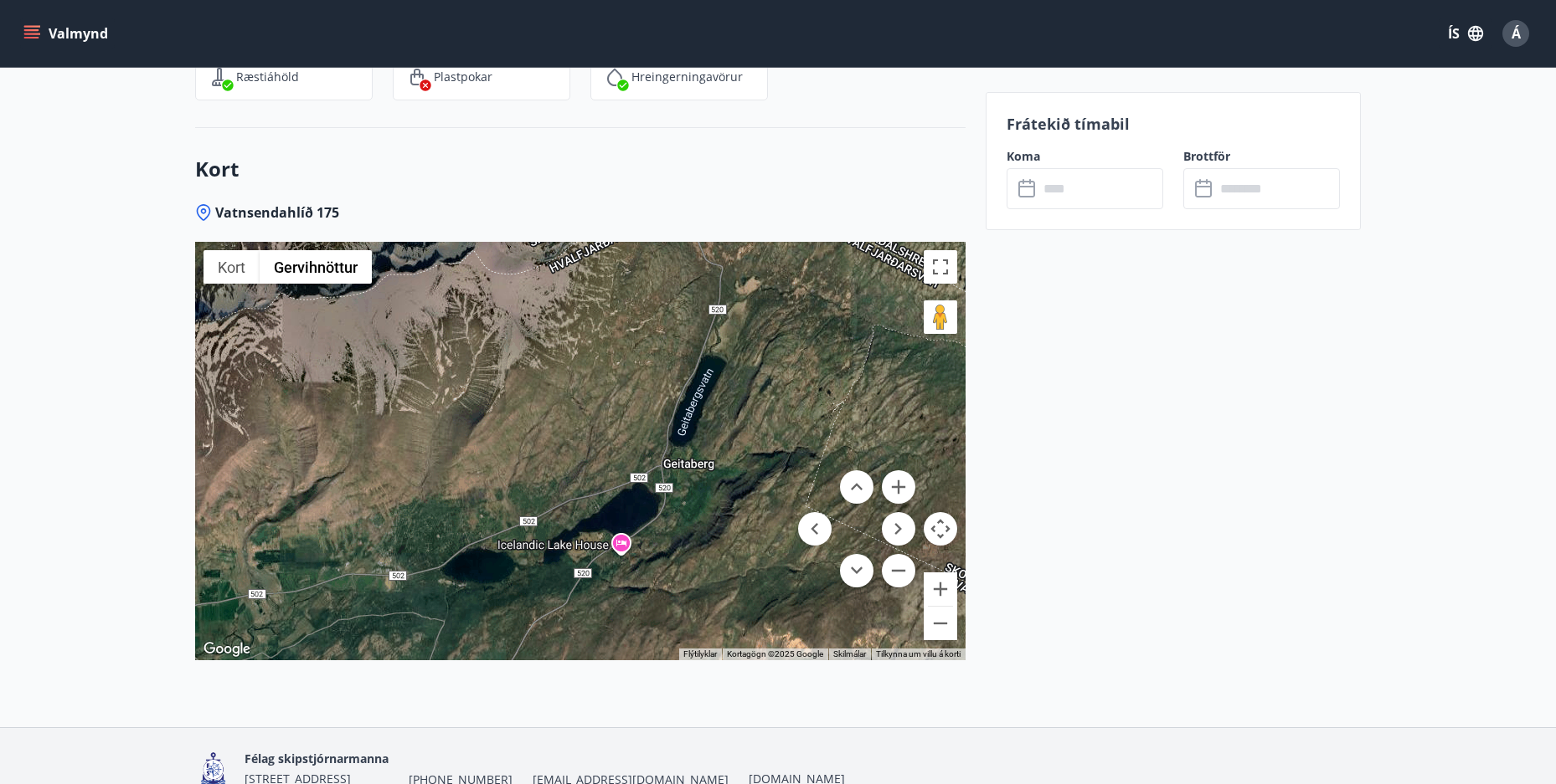
drag, startPoint x: 648, startPoint y: 514, endPoint x: 641, endPoint y: 427, distance: 87.3
click at [641, 427] on div at bounding box center [580, 451] width 771 height 418
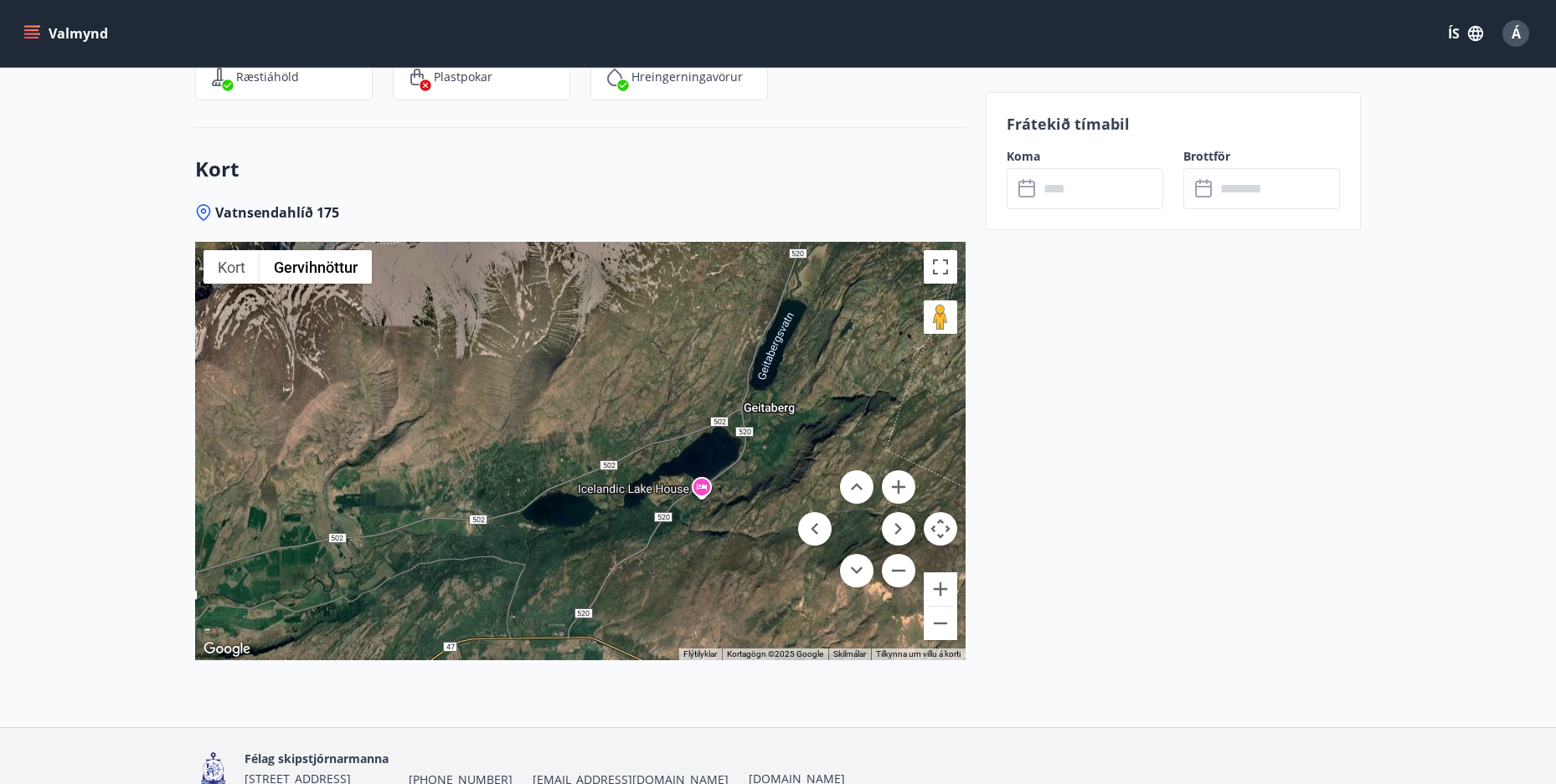
drag, startPoint x: 616, startPoint y: 487, endPoint x: 702, endPoint y: 429, distance: 103.7
click at [702, 429] on div at bounding box center [580, 451] width 771 height 418
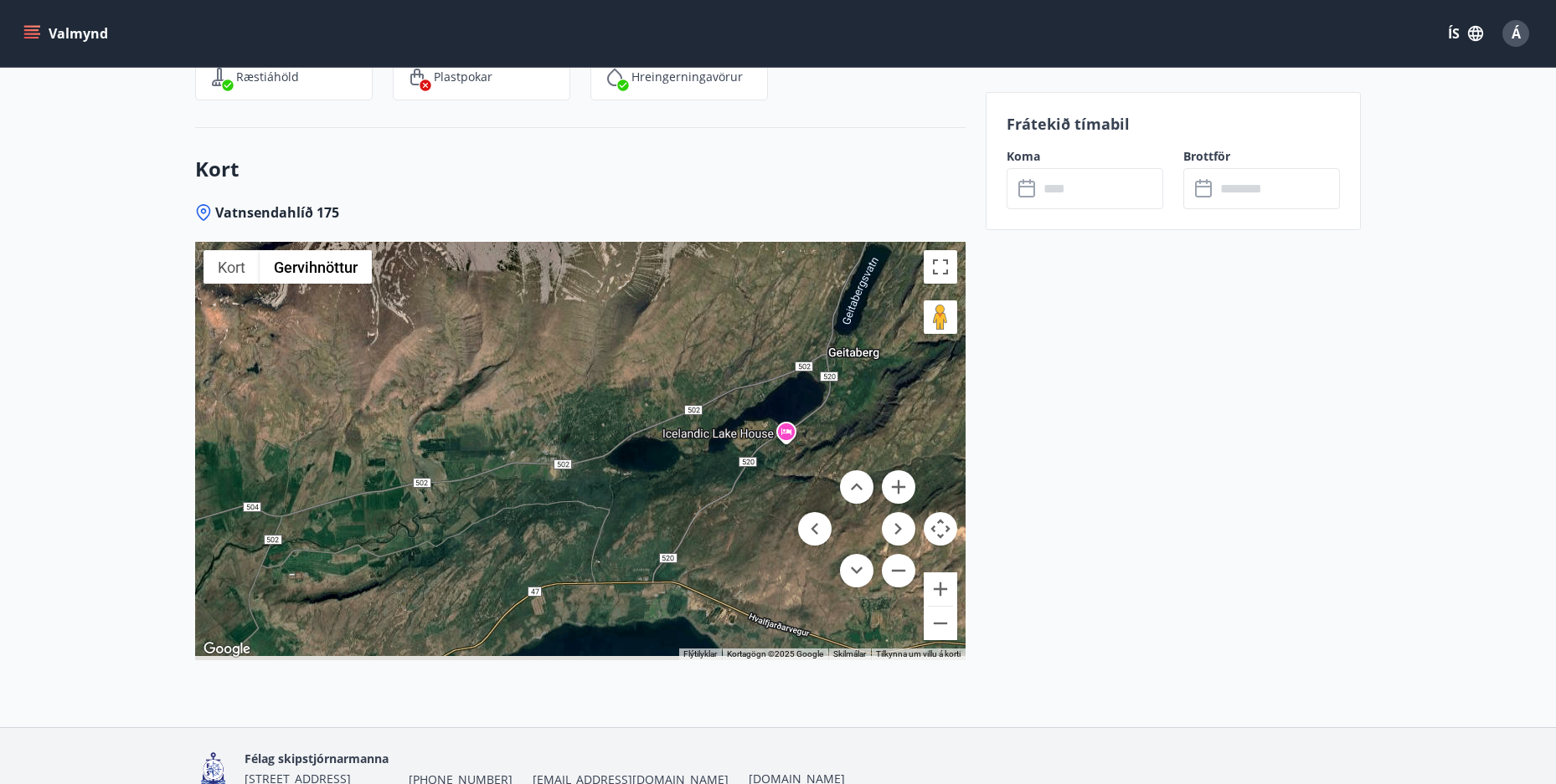
drag, startPoint x: 618, startPoint y: 469, endPoint x: 728, endPoint y: 404, distance: 127.8
click at [728, 404] on div at bounding box center [580, 451] width 771 height 418
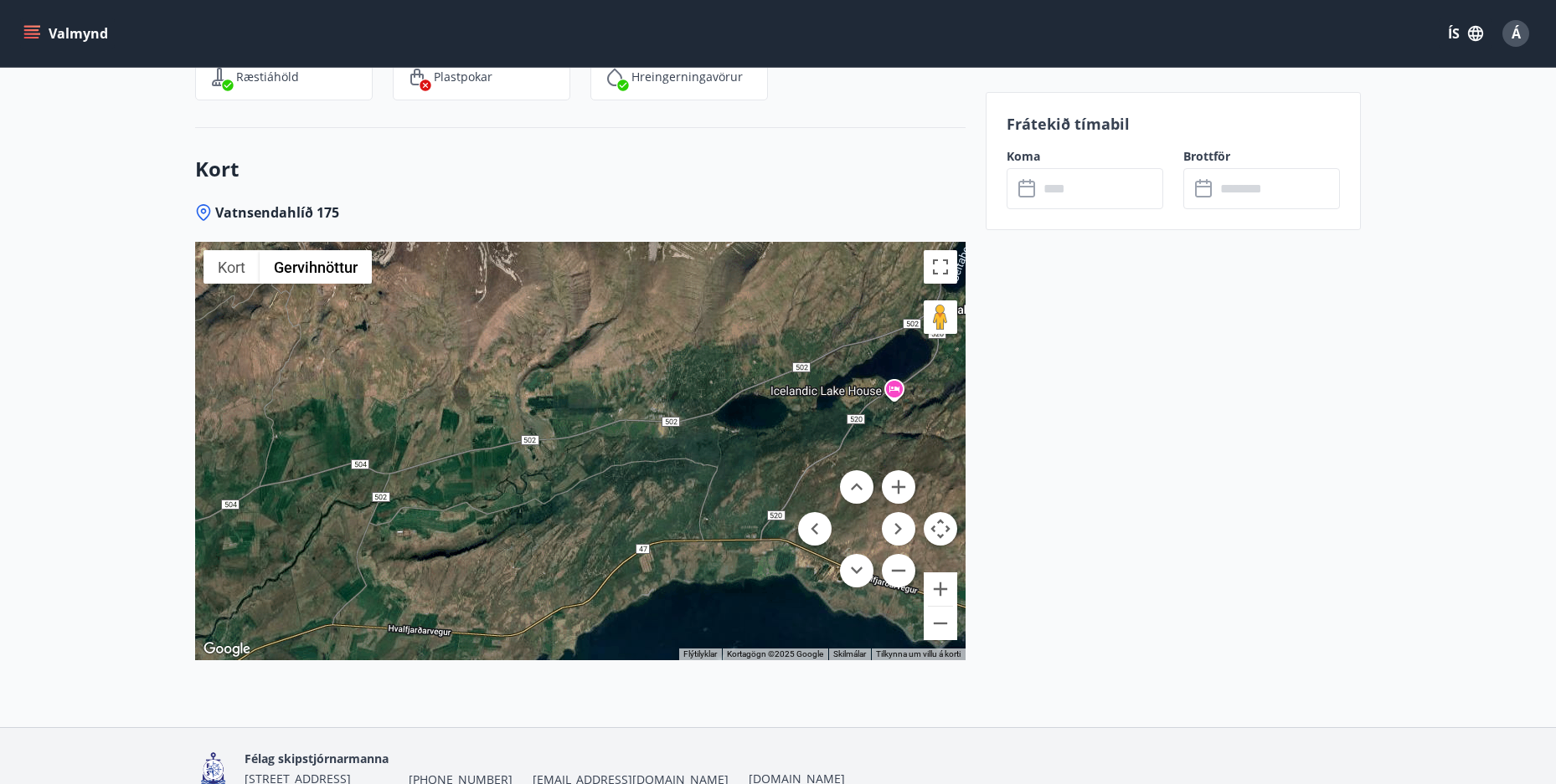
drag, startPoint x: 634, startPoint y: 436, endPoint x: 725, endPoint y: 402, distance: 97.1
click at [725, 402] on div at bounding box center [580, 451] width 771 height 418
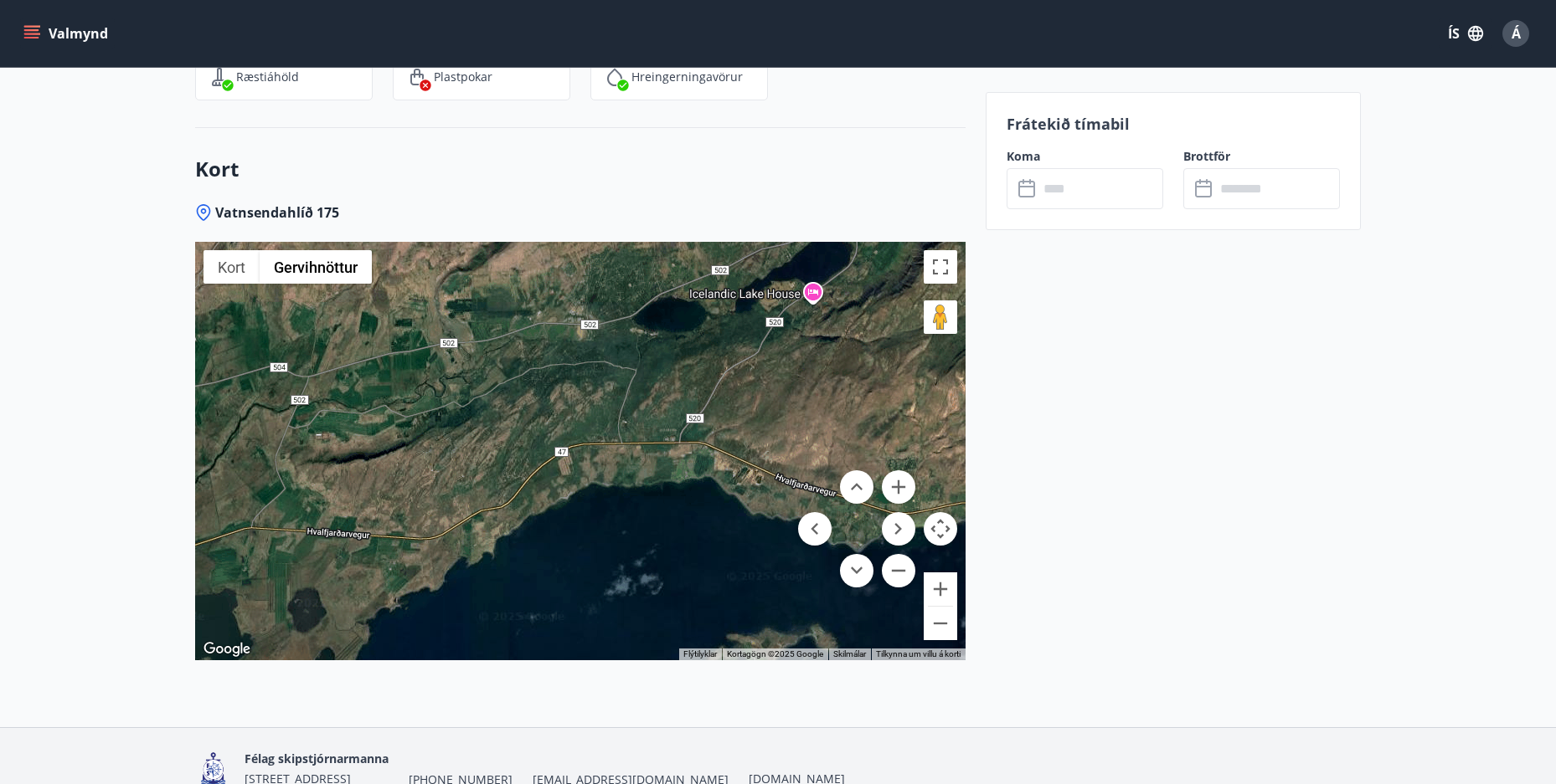
drag, startPoint x: 619, startPoint y: 420, endPoint x: 590, endPoint y: 393, distance: 39.6
click at [591, 393] on div at bounding box center [580, 451] width 771 height 418
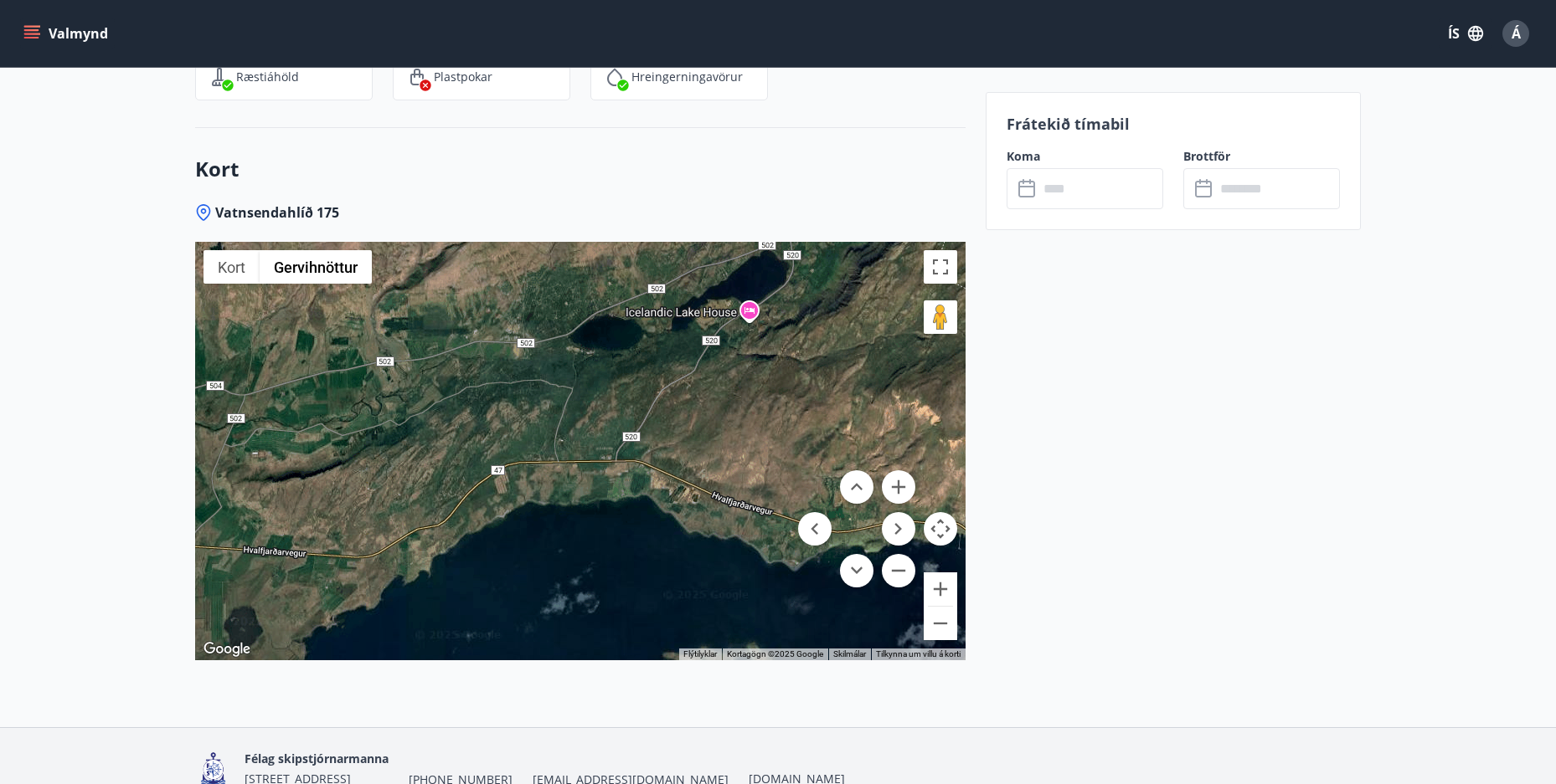
drag, startPoint x: 674, startPoint y: 424, endPoint x: 631, endPoint y: 508, distance: 94.4
click at [631, 508] on div at bounding box center [580, 451] width 771 height 418
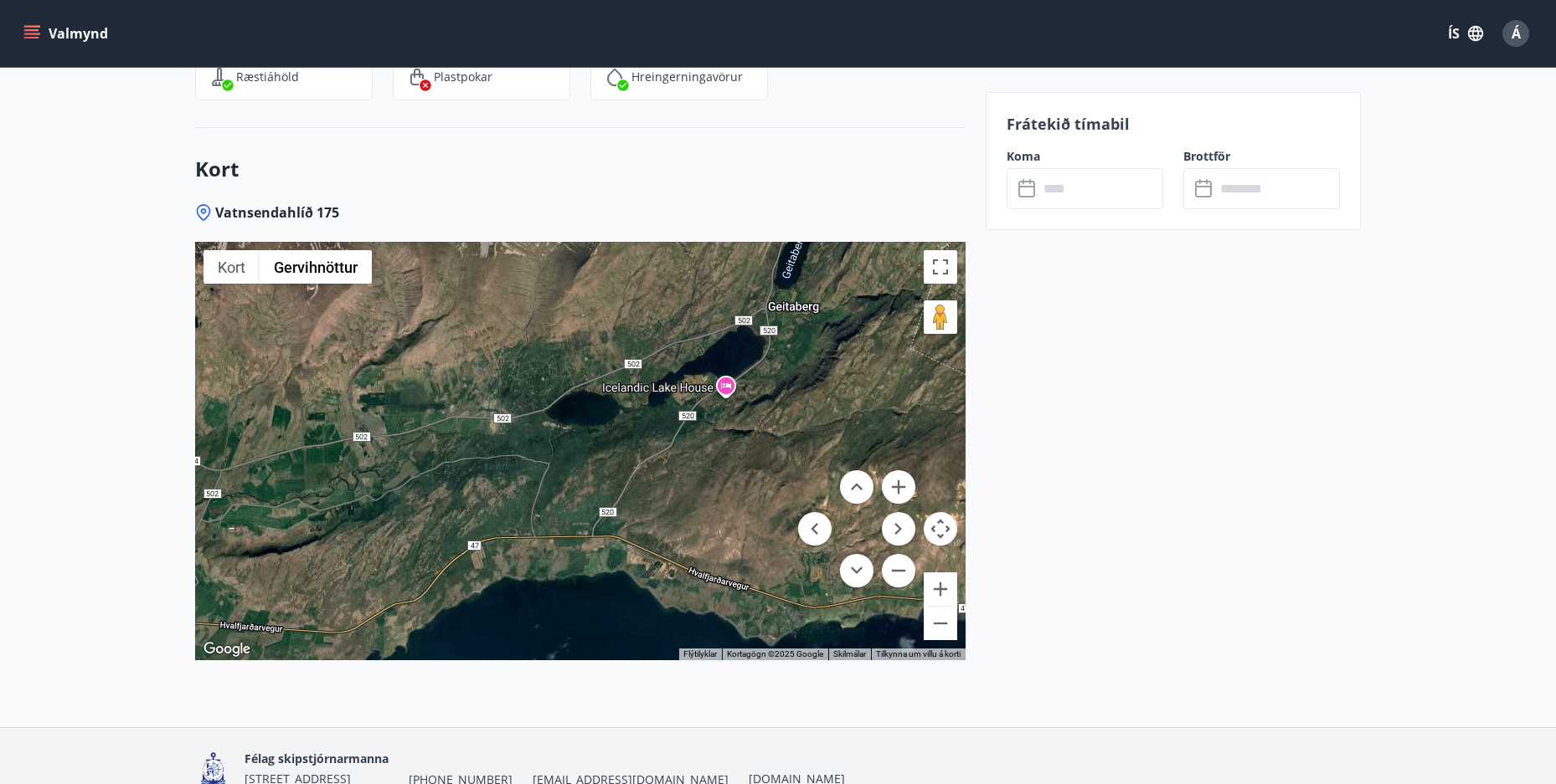
drag, startPoint x: 636, startPoint y: 452, endPoint x: 636, endPoint y: 487, distance: 35.0
click at [636, 487] on div at bounding box center [580, 451] width 771 height 418
